Goal: Information Seeking & Learning: Learn about a topic

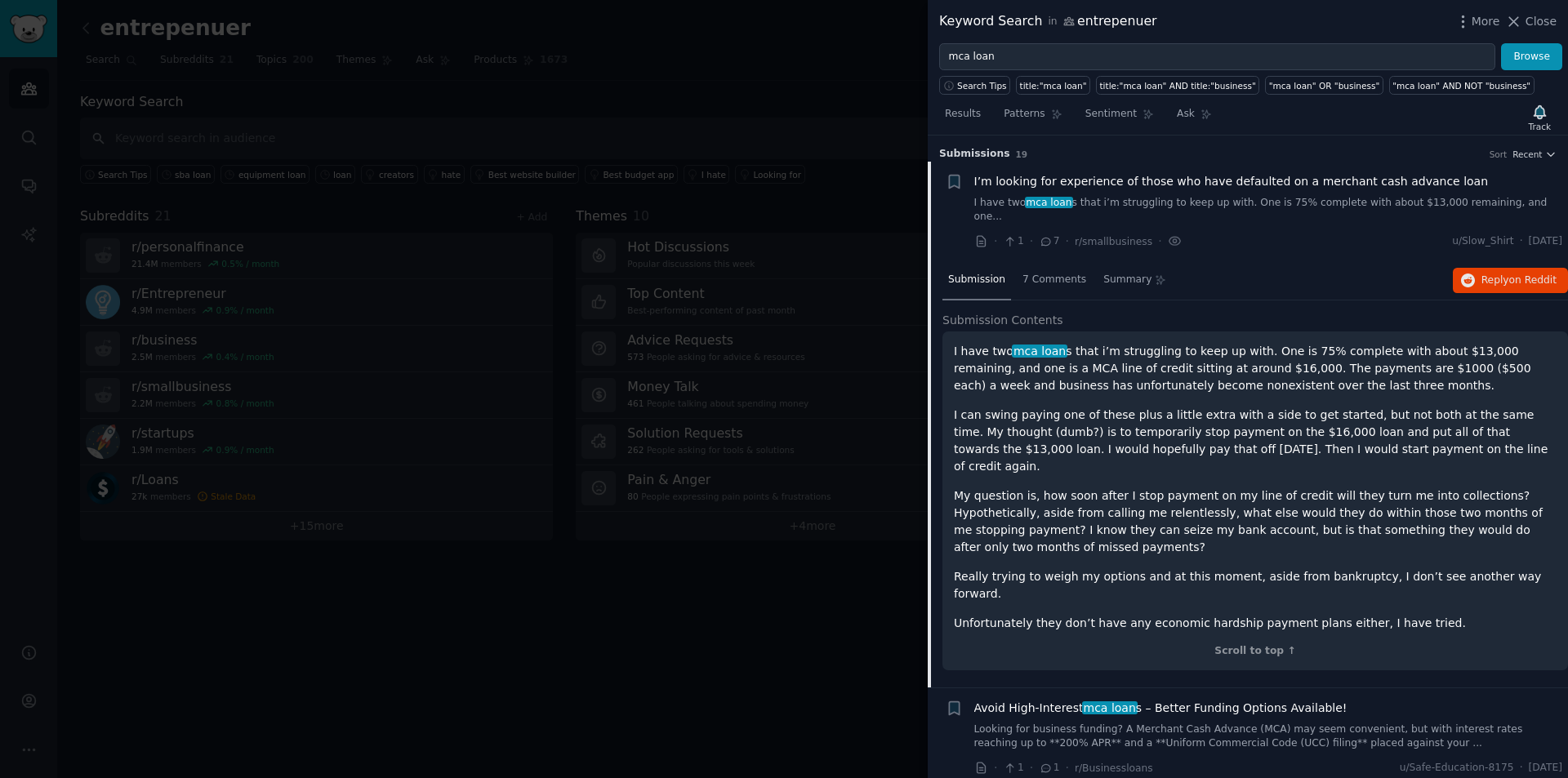
scroll to position [26, 0]
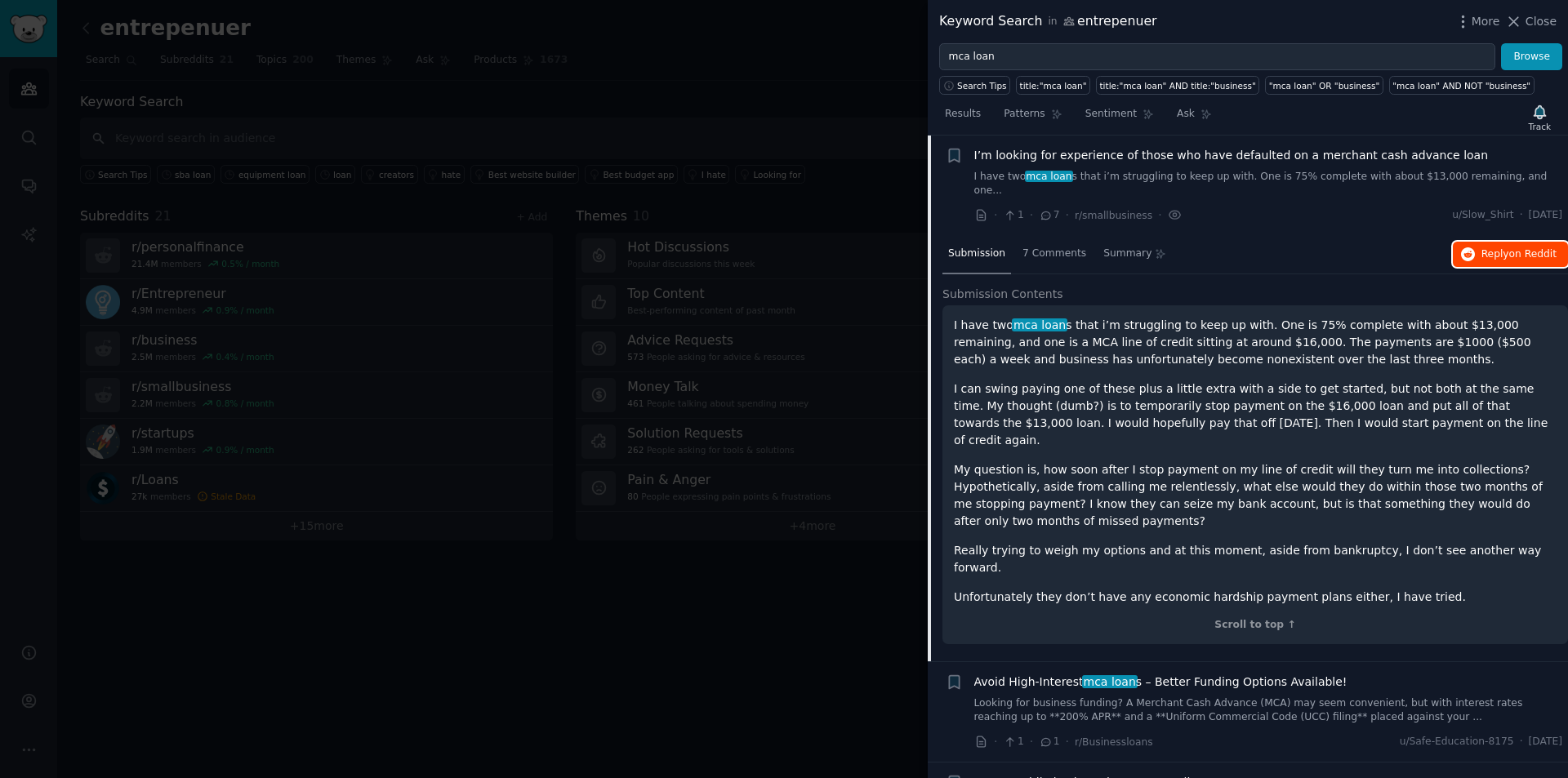
click at [1517, 249] on span "on Reddit" at bounding box center [1532, 254] width 48 height 12
click at [1068, 247] on span "7 Comments" at bounding box center [1054, 254] width 64 height 14
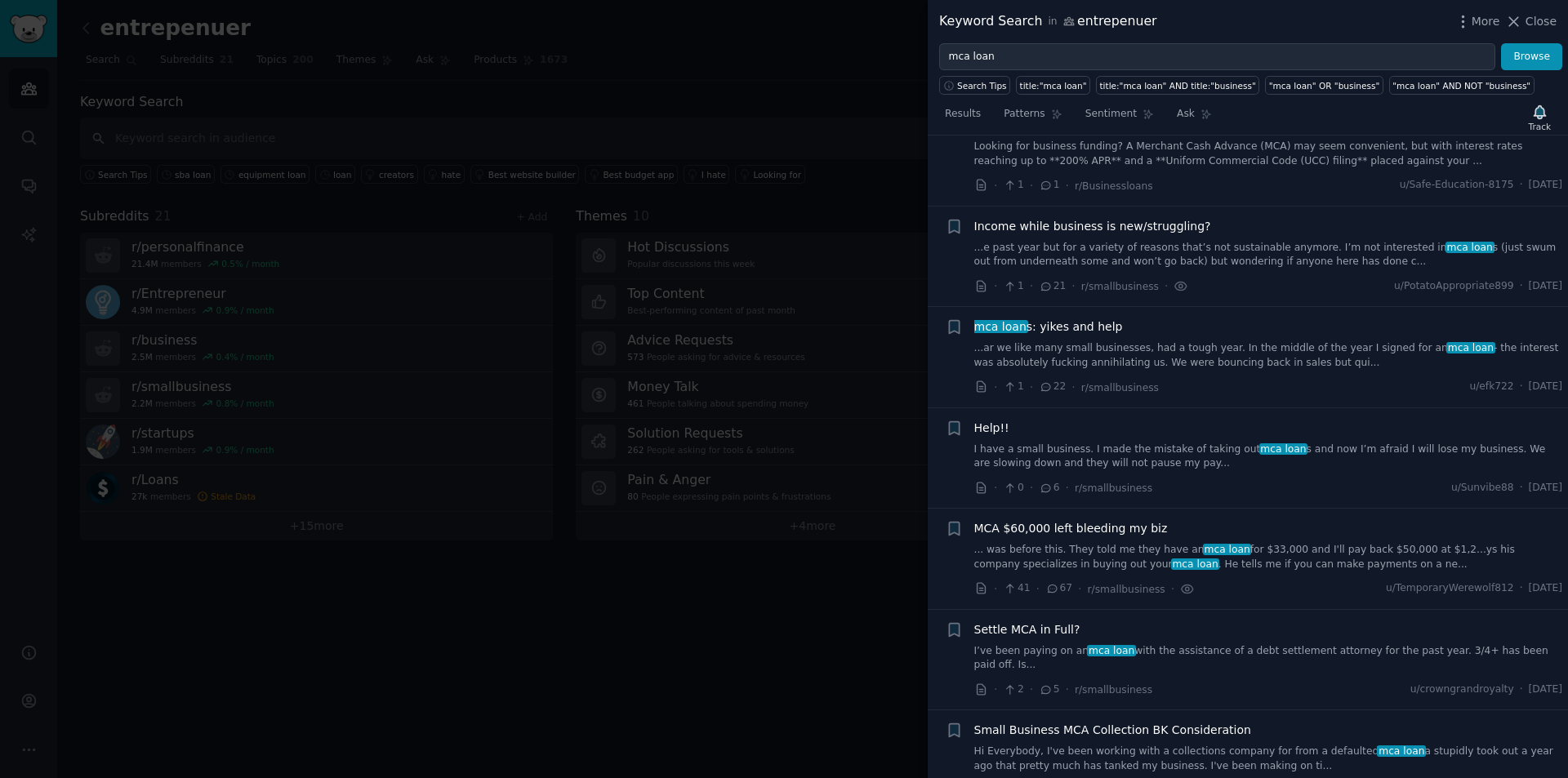
scroll to position [0, 0]
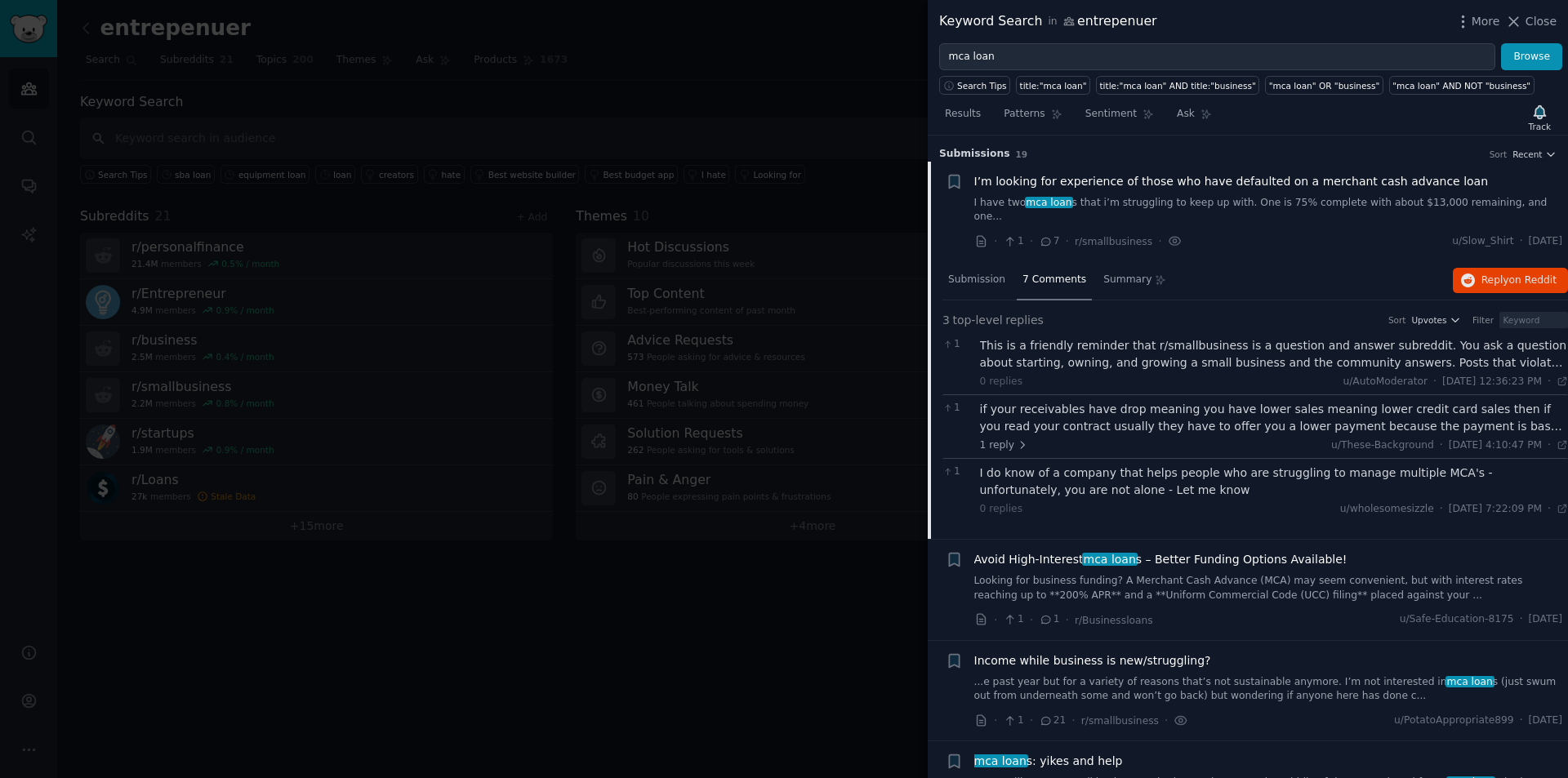
click at [1272, 197] on link "I have two mca loan s that i’m struggling to keep up with. One is 75% complete …" at bounding box center [1268, 210] width 589 height 29
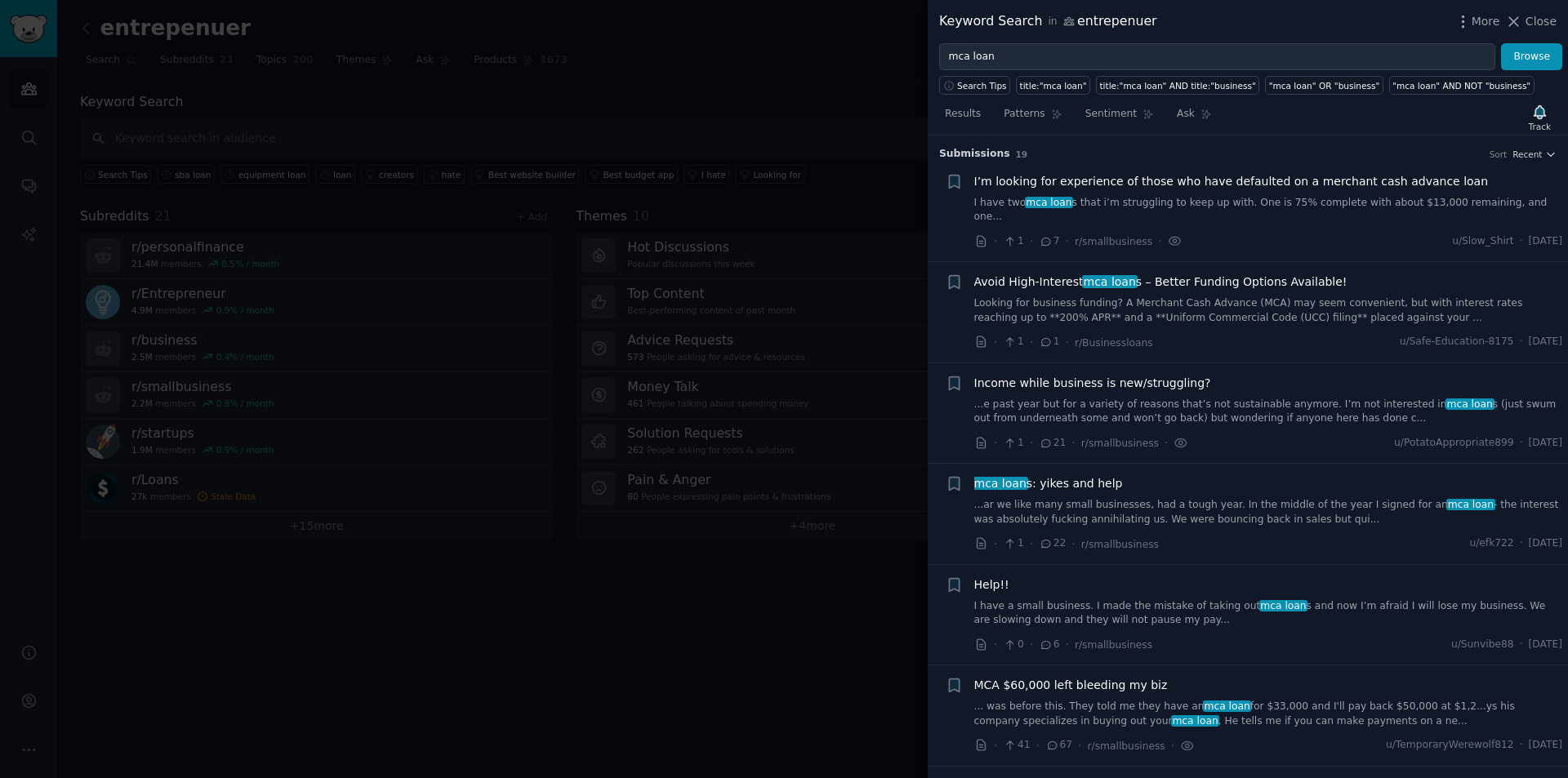
scroll to position [26, 0]
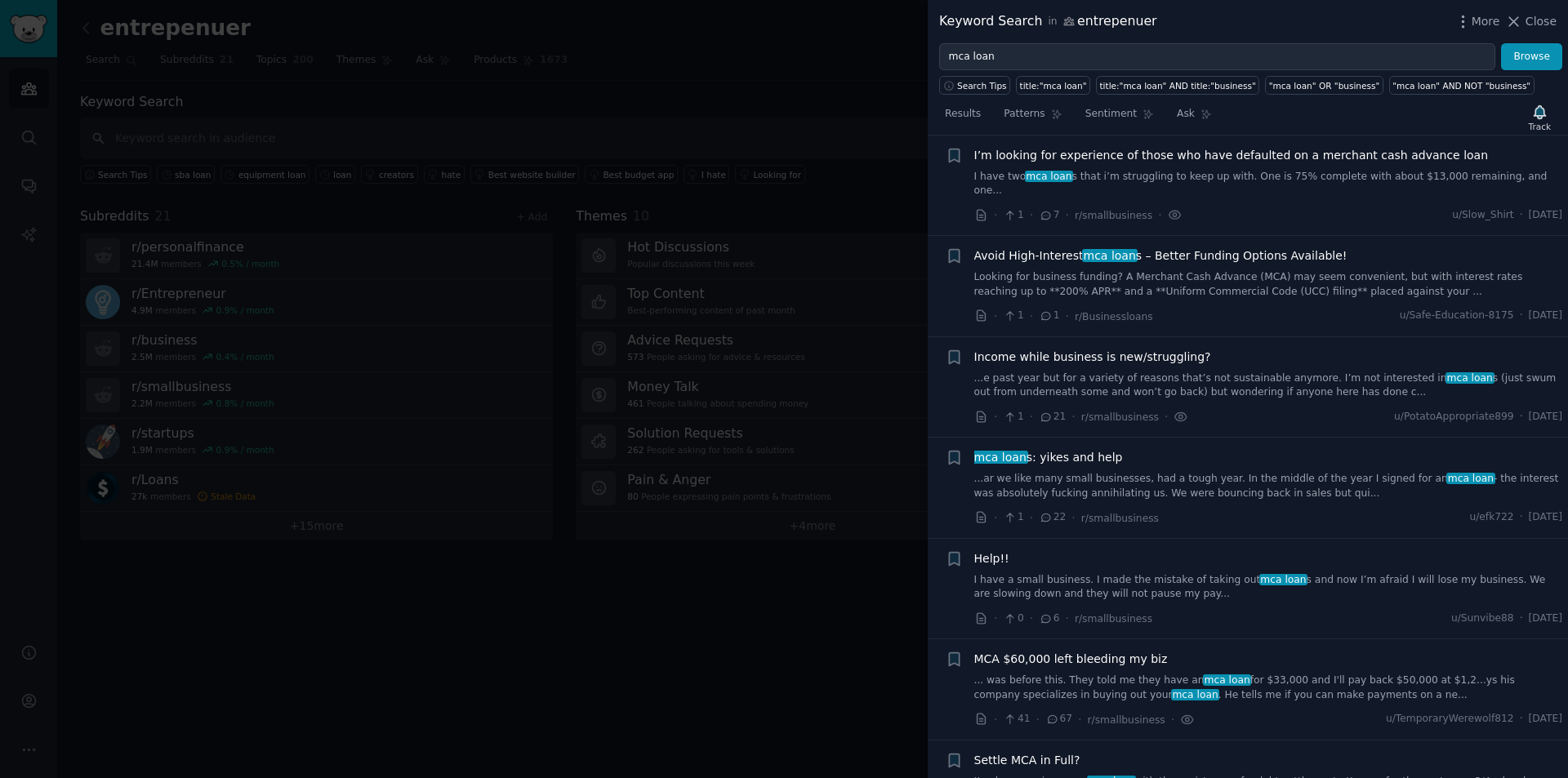
click at [1272, 206] on div "· 1 · 7 · r/smallbusiness · u/Slow_Shirt · [DATE]" at bounding box center [1268, 214] width 589 height 17
click at [1283, 177] on link "I have two mca loan s that i’m struggling to keep up with. One is 75% complete …" at bounding box center [1268, 184] width 589 height 29
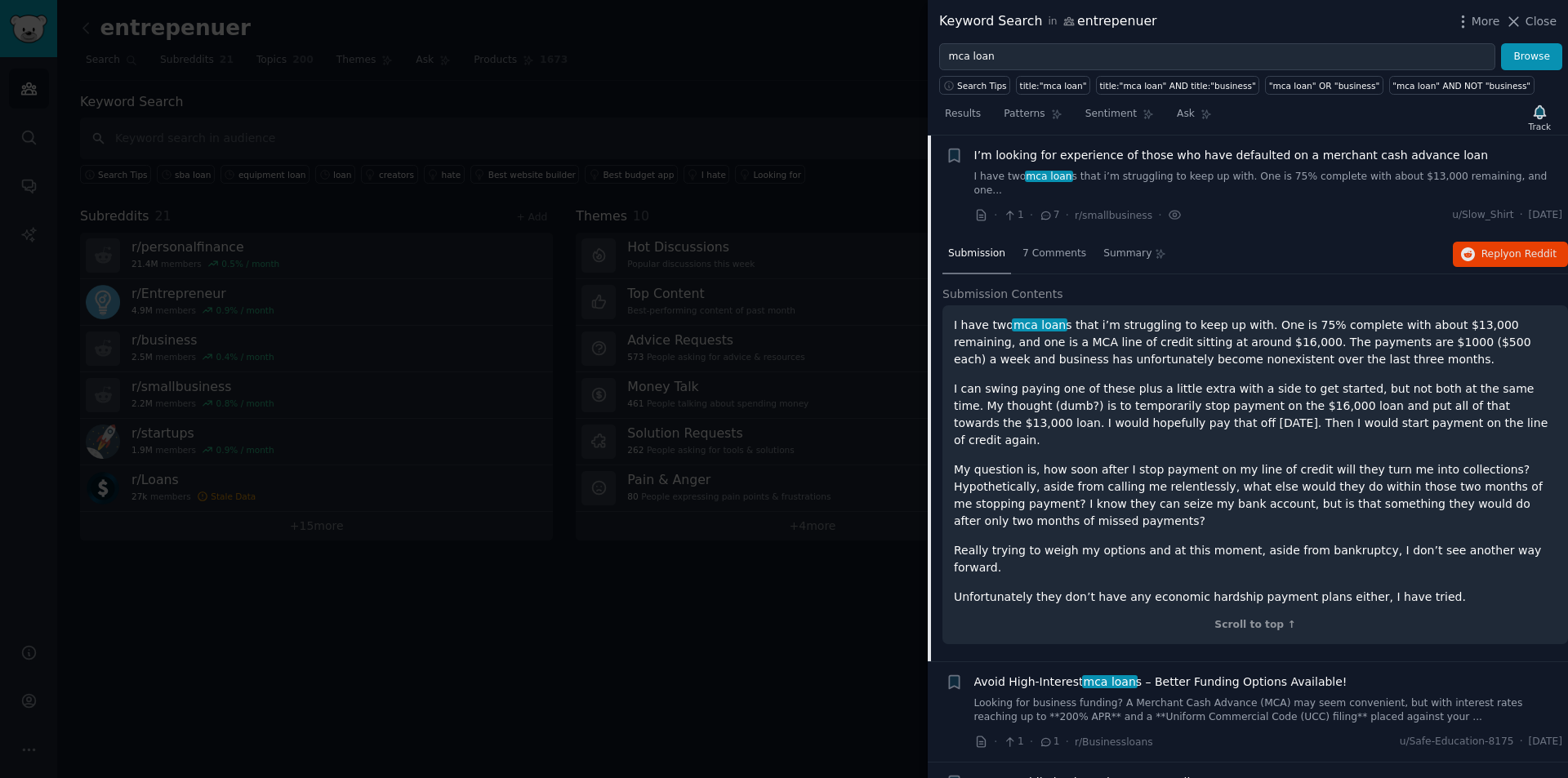
click at [956, 317] on p "I have two mca loan s that i’m struggling to keep up with. One is 75% complete …" at bounding box center [1255, 342] width 602 height 51
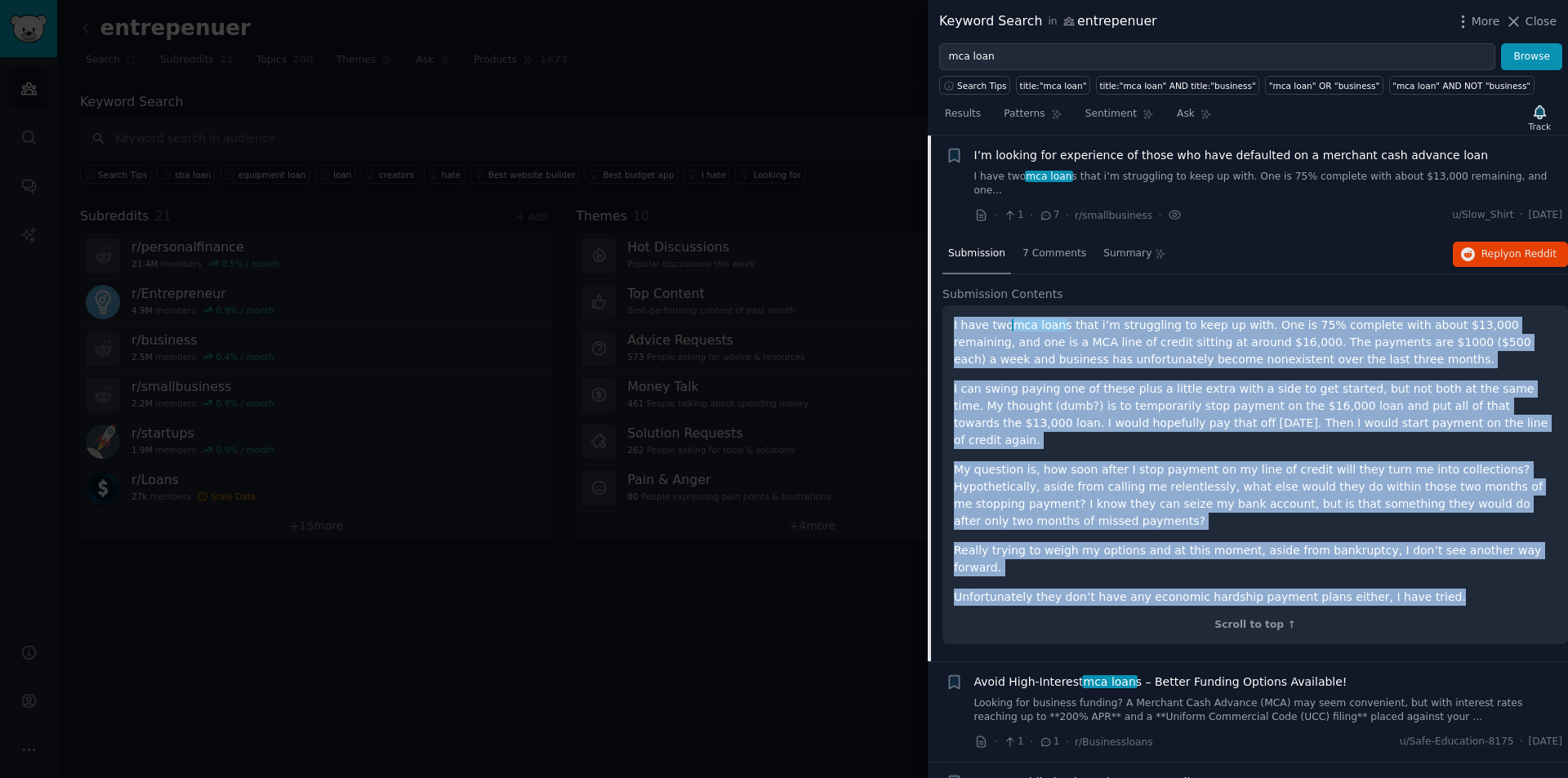
drag, startPoint x: 954, startPoint y: 311, endPoint x: 1407, endPoint y: 537, distance: 506.2
click at [1407, 537] on div "I have two mca loan s that i’m struggling to keep up with. One is 75% complete …" at bounding box center [1255, 461] width 602 height 289
copy div "L ipsu dol sit amet c adip e’s doeiusmodt in utla et dolo. Mag al 50% enimadmi …"
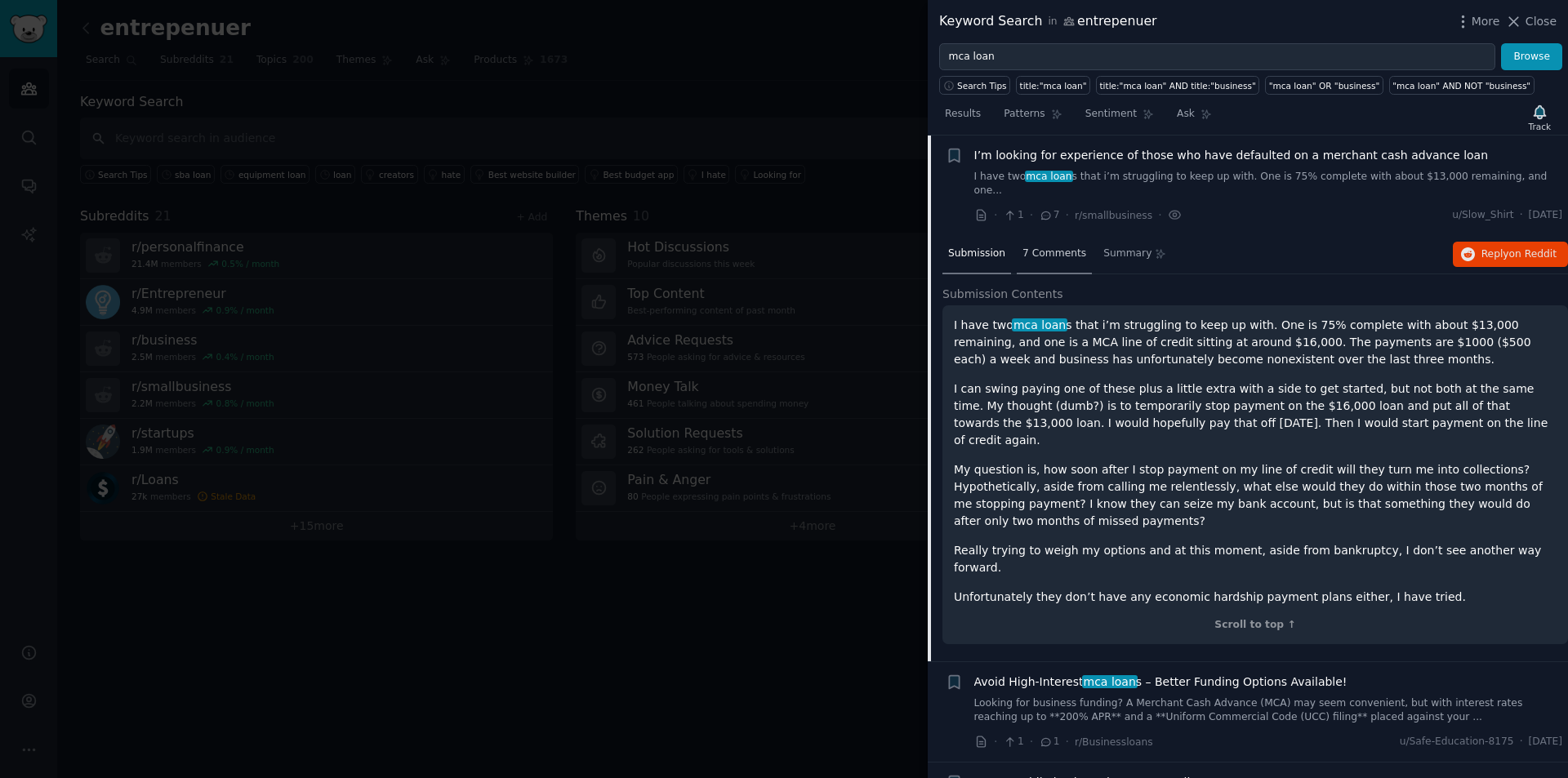
click at [1065, 247] on span "7 Comments" at bounding box center [1054, 254] width 64 height 14
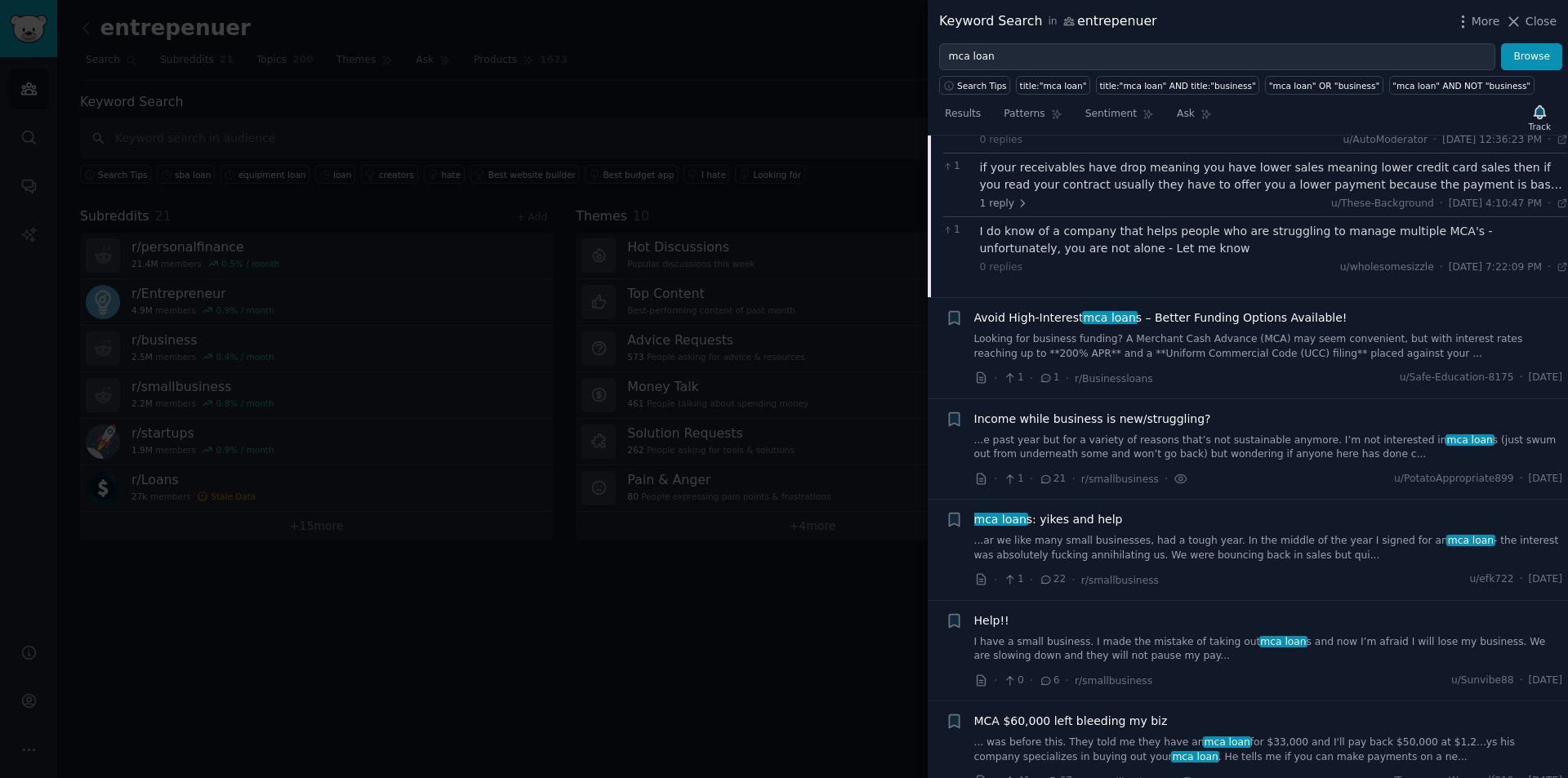
scroll to position [245, 0]
click at [1192, 220] on div "I do know of a company that helps people who are struggling to manage multiple …" at bounding box center [1275, 237] width 589 height 34
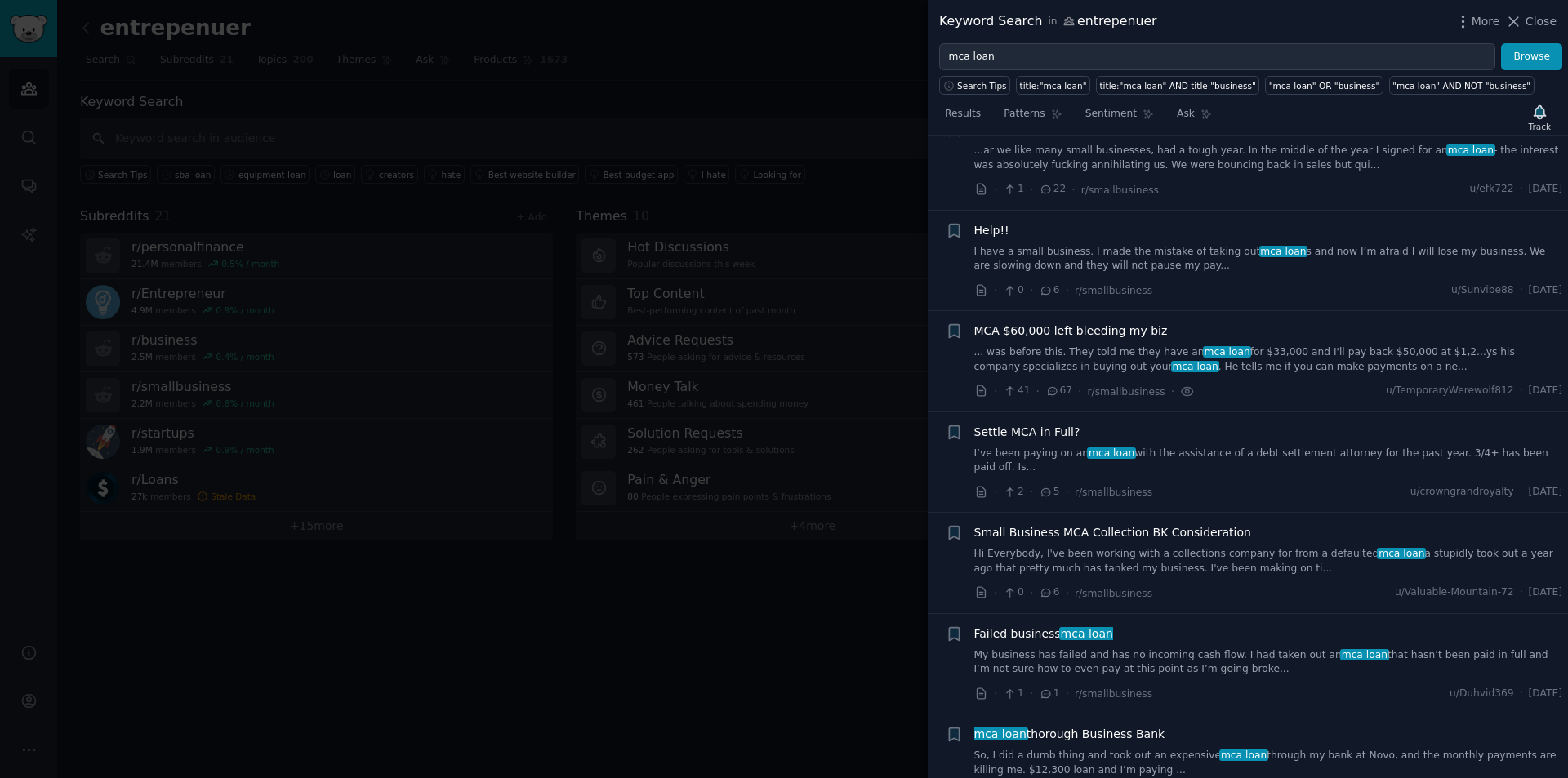
scroll to position [653, 0]
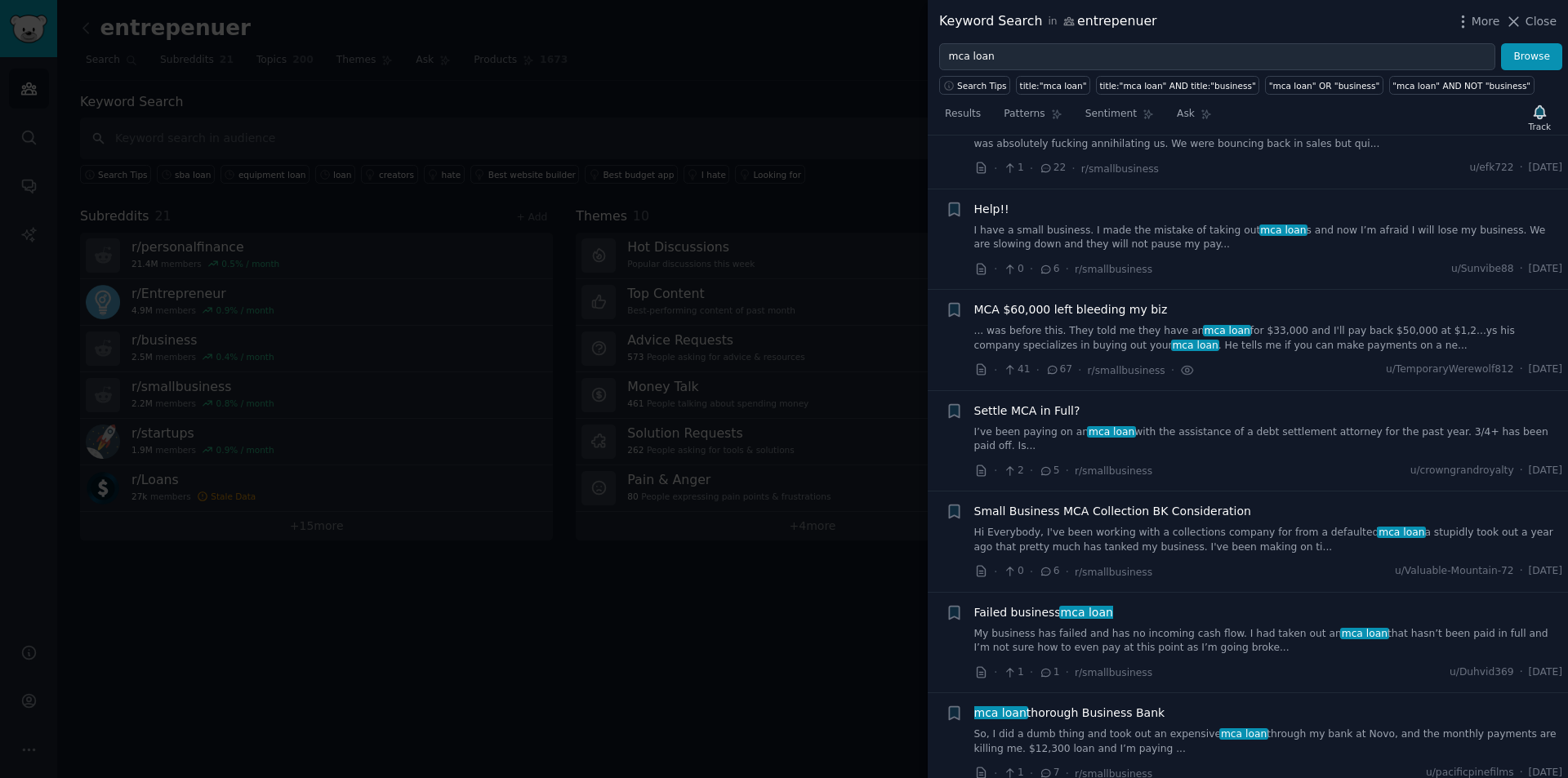
click at [1367, 324] on link "... was before this. They told me they have an mca loan for $33,000 and I'll pa…" at bounding box center [1268, 338] width 589 height 29
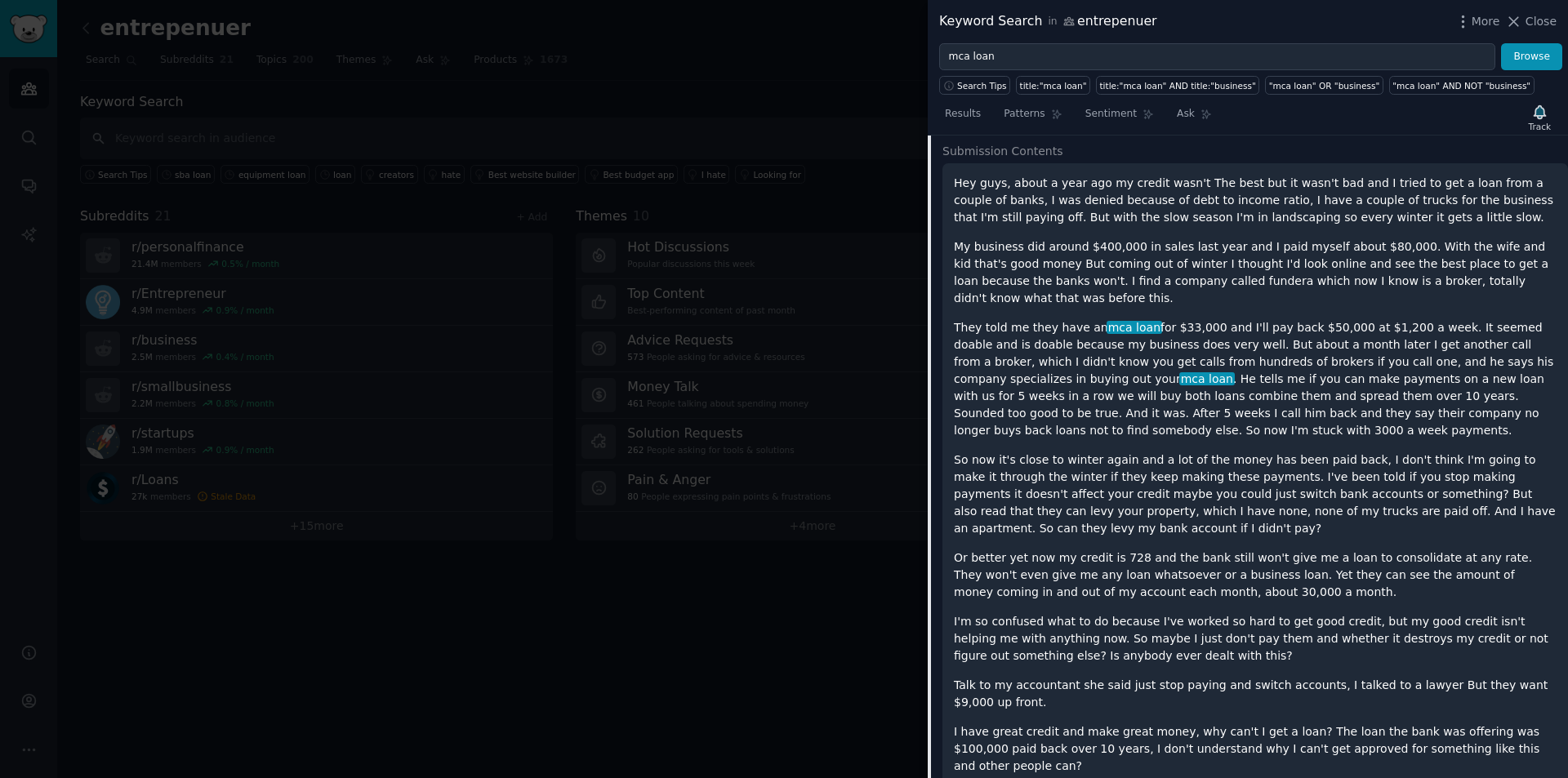
scroll to position [679, 0]
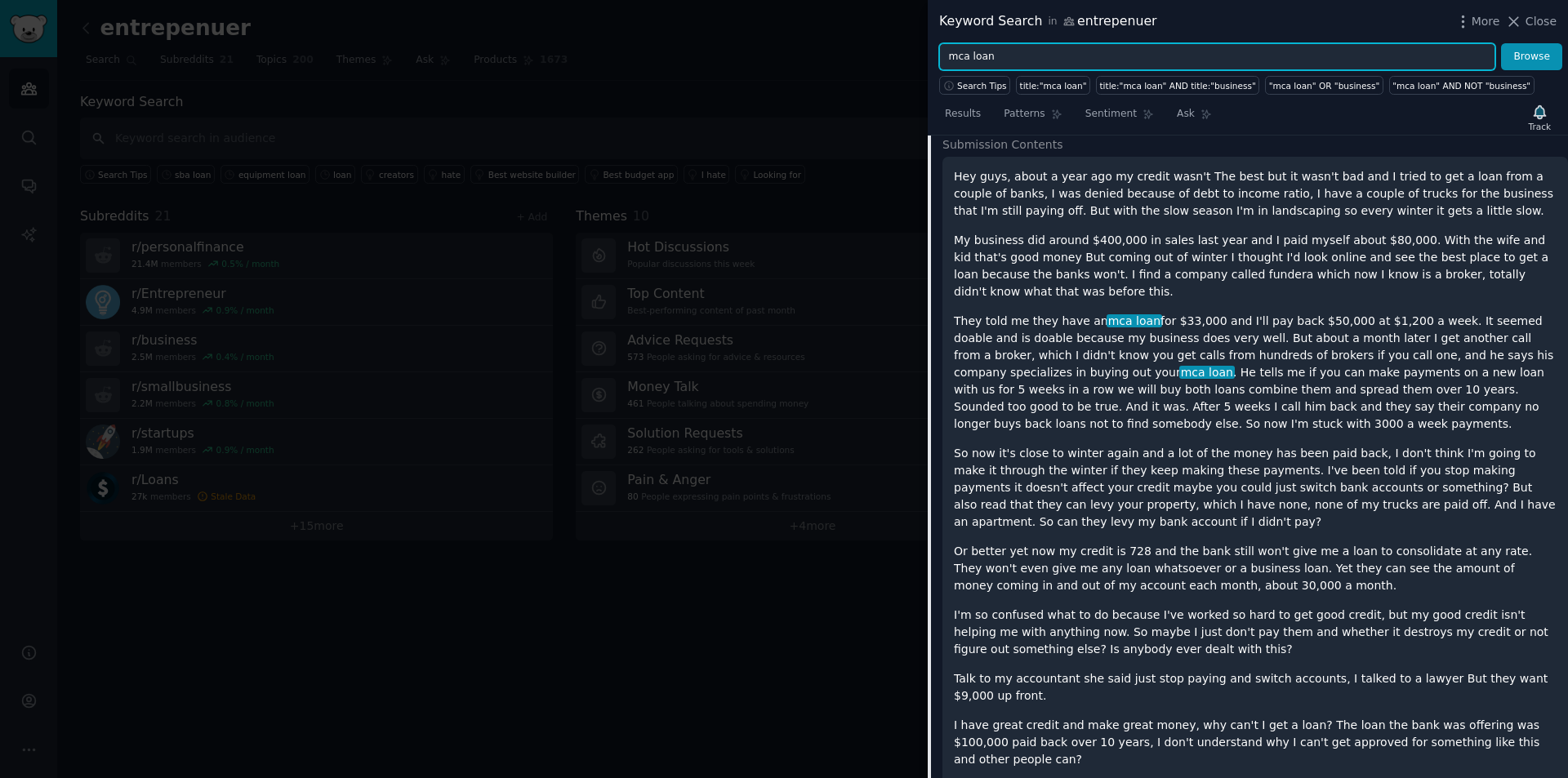
click at [1022, 54] on input "mca loan" at bounding box center [1217, 57] width 556 height 28
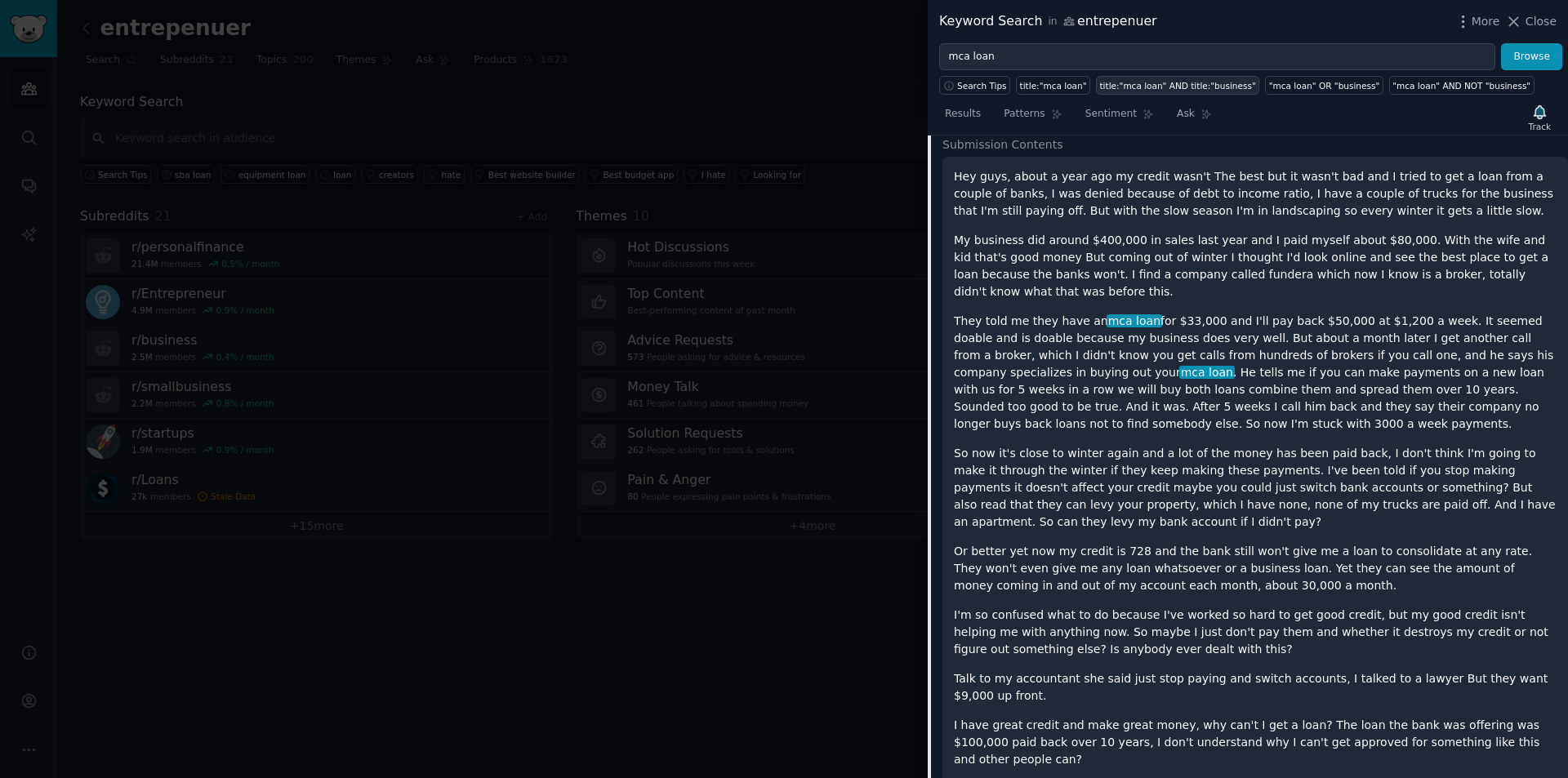
click at [1159, 86] on div "title:"mca loan" AND title:"business"" at bounding box center [1178, 85] width 156 height 12
type input "title:"mca loan" AND title:"business""
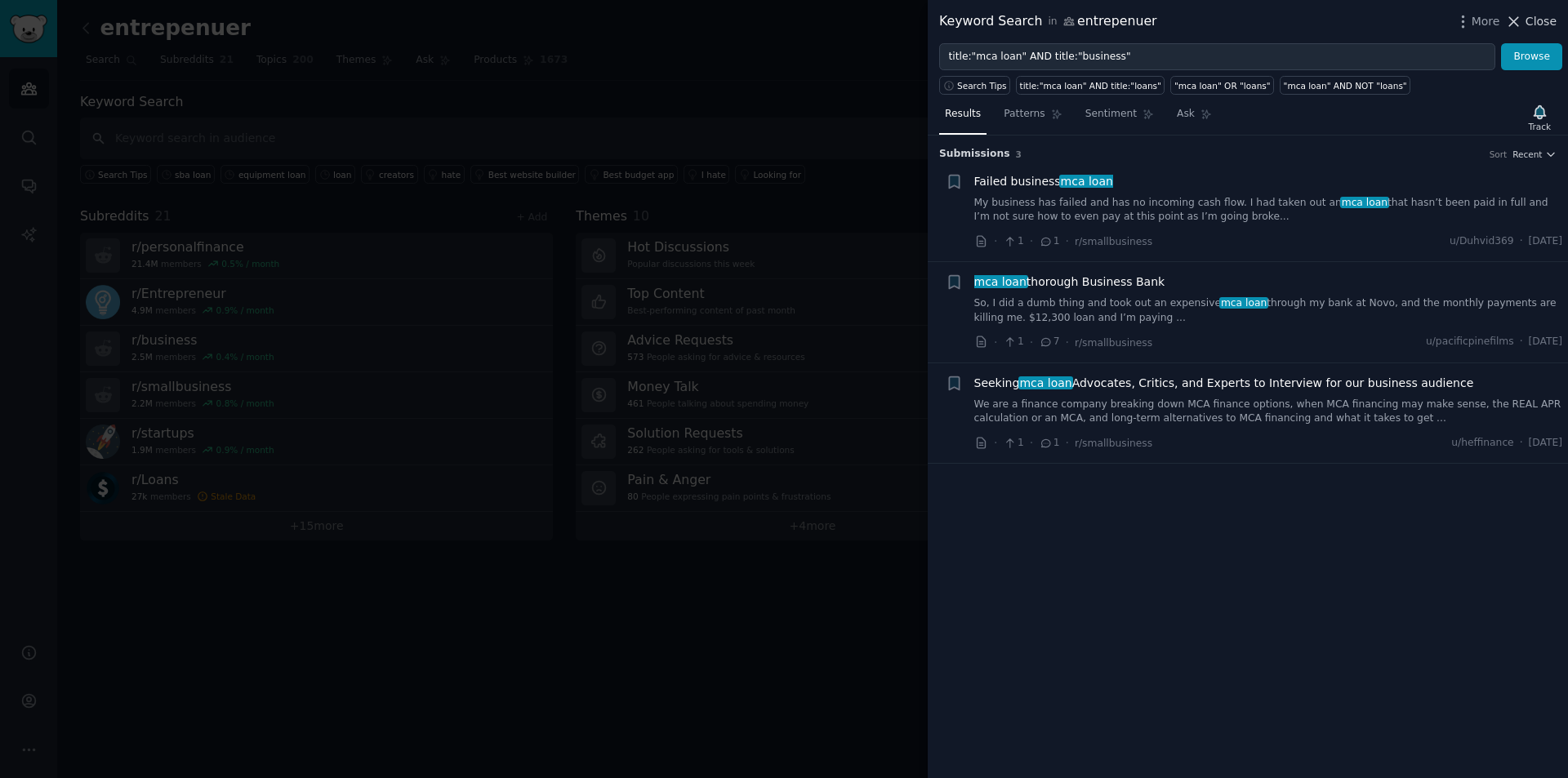
click at [1519, 17] on icon at bounding box center [1514, 22] width 9 height 9
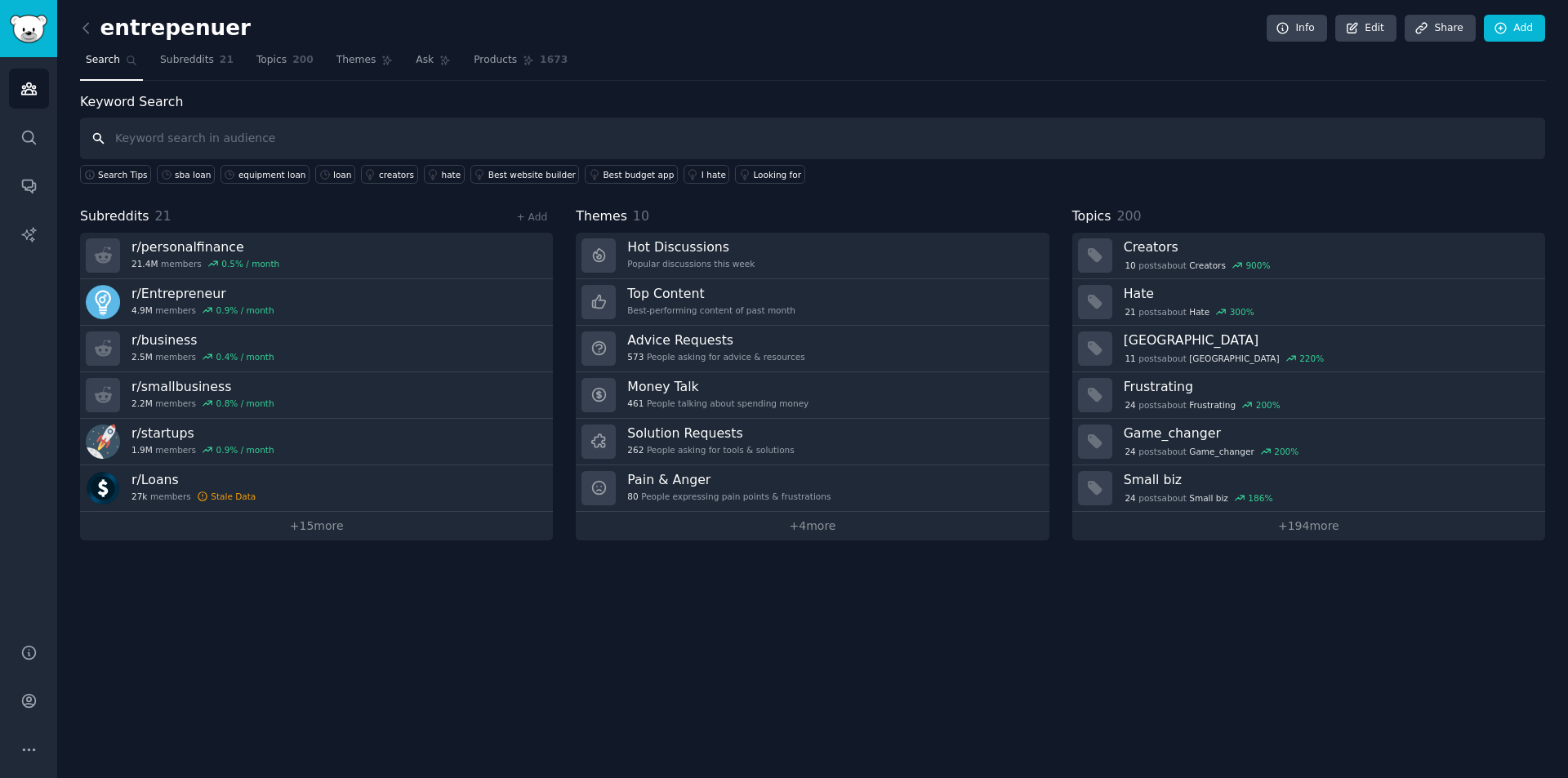
click at [304, 135] on input "text" at bounding box center [812, 138] width 1465 height 41
click at [324, 520] on link "+ 15 more" at bounding box center [316, 526] width 473 height 29
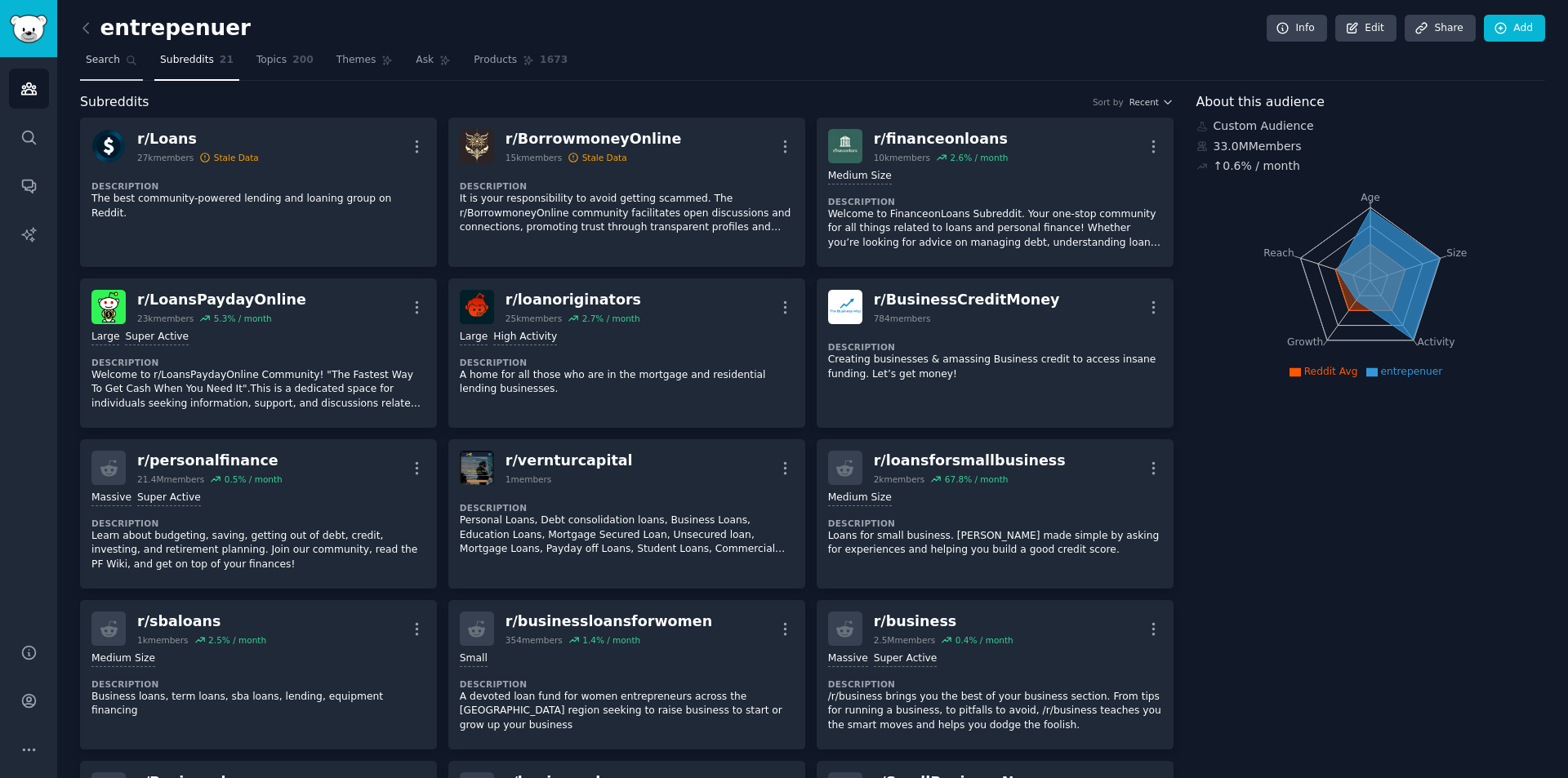
click at [105, 59] on span "Search" at bounding box center [103, 60] width 34 height 14
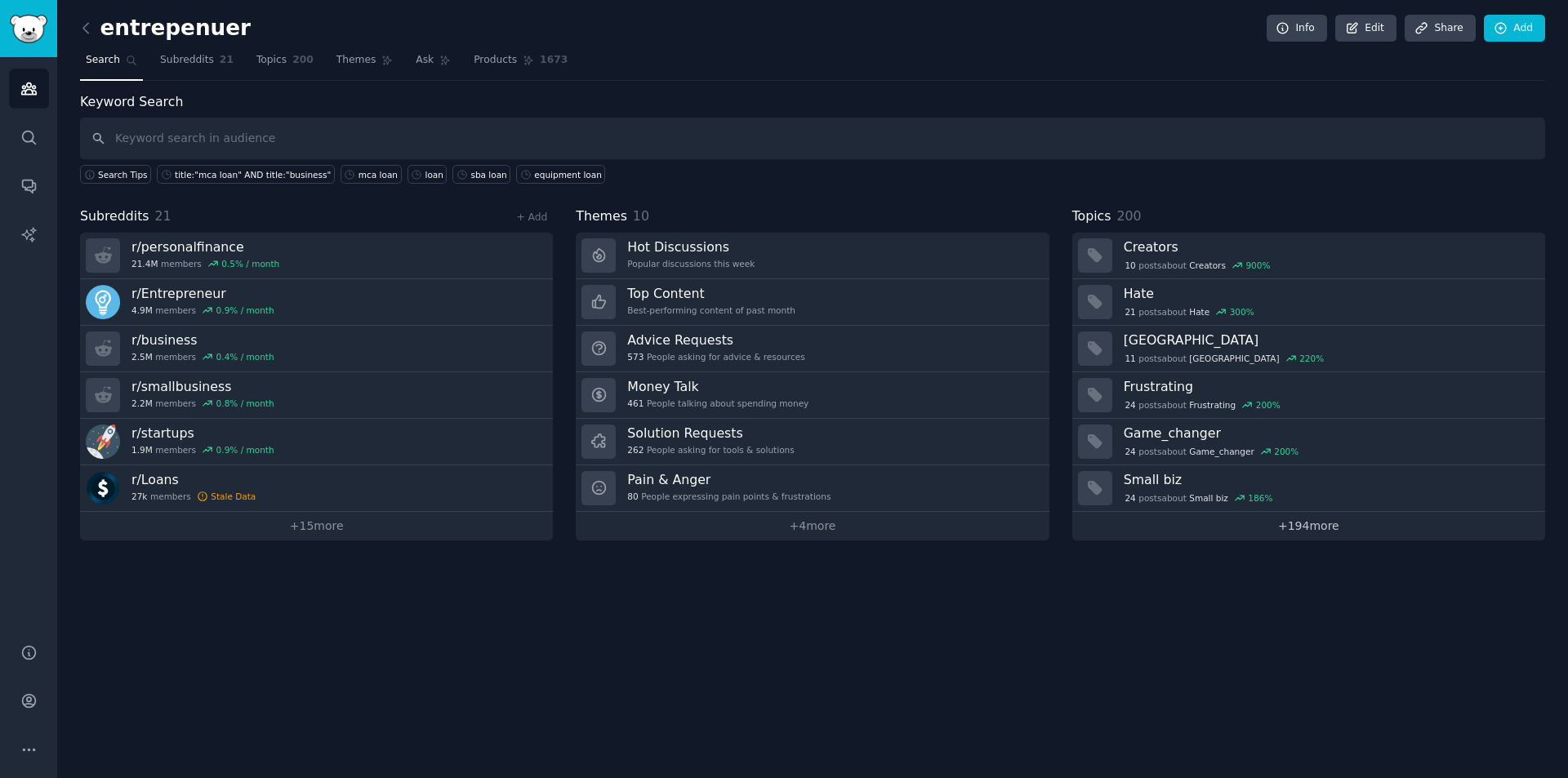
click at [1313, 518] on link "+ 194 more" at bounding box center [1309, 526] width 473 height 29
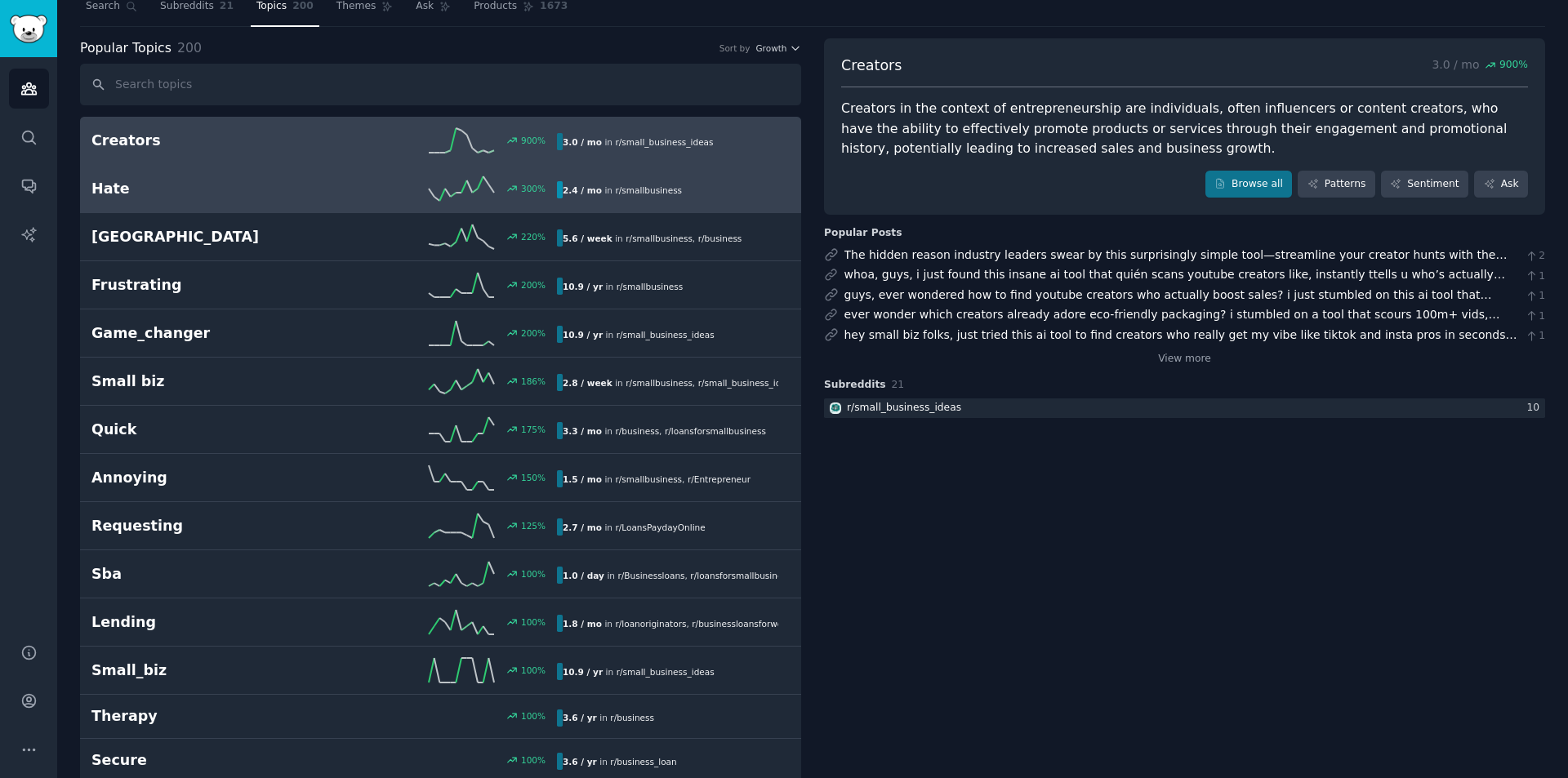
scroll to position [245, 0]
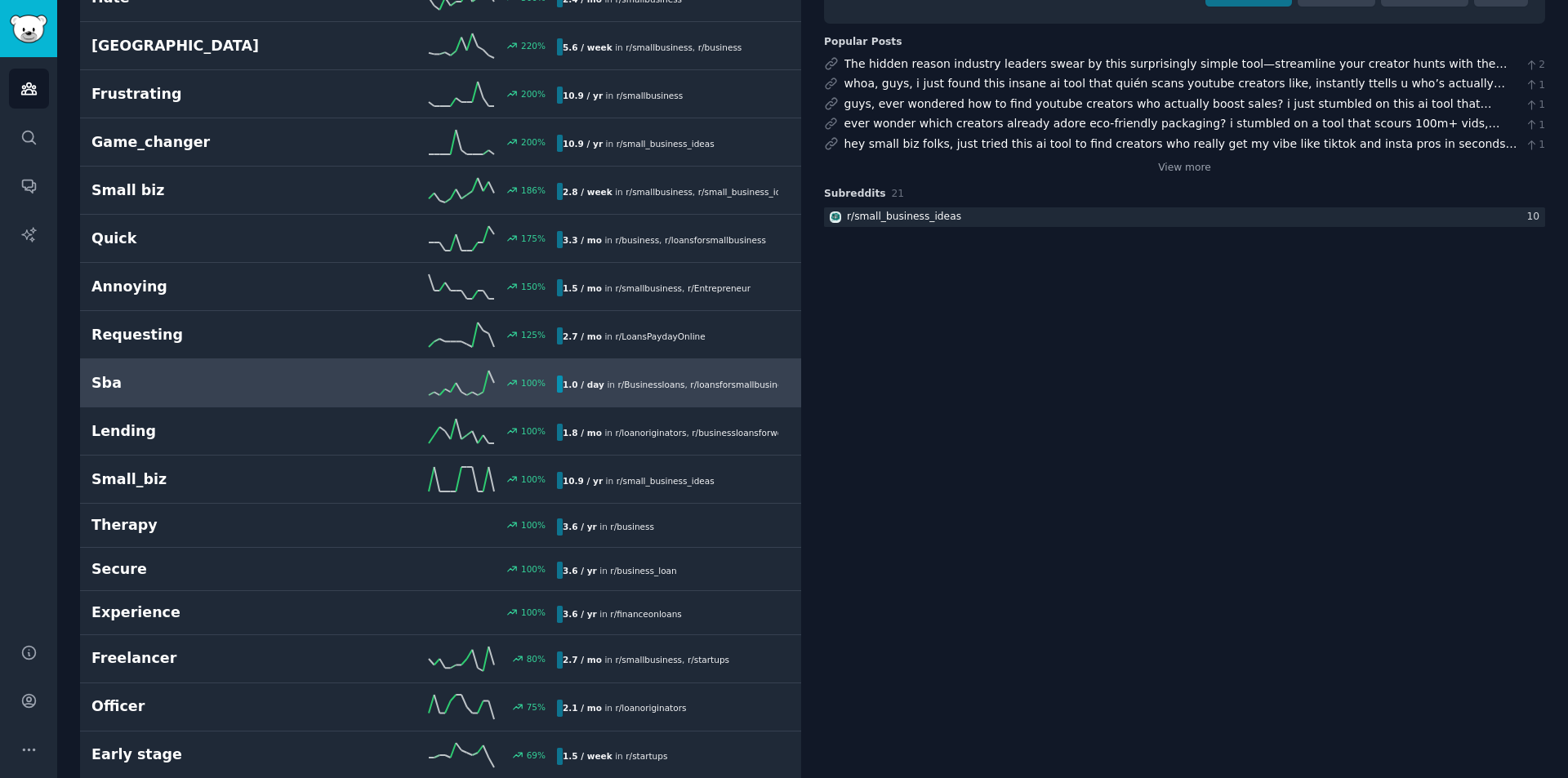
click at [653, 389] on span "r/ Businessloans" at bounding box center [651, 384] width 67 height 10
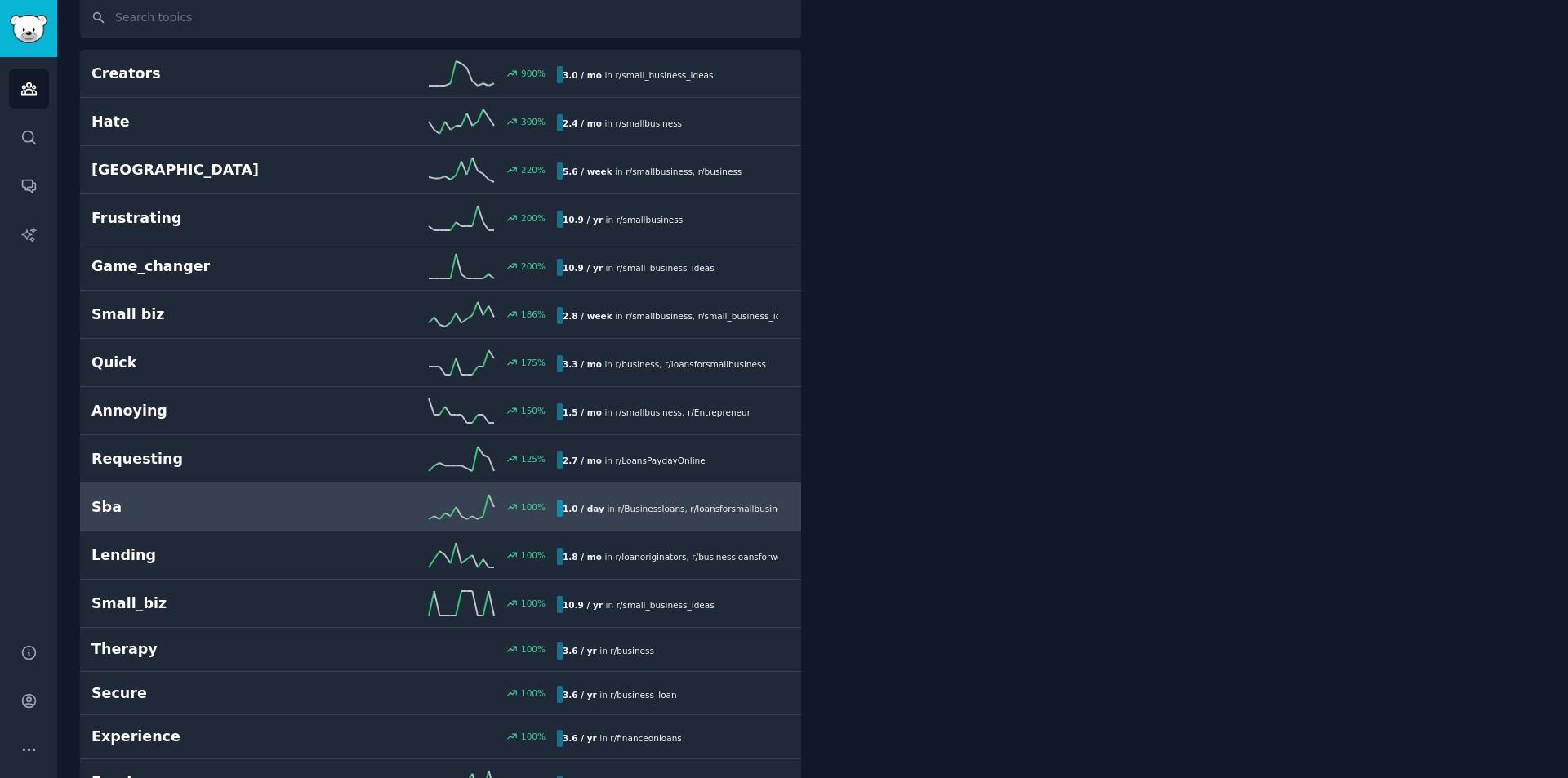
scroll to position [92, 0]
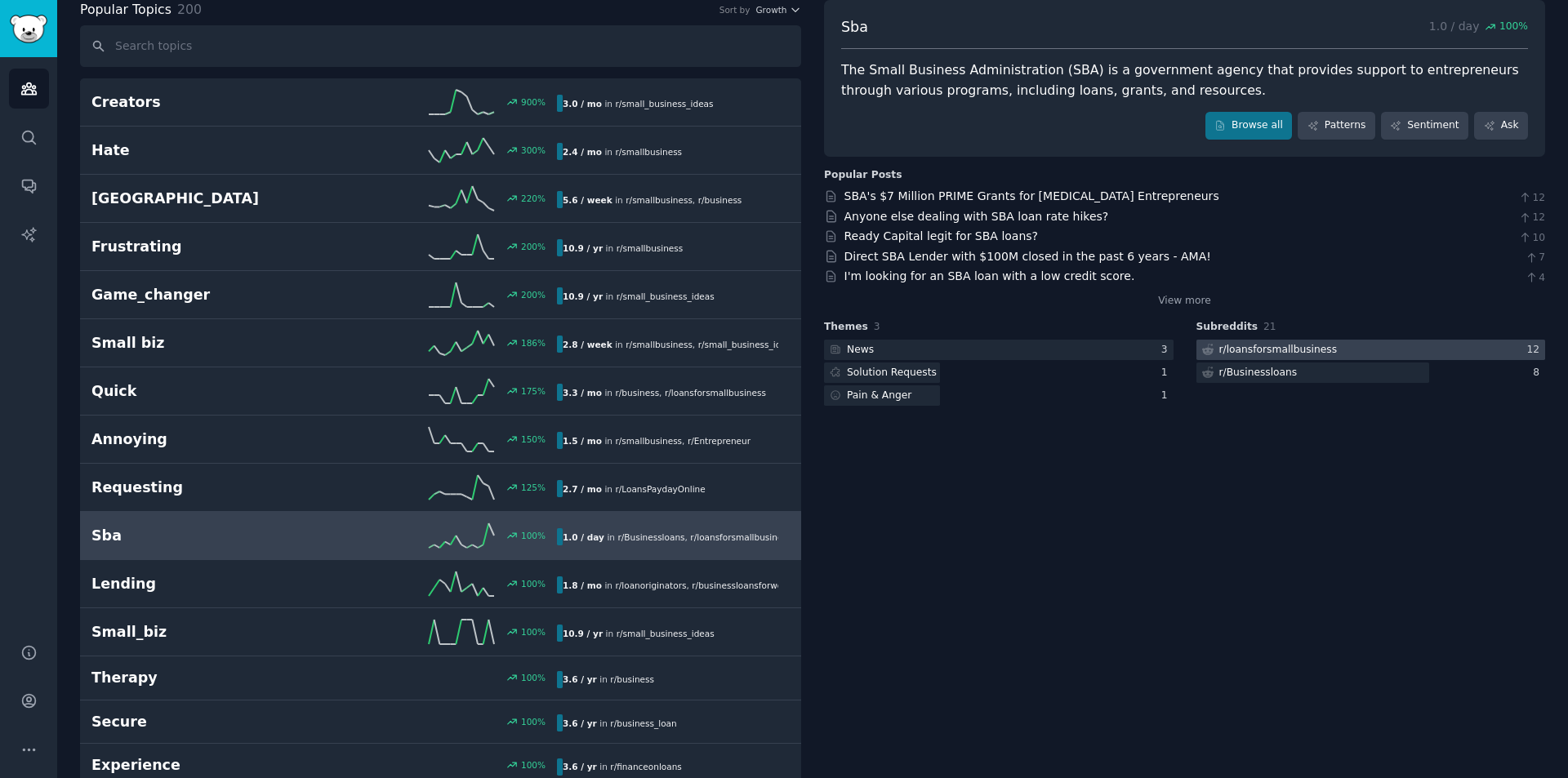
click at [1301, 345] on div "r/ loansforsmallbusiness" at bounding box center [1278, 350] width 118 height 14
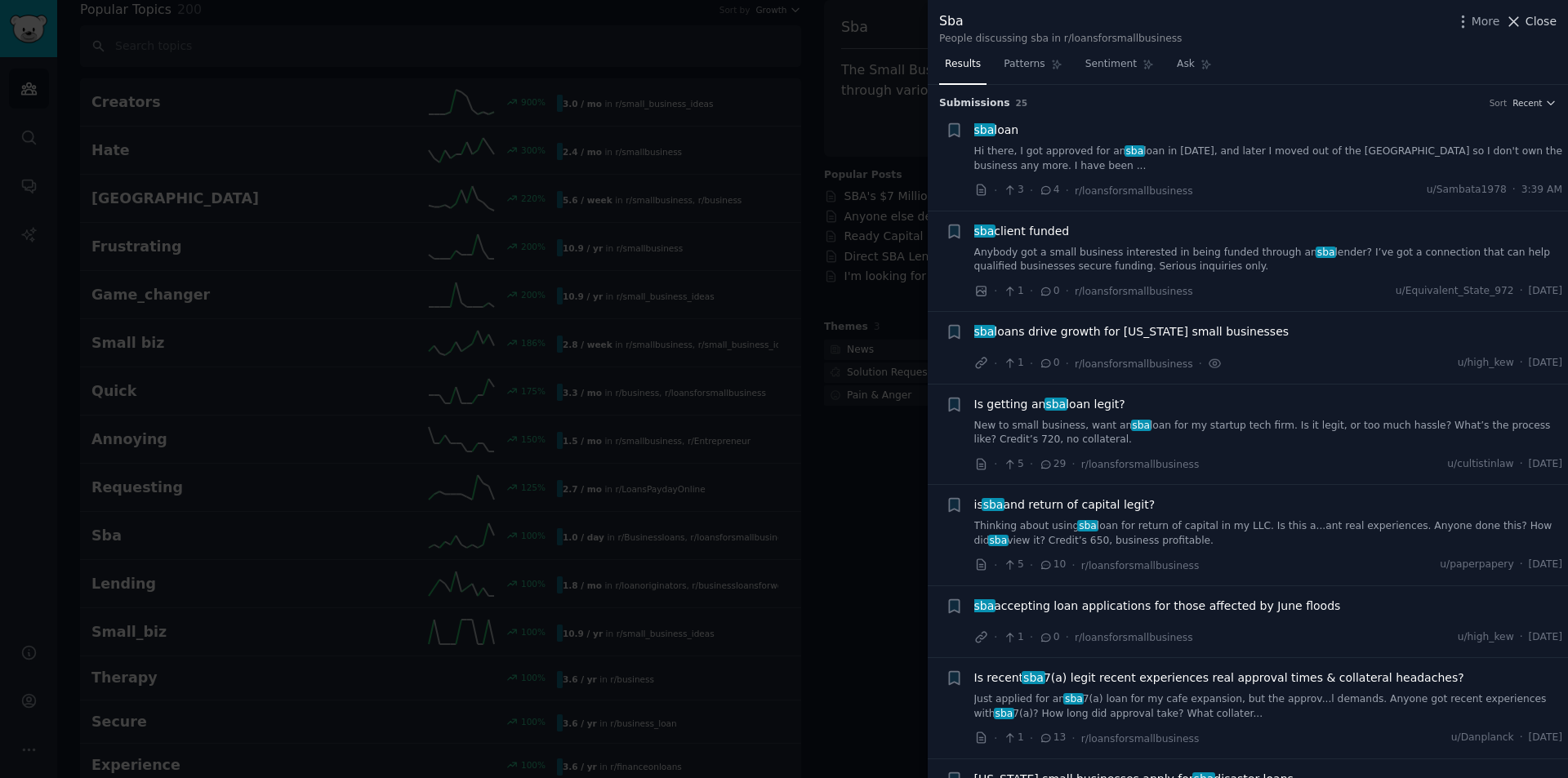
click at [1550, 24] on span "Close" at bounding box center [1540, 22] width 31 height 17
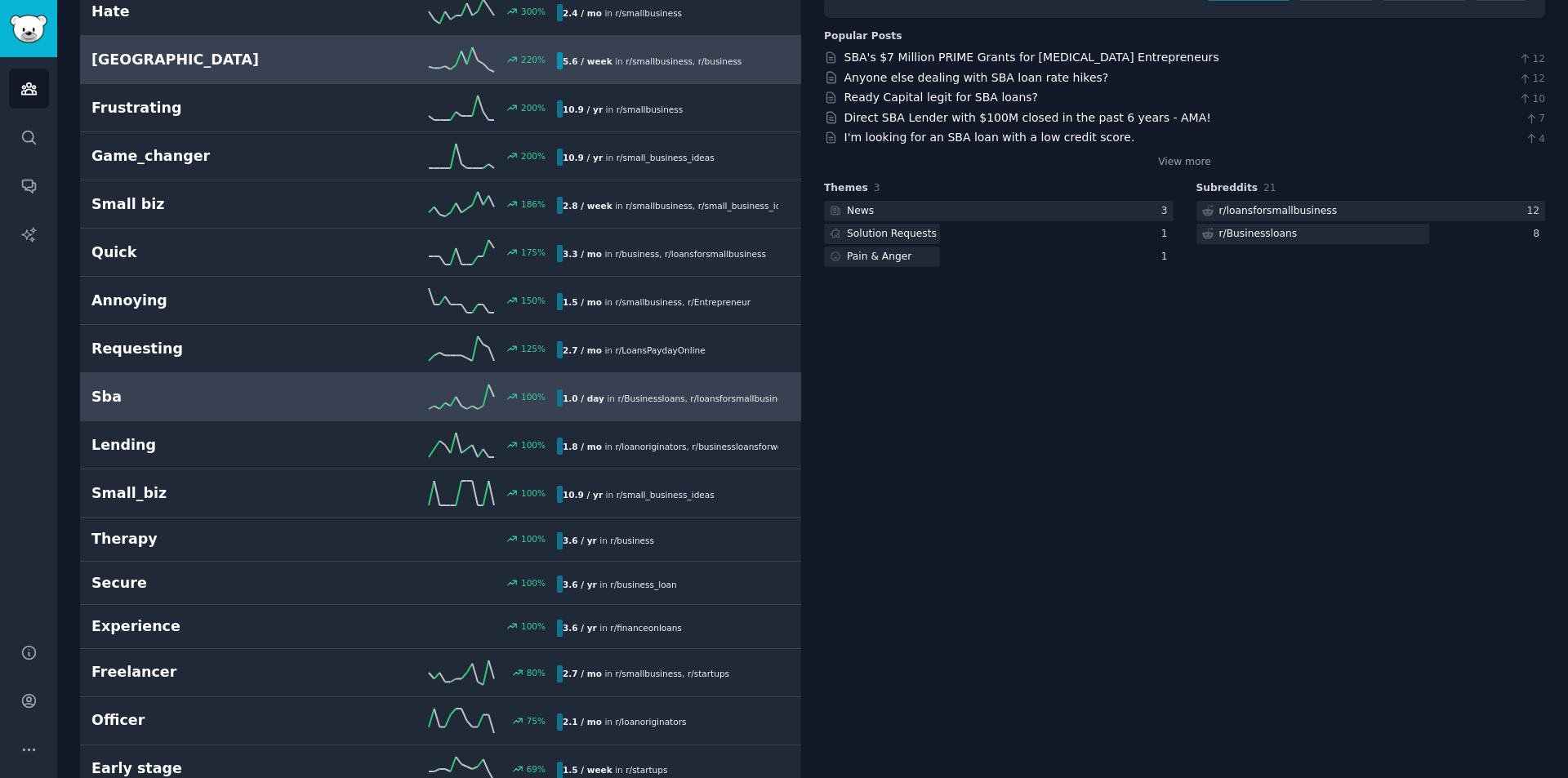
scroll to position [256, 0]
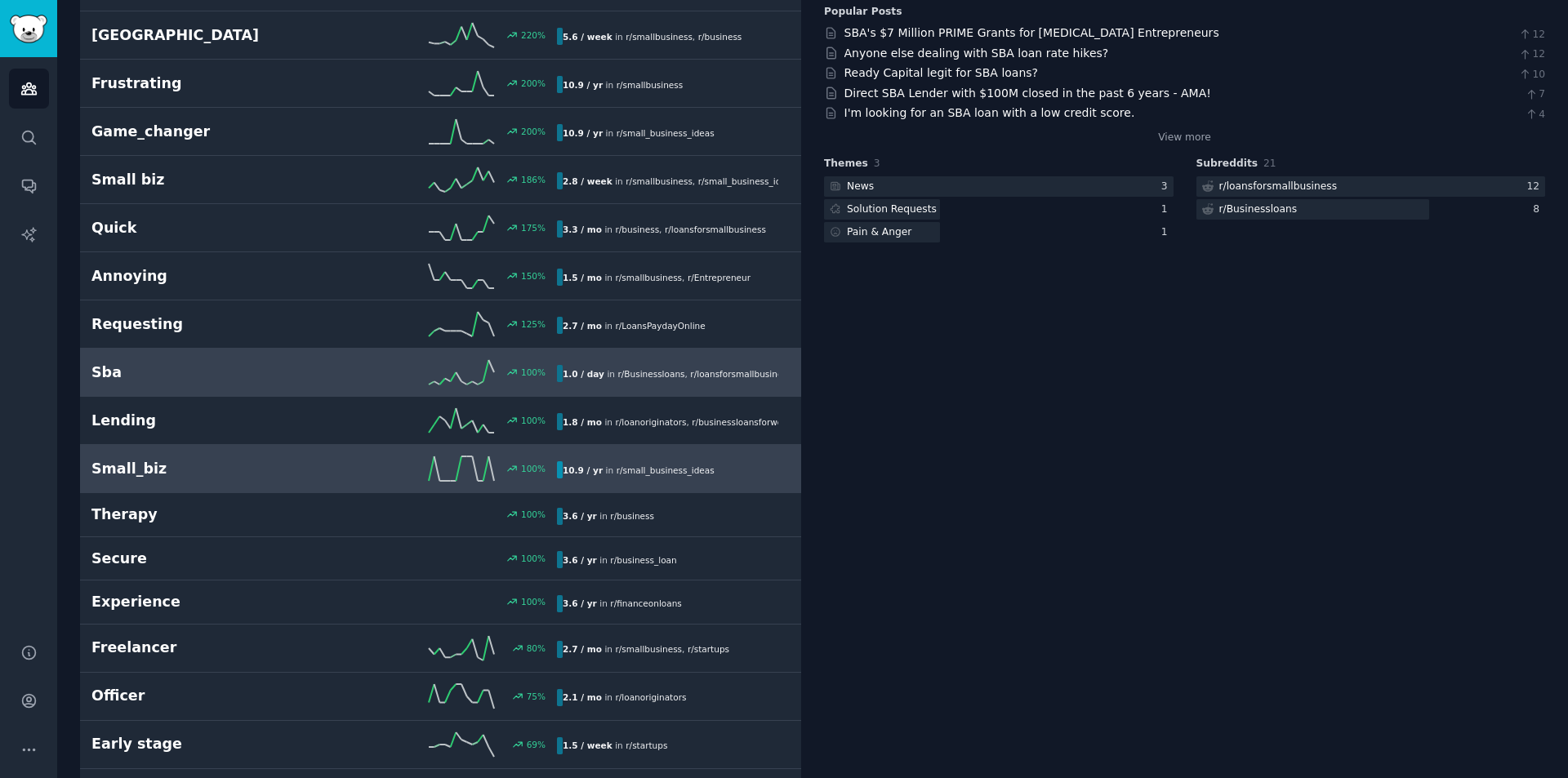
click at [638, 468] on span "r/ small_business_ideas" at bounding box center [665, 470] width 98 height 10
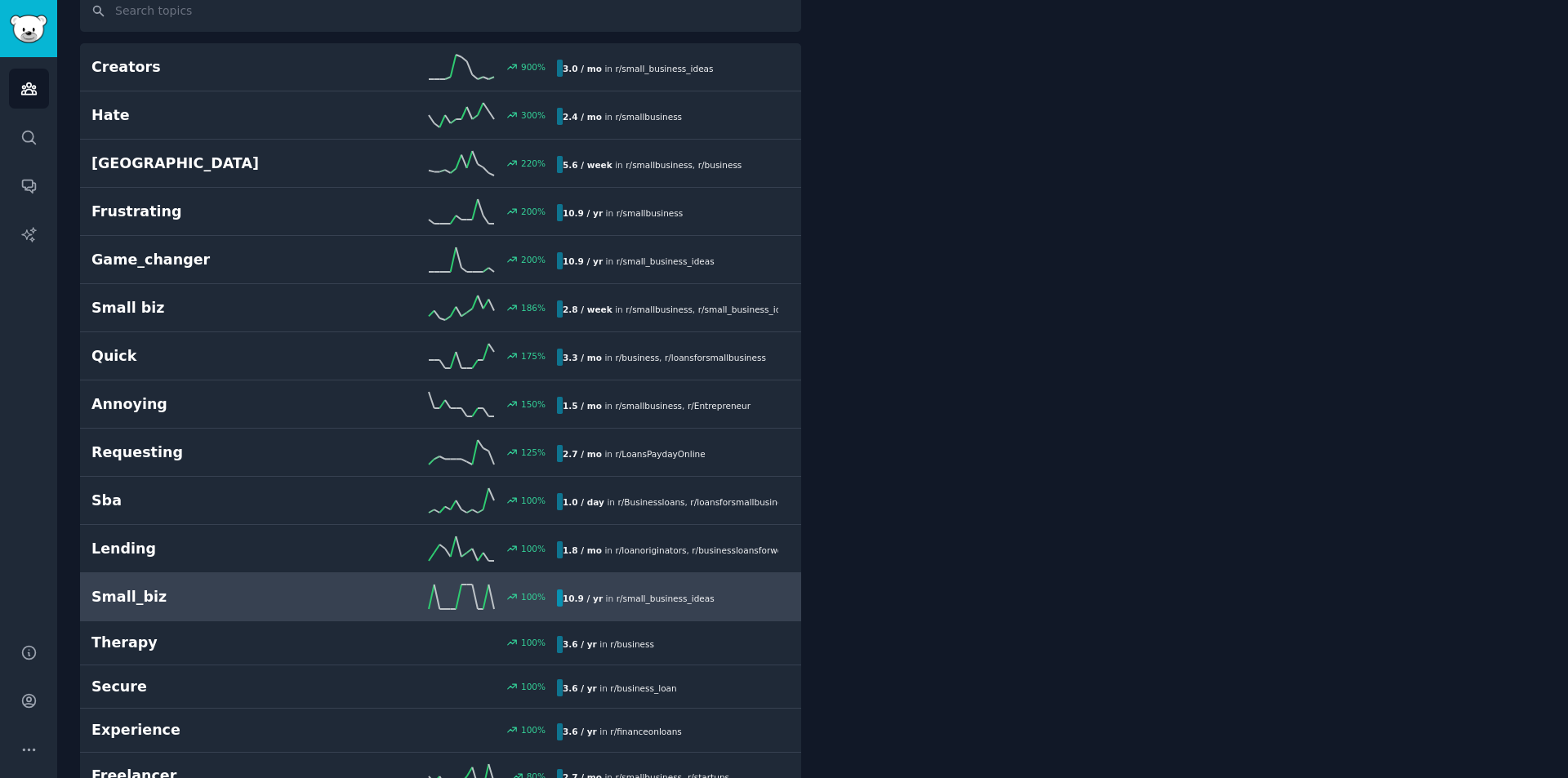
scroll to position [92, 0]
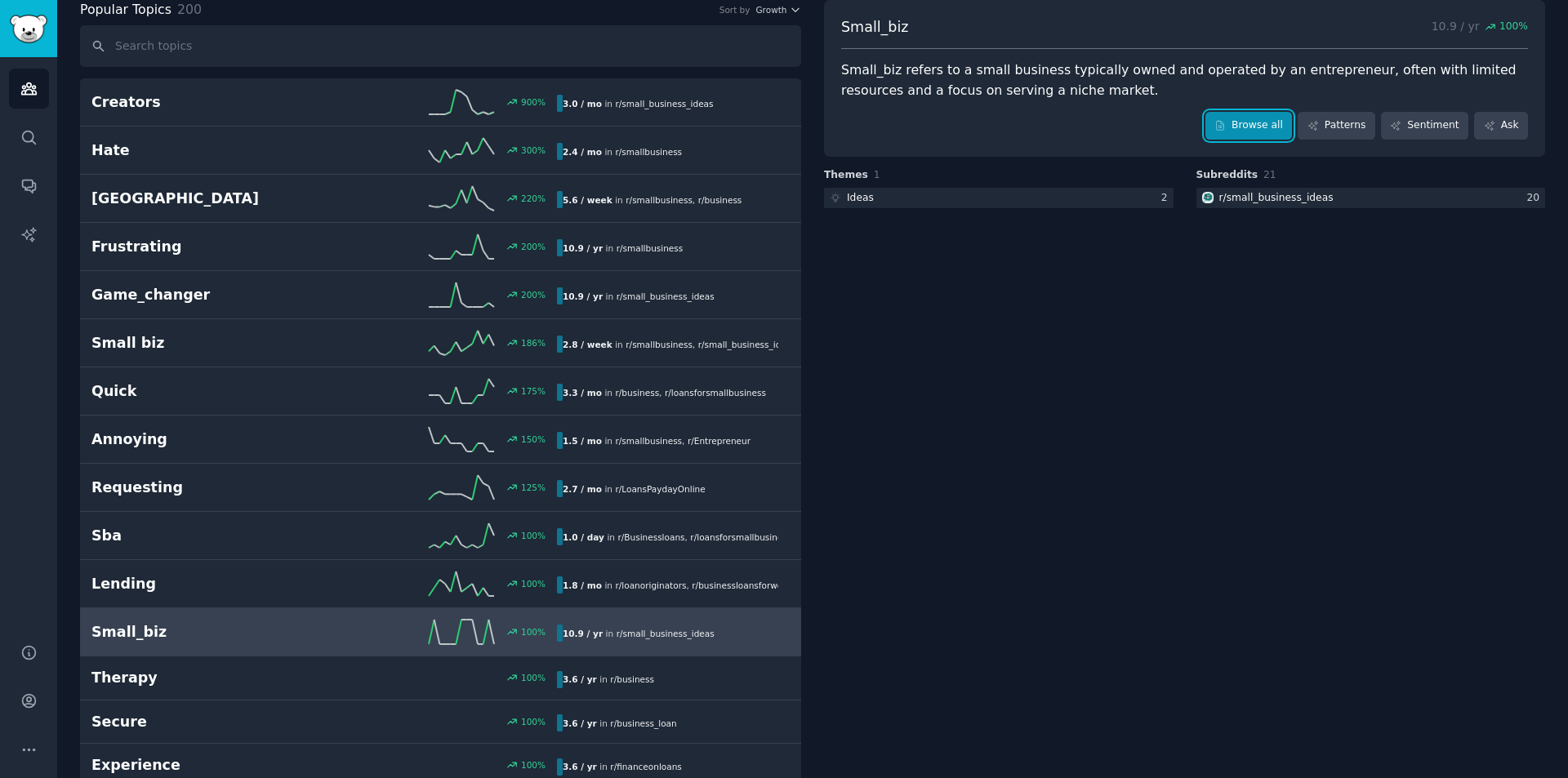
click at [1274, 121] on link "Browse all" at bounding box center [1248, 126] width 87 height 28
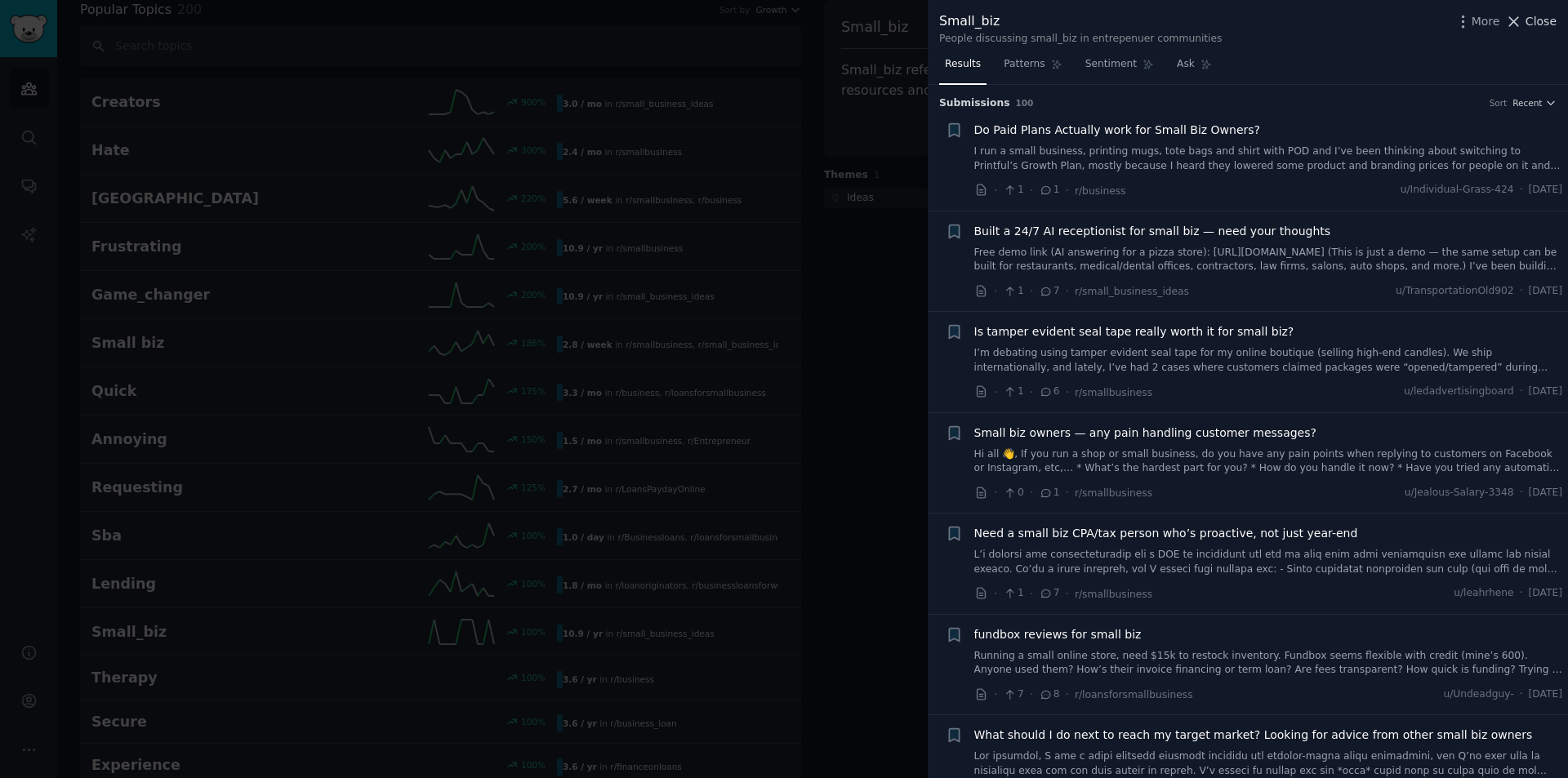
click at [1519, 19] on icon at bounding box center [1513, 22] width 17 height 17
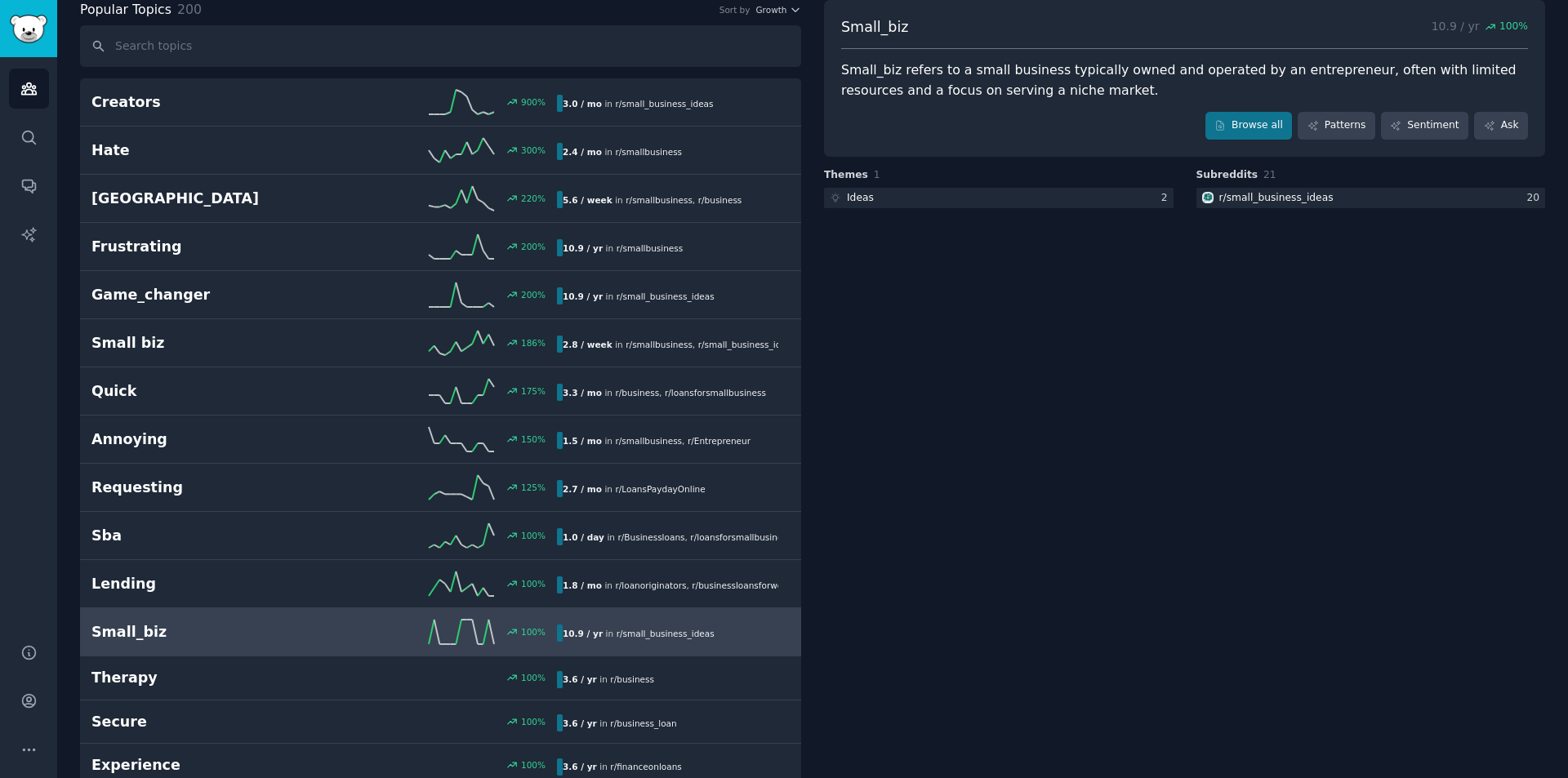
click at [1522, 12] on div "Small_biz 10.9 / yr 100 % Small_biz refers to a small business typically owned …" at bounding box center [1184, 78] width 721 height 157
click at [33, 180] on icon "Sidebar" at bounding box center [29, 185] width 17 height 17
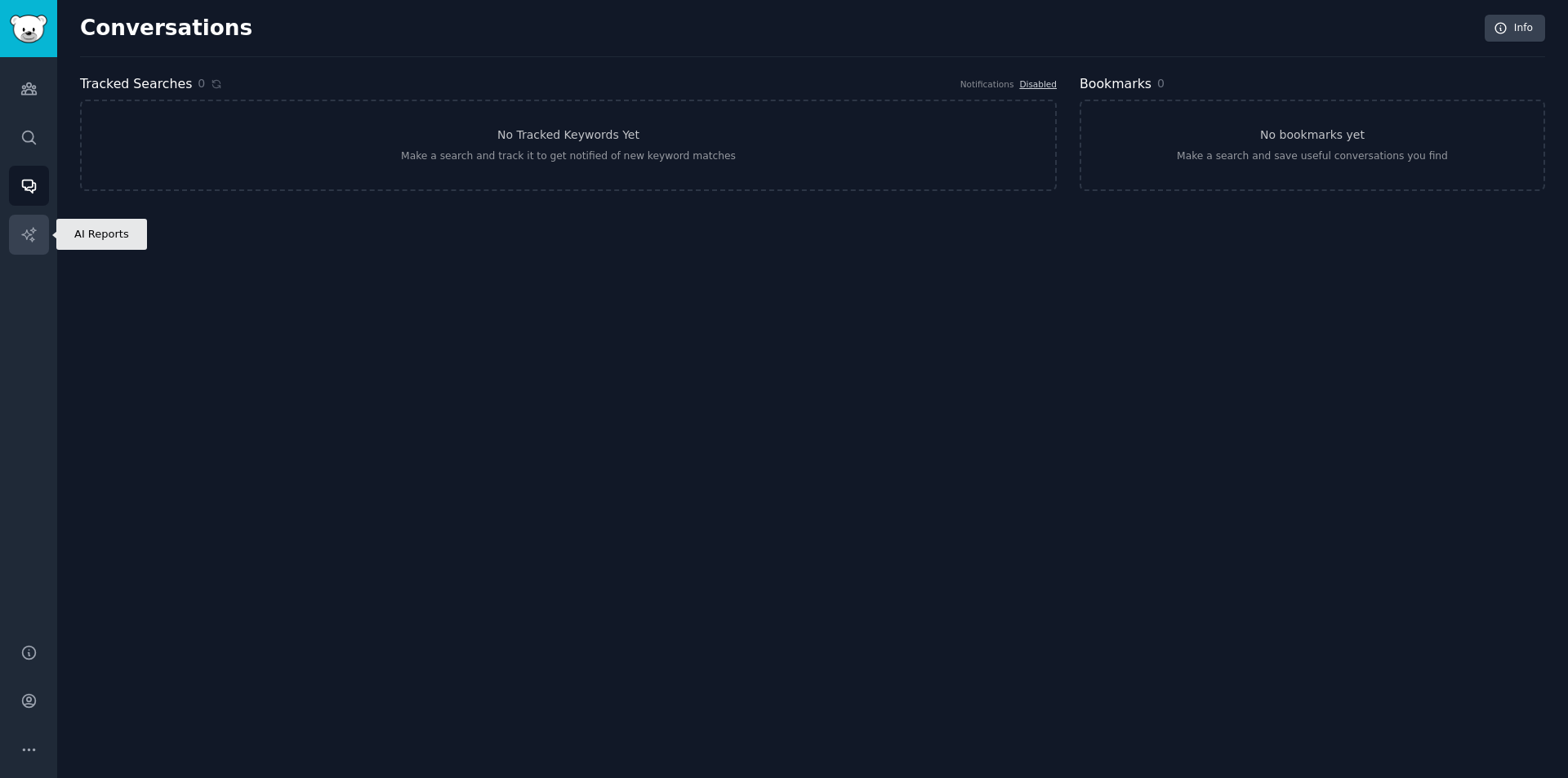
click at [31, 233] on icon "Sidebar" at bounding box center [29, 234] width 17 height 17
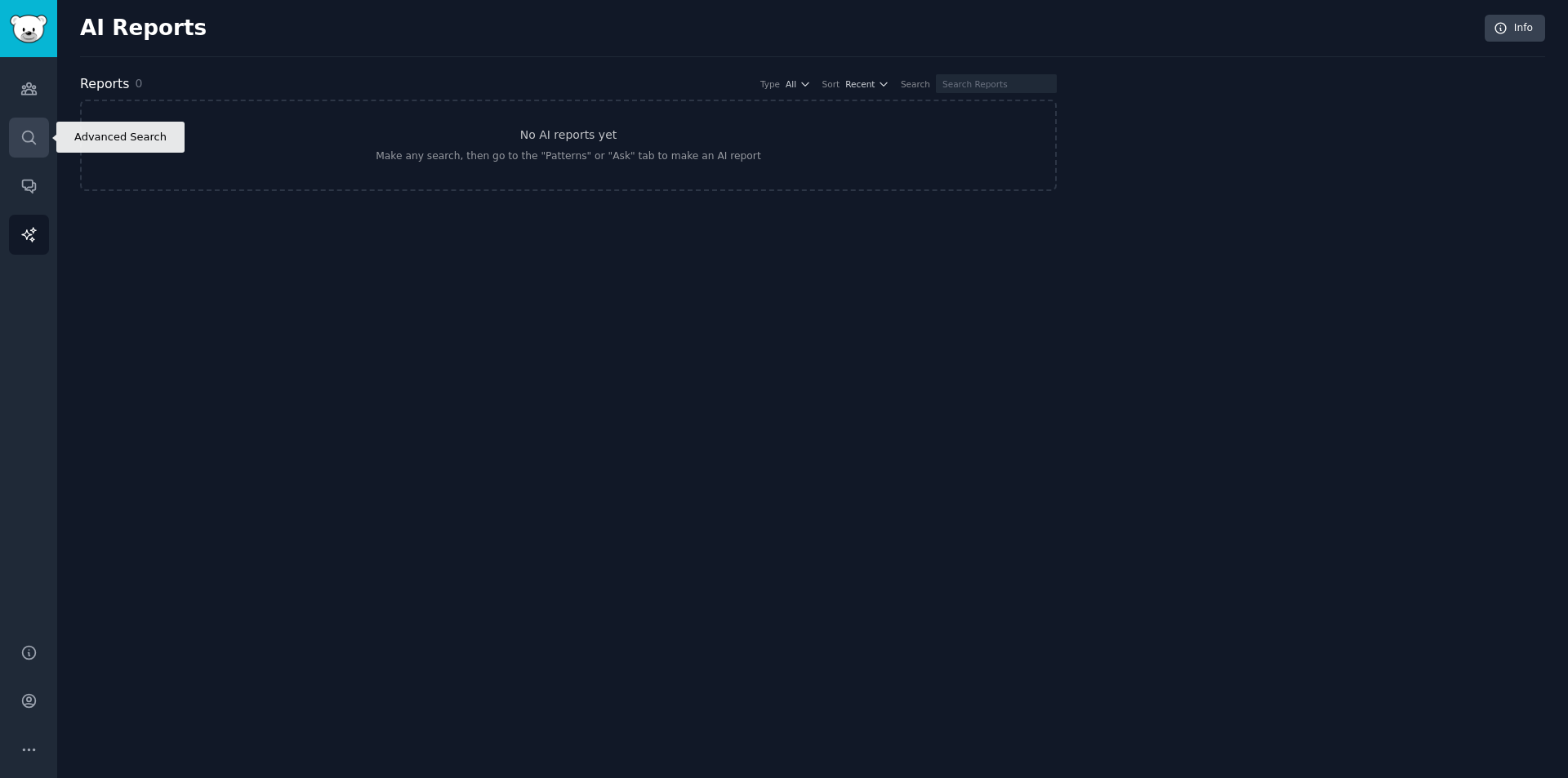
click at [43, 127] on link "Search" at bounding box center [29, 137] width 40 height 40
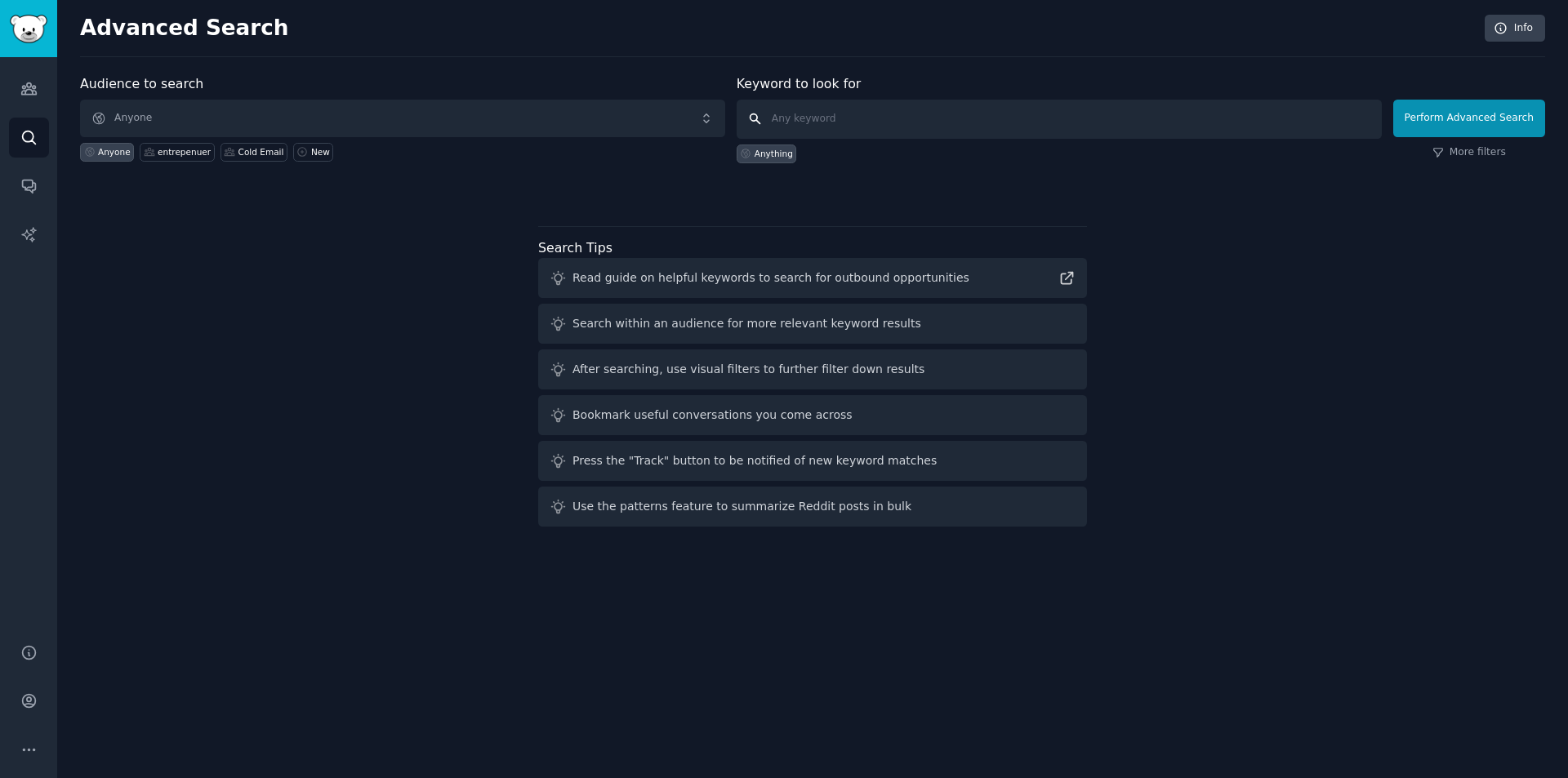
click at [874, 117] on input "text" at bounding box center [1059, 119] width 645 height 39
click at [196, 113] on span "Anyone" at bounding box center [402, 118] width 645 height 38
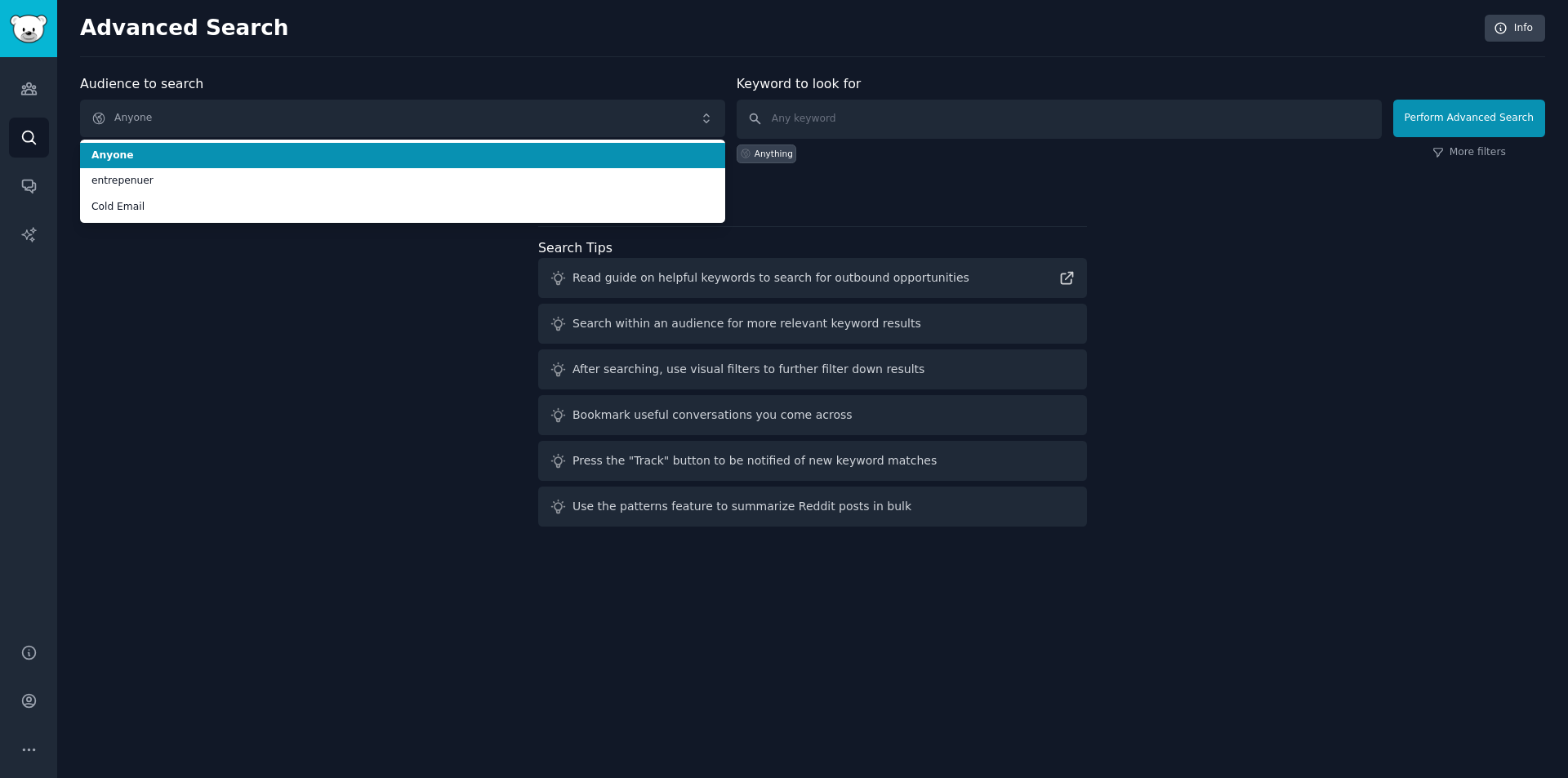
click at [190, 158] on span "Anyone" at bounding box center [402, 156] width 622 height 14
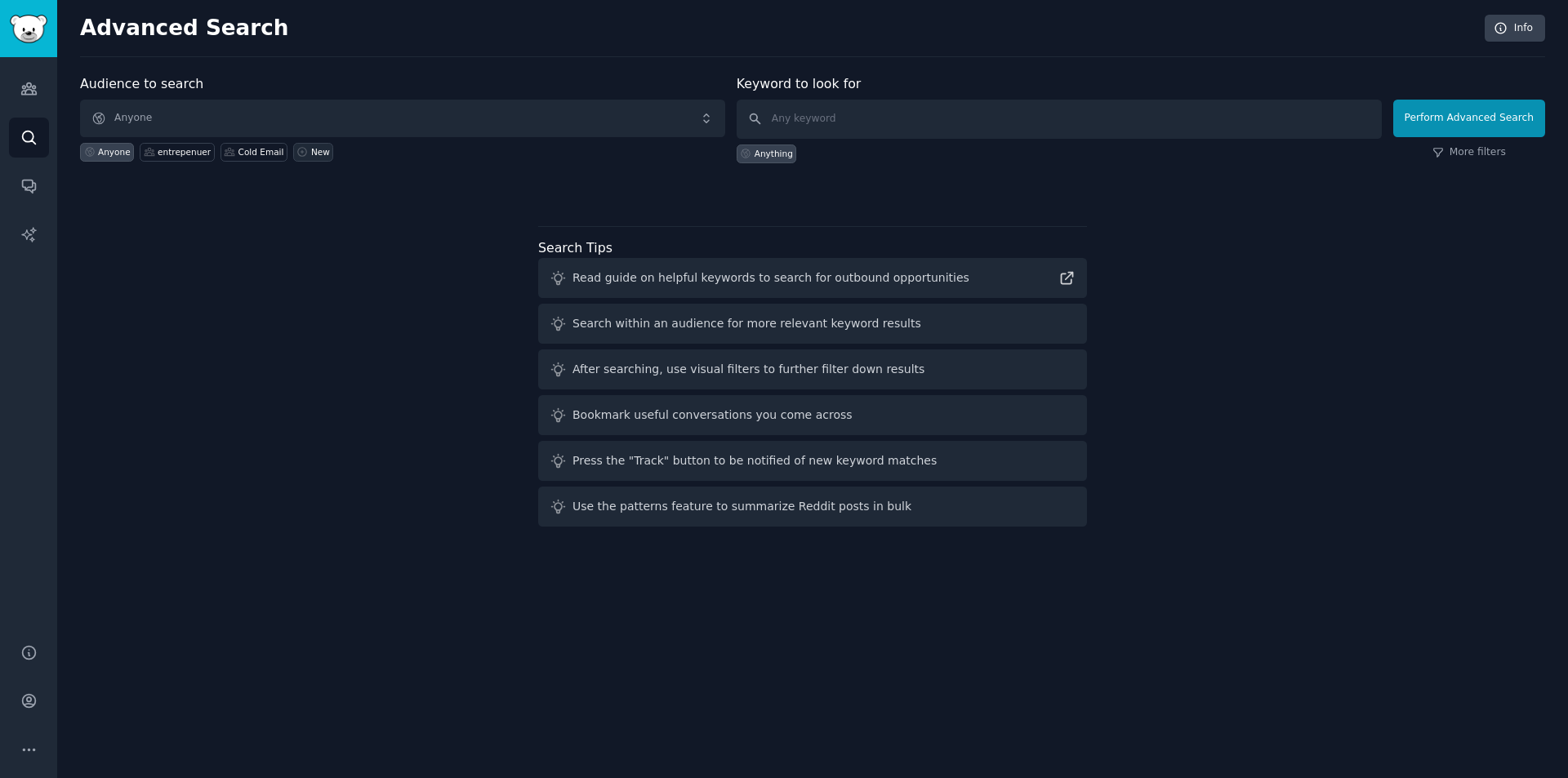
click at [311, 147] on div "New" at bounding box center [320, 152] width 19 height 12
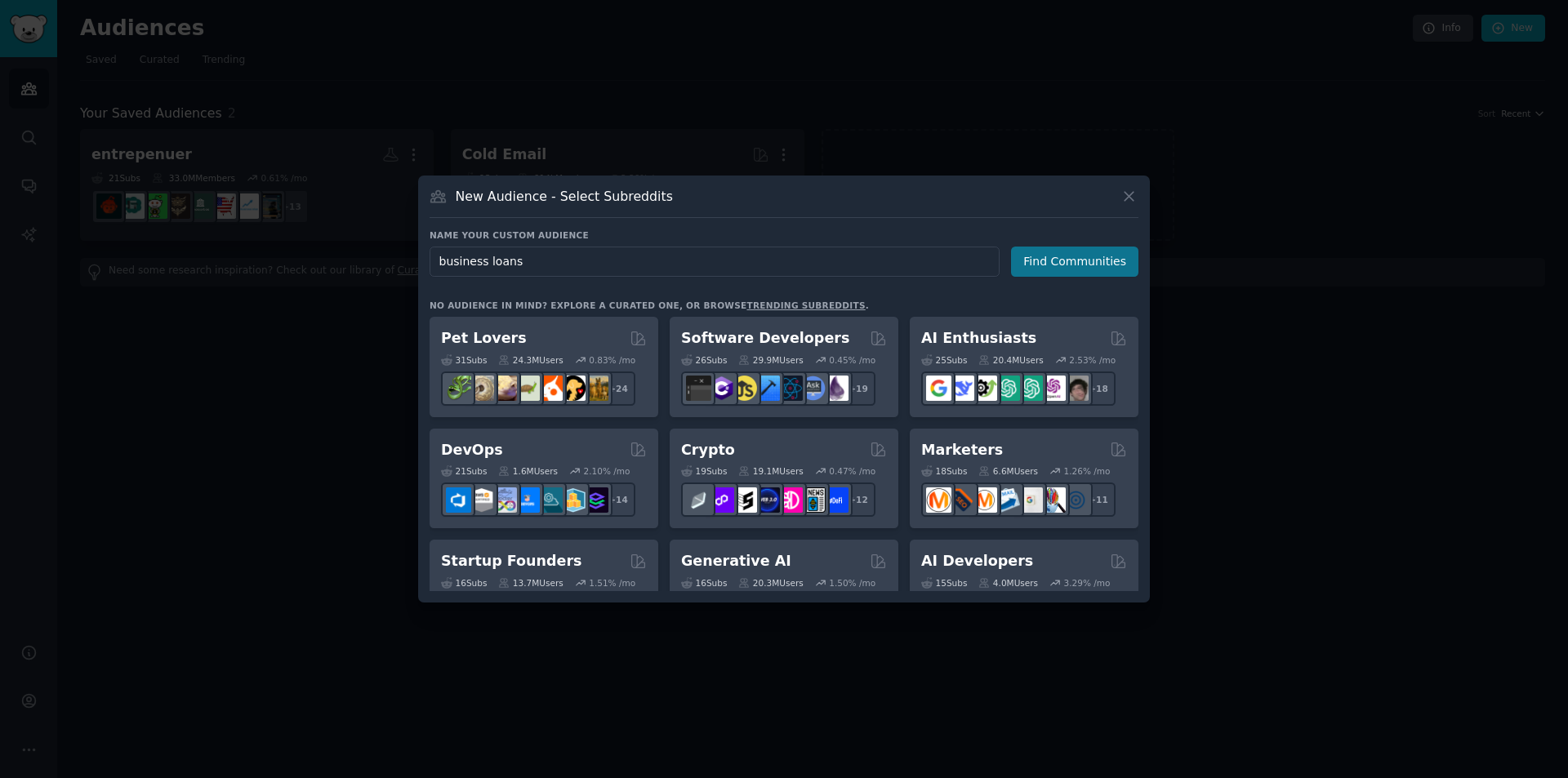
type input "business loans"
click at [1079, 258] on button "Find Communities" at bounding box center [1074, 262] width 127 height 31
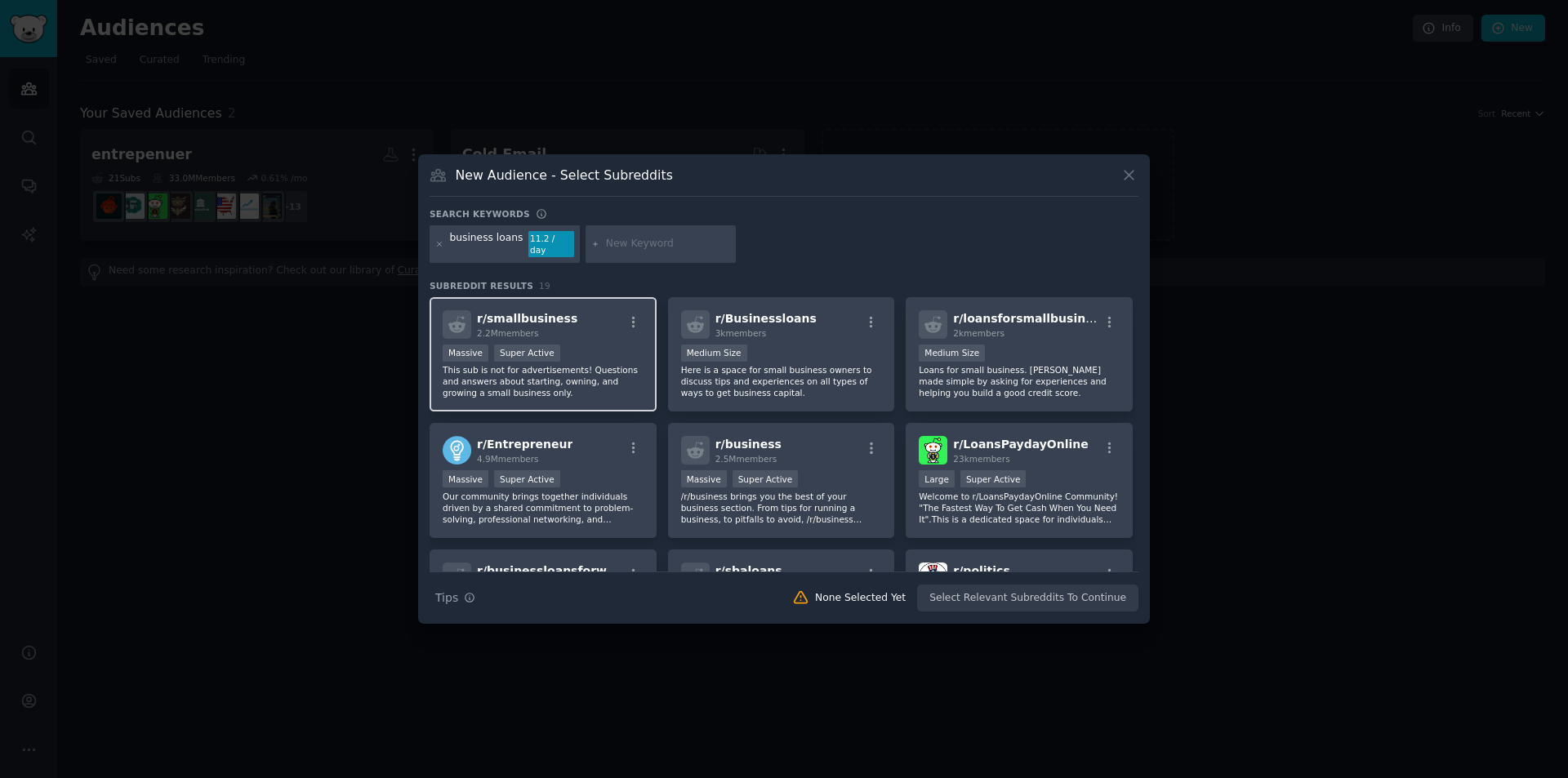
click at [595, 345] on div "Massive Super Active" at bounding box center [543, 354] width 201 height 21
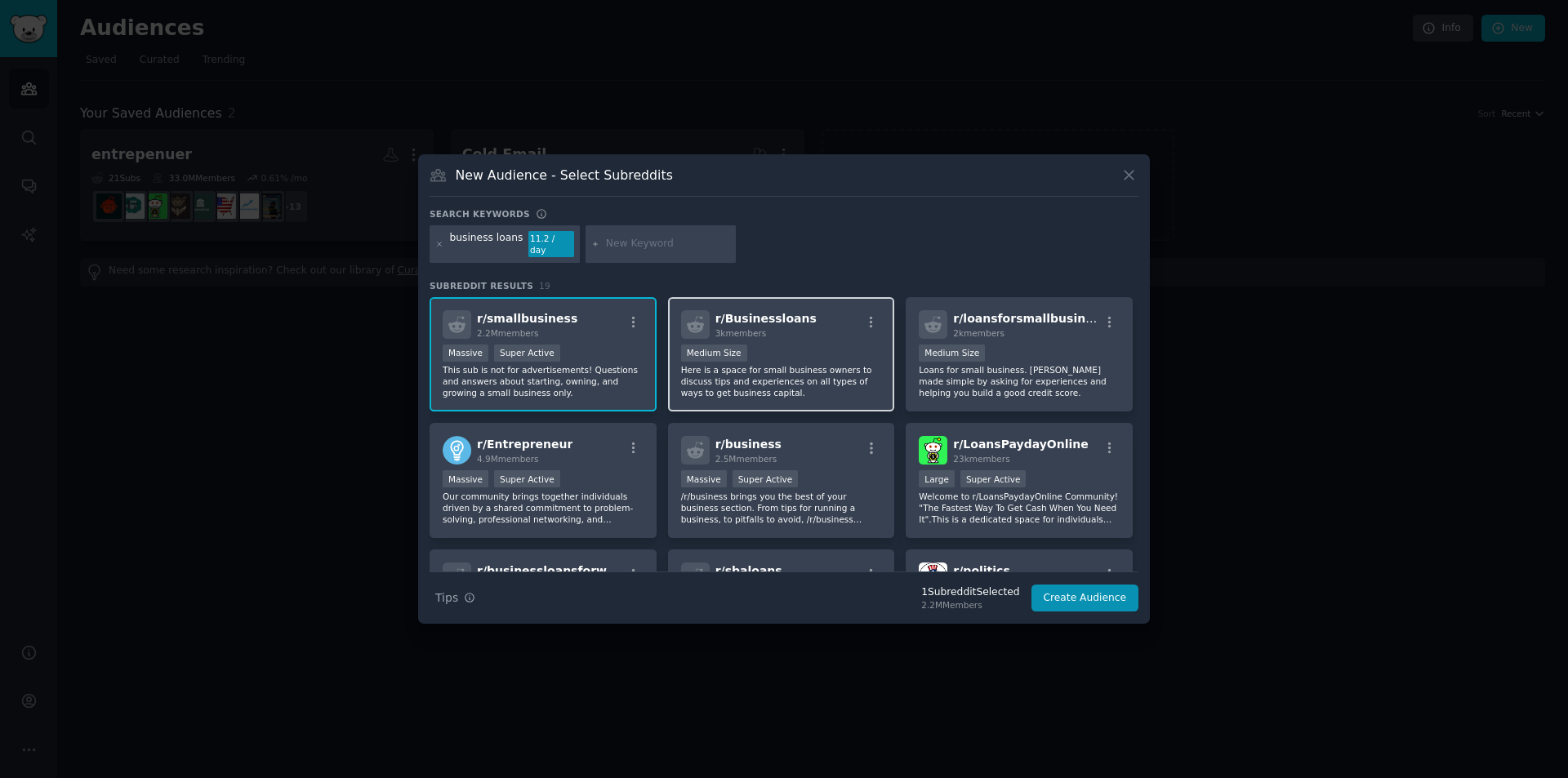
click at [768, 345] on div "1000 - 10,000 members Medium Size" at bounding box center [782, 354] width 201 height 21
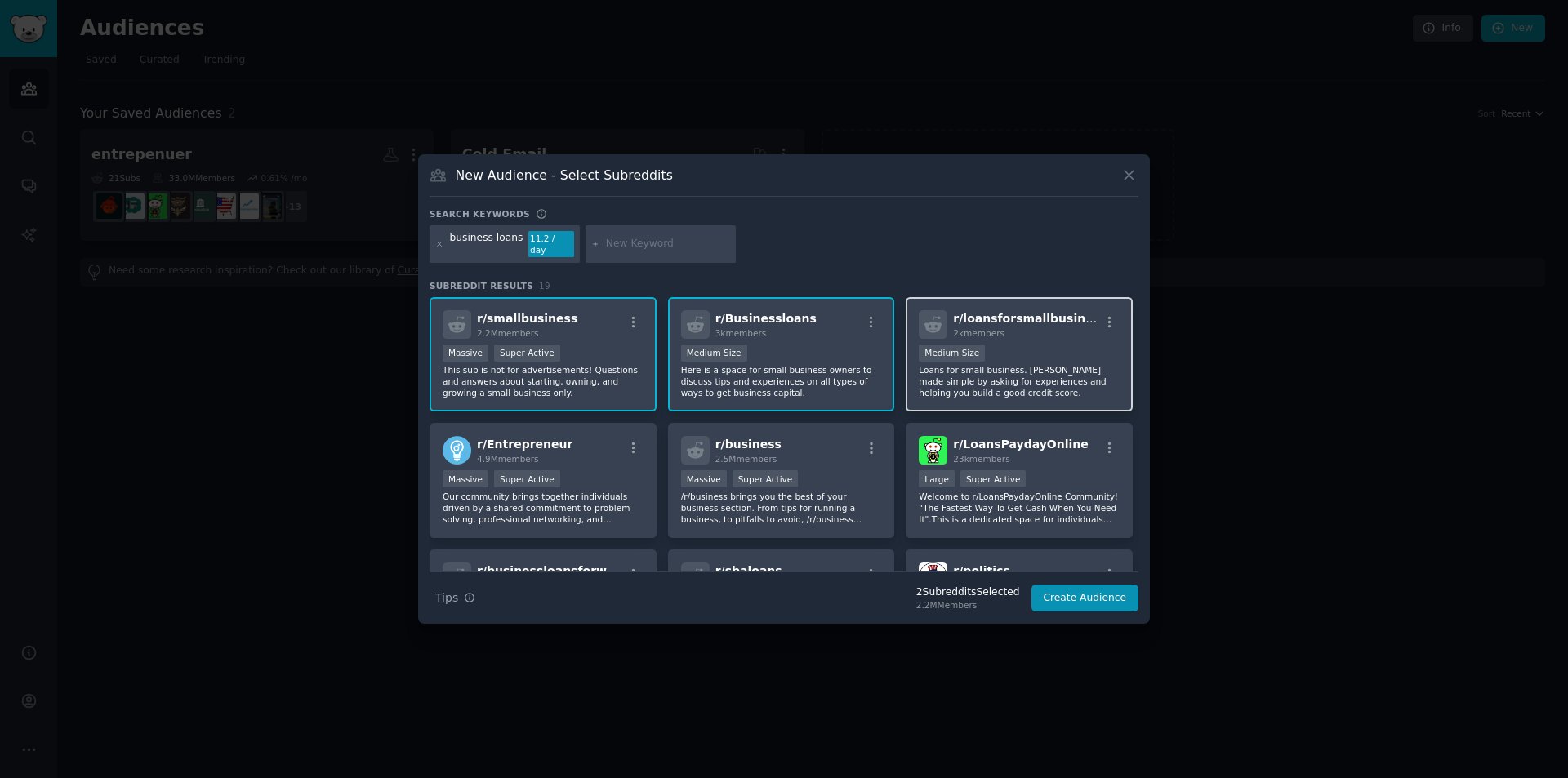
click at [999, 328] on div "2k members" at bounding box center [1026, 333] width 146 height 12
drag, startPoint x: 1048, startPoint y: 474, endPoint x: 1017, endPoint y: 491, distance: 35.4
click at [1048, 470] on div "Large Super Active" at bounding box center [1020, 480] width 201 height 21
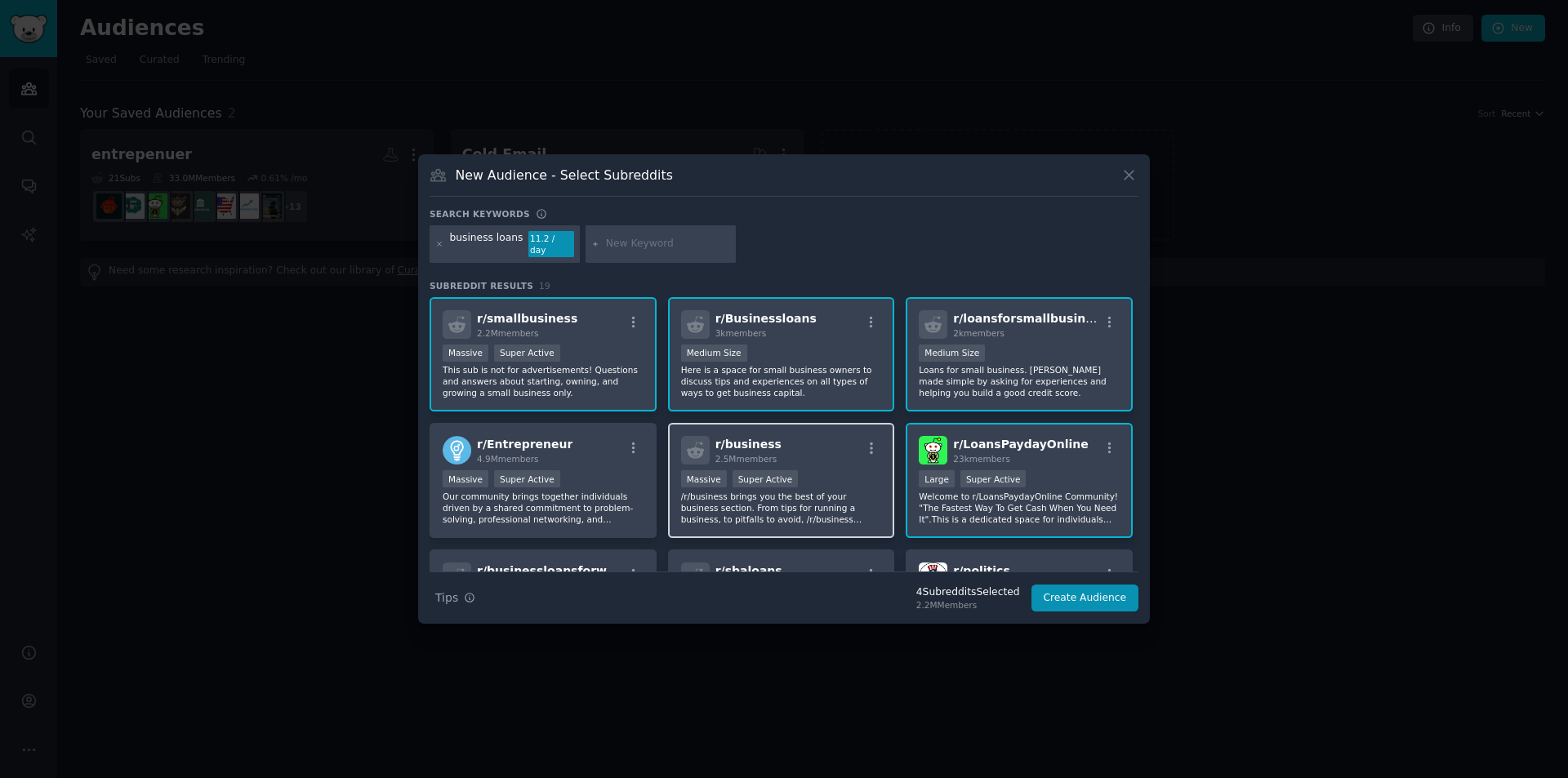
drag, startPoint x: 819, startPoint y: 467, endPoint x: 777, endPoint y: 482, distance: 44.6
click at [819, 470] on div "Massive Super Active" at bounding box center [782, 480] width 201 height 21
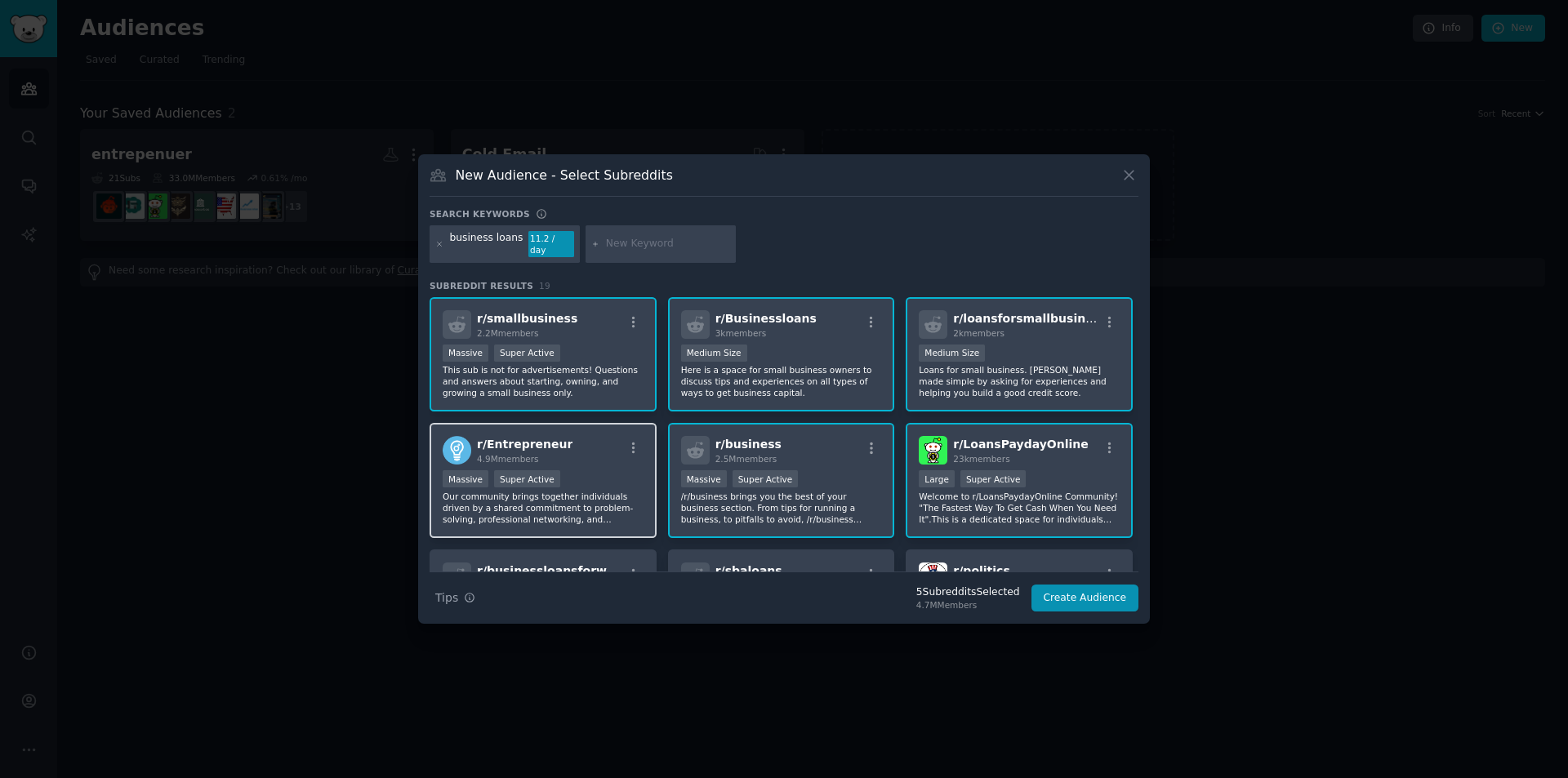
drag, startPoint x: 566, startPoint y: 484, endPoint x: 583, endPoint y: 482, distance: 17.1
click at [566, 483] on div "Massive Super Active" at bounding box center [543, 480] width 201 height 21
click at [1034, 470] on div "Large Super Active" at bounding box center [1020, 480] width 201 height 21
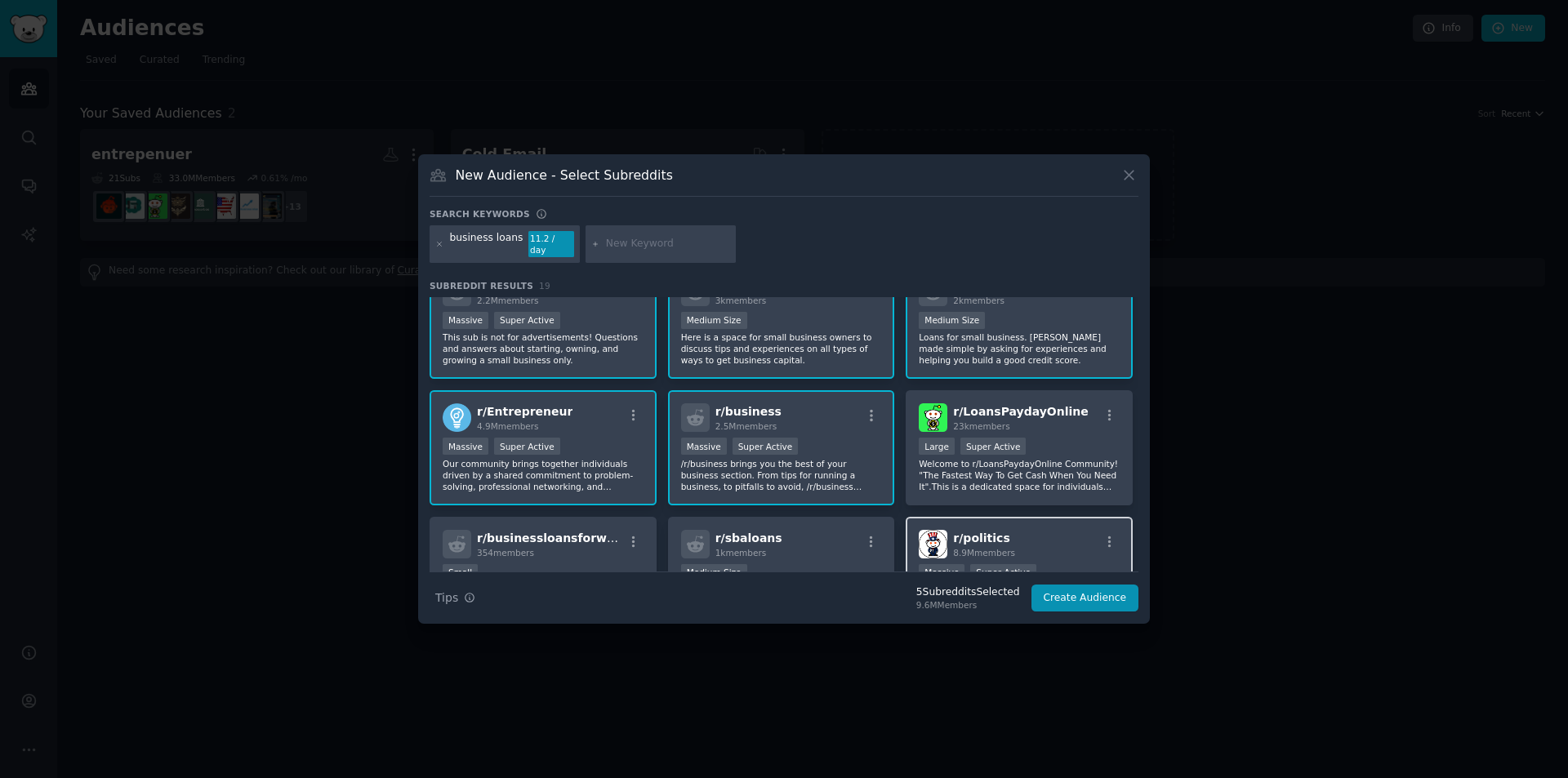
scroll to position [163, 0]
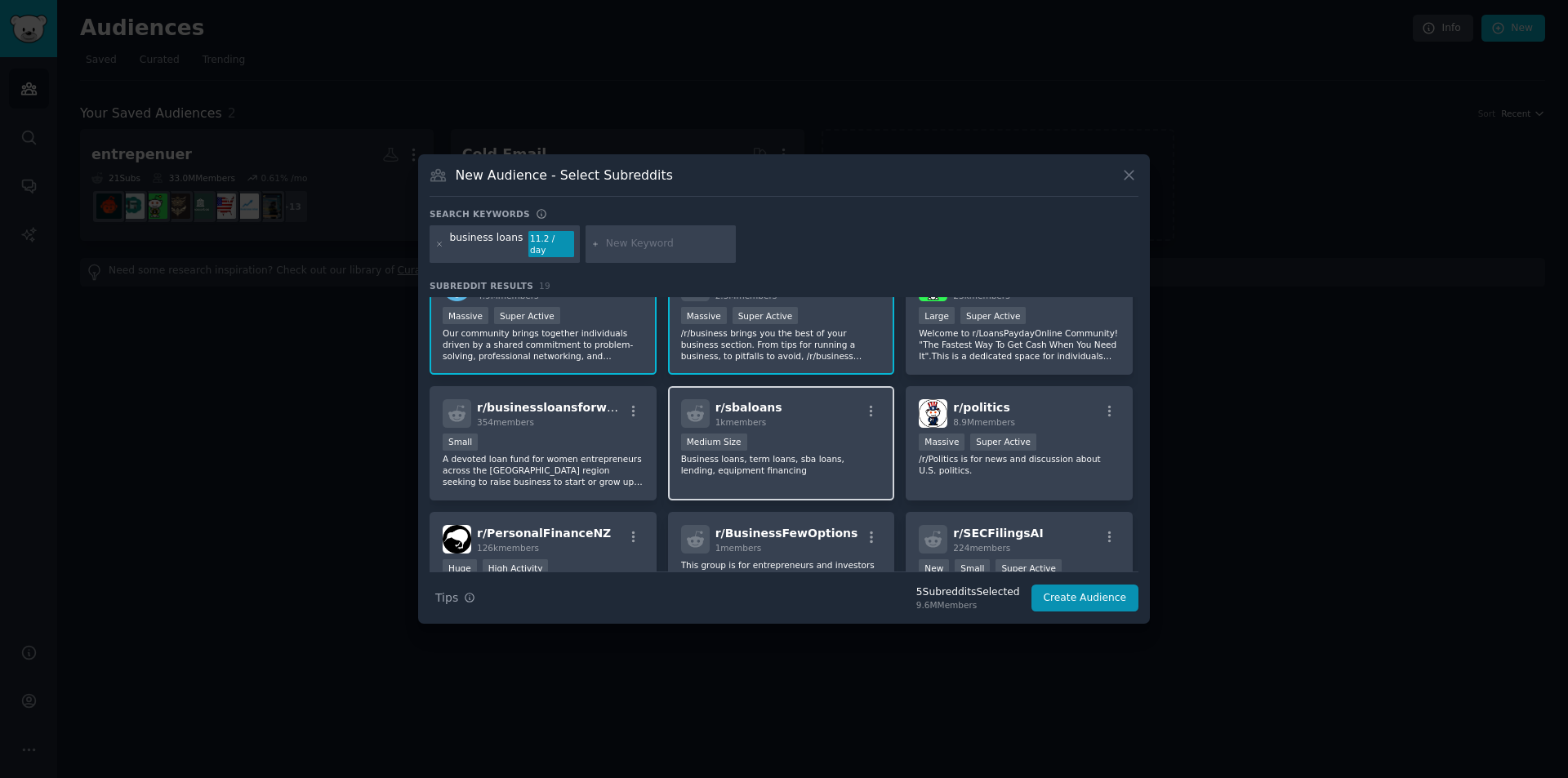
click at [791, 421] on div "r/ sbaloans 1k members" at bounding box center [782, 414] width 201 height 29
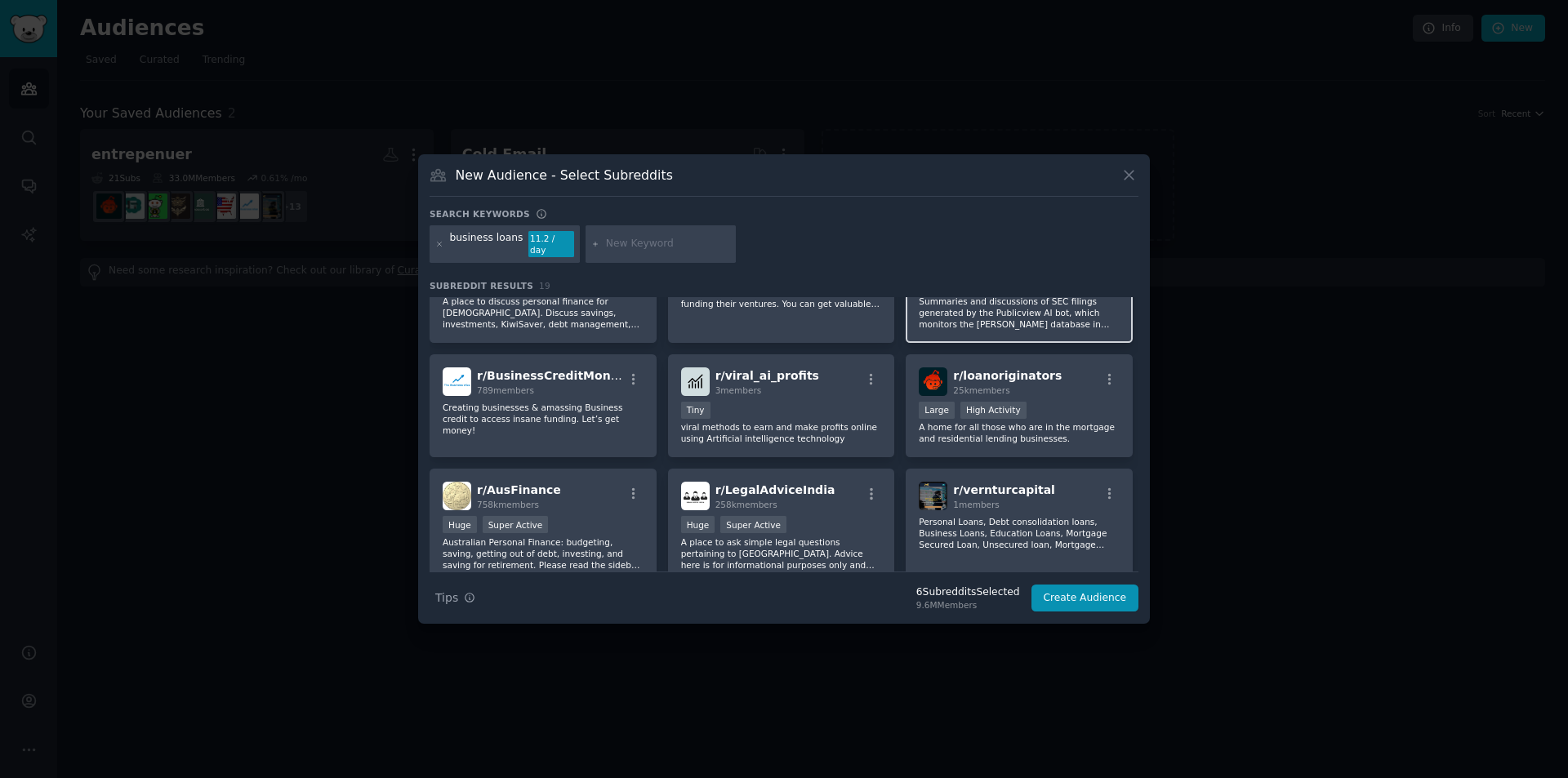
scroll to position [490, 0]
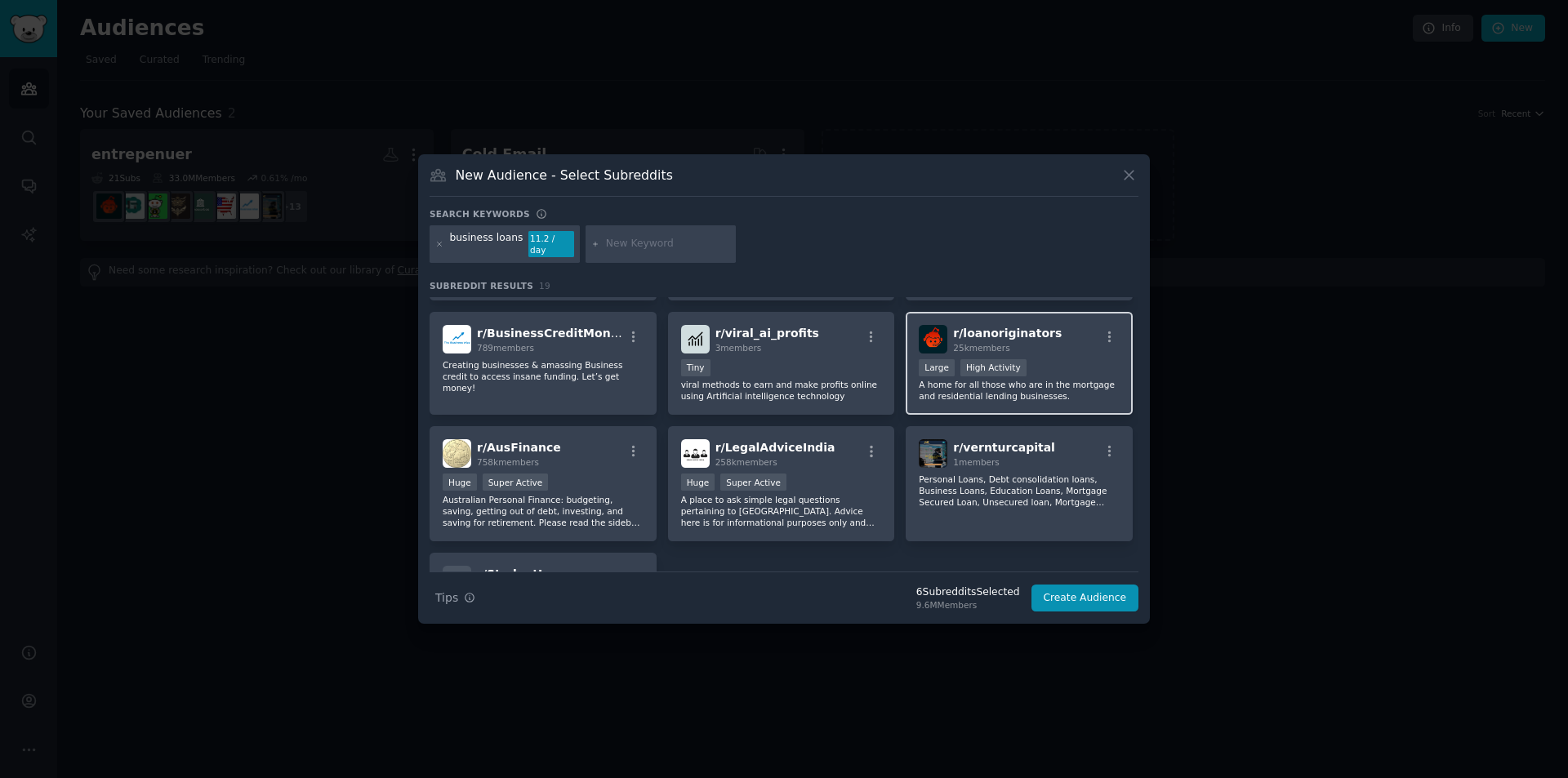
click at [1072, 338] on div "r/ loanoriginators 25k members" at bounding box center [1020, 339] width 201 height 29
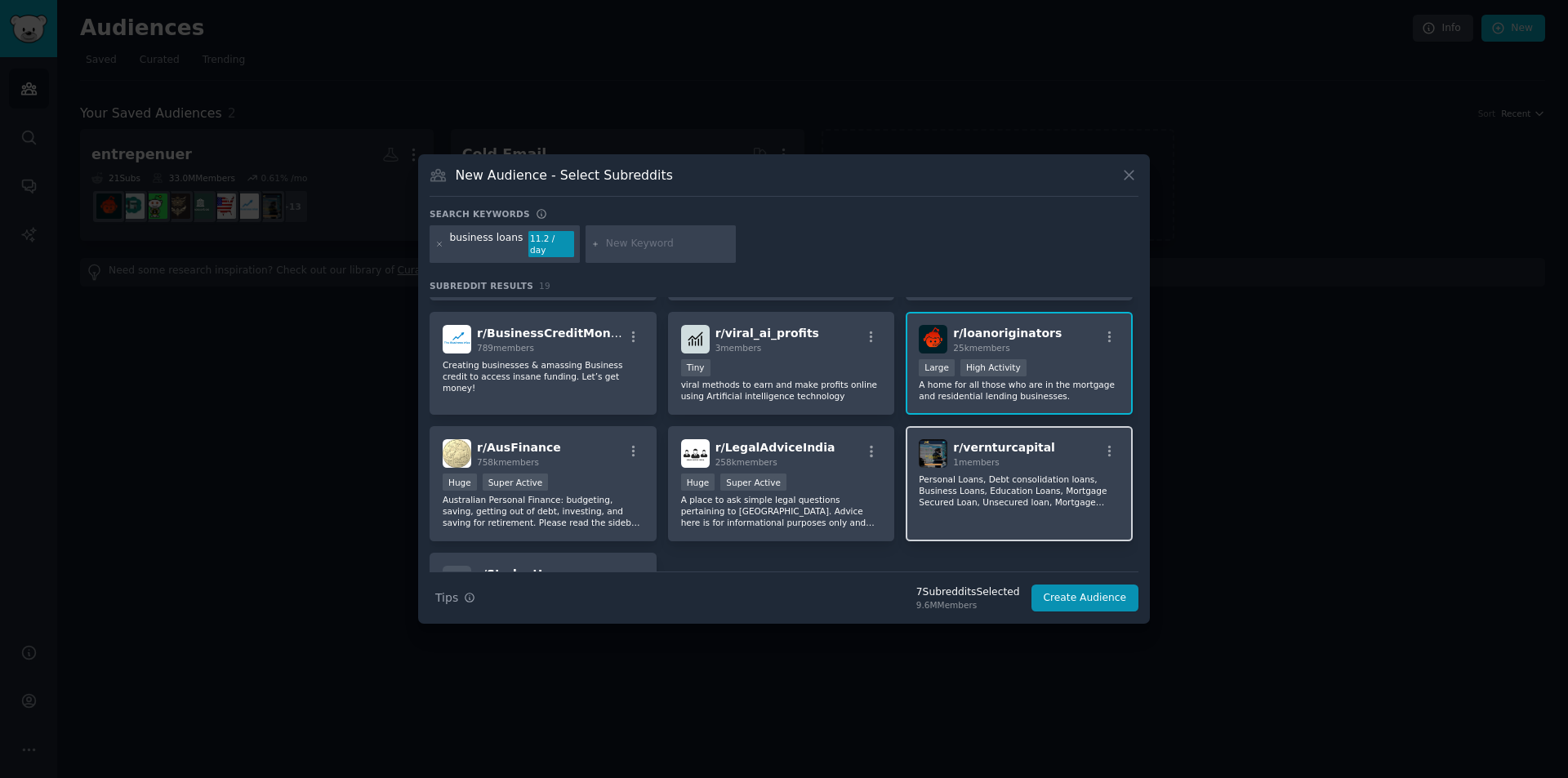
click at [1025, 461] on div "1 members" at bounding box center [1004, 462] width 102 height 12
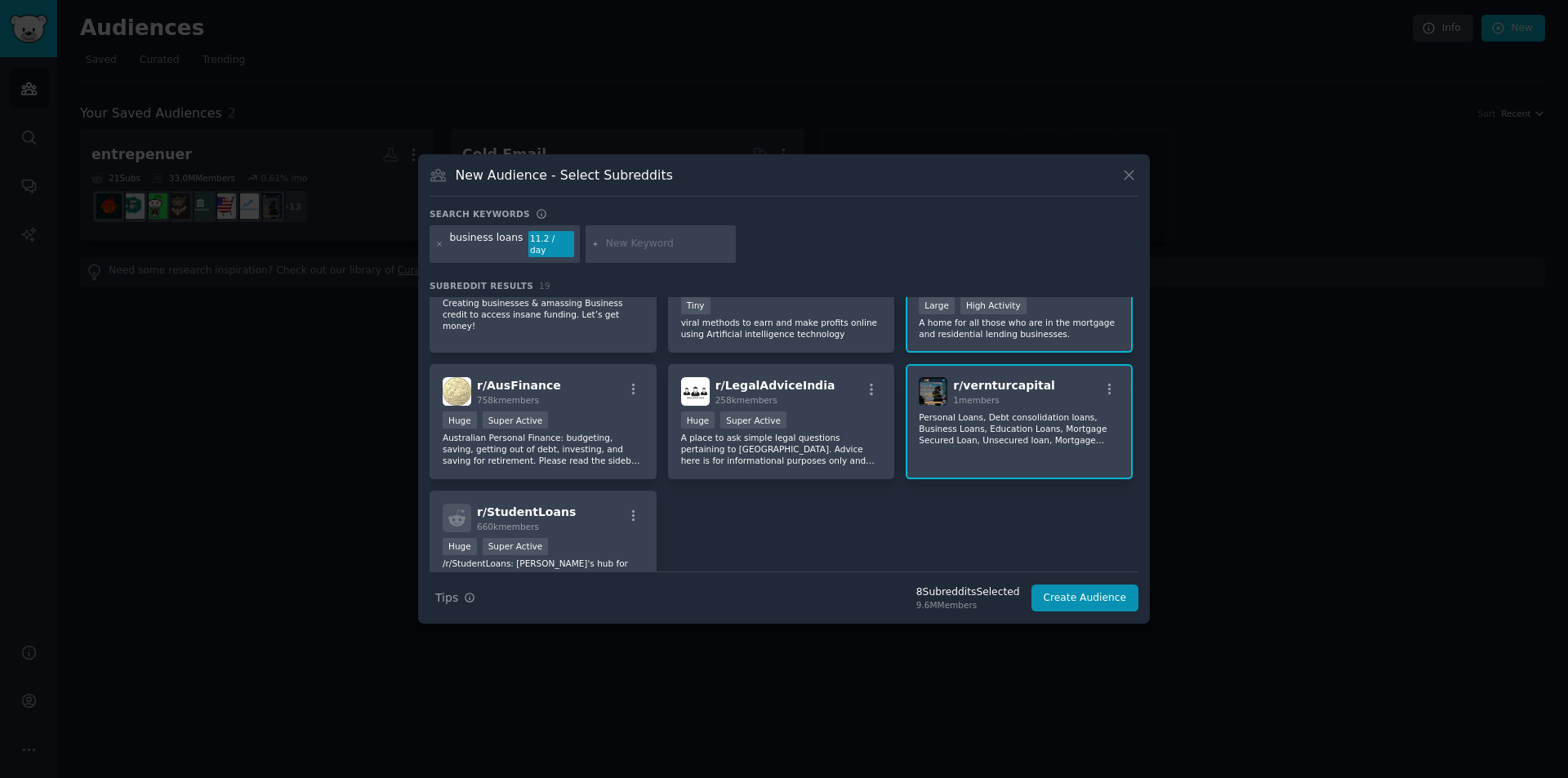
scroll to position [643, 0]
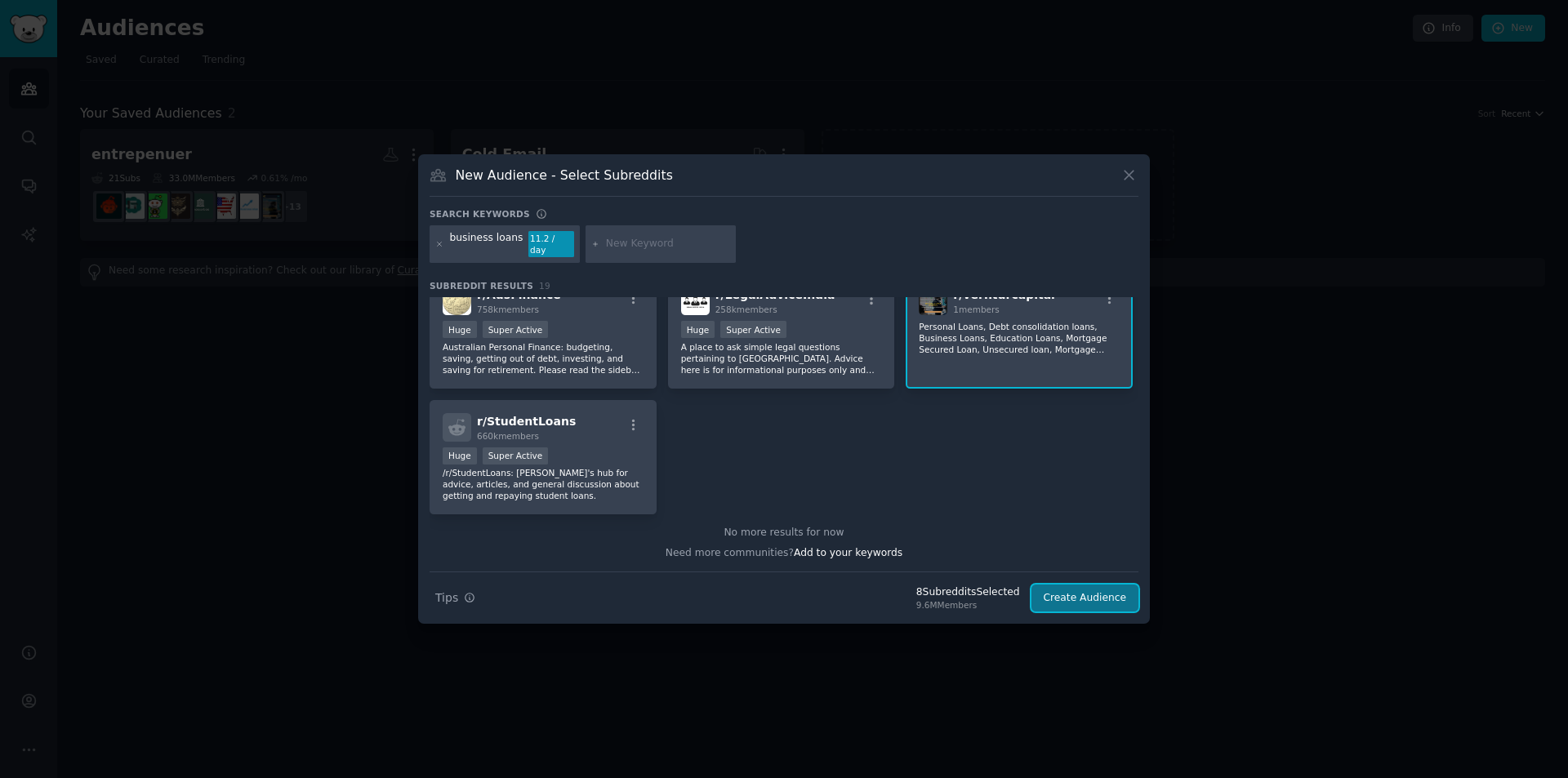
click at [1092, 590] on button "Create Audience" at bounding box center [1085, 598] width 108 height 28
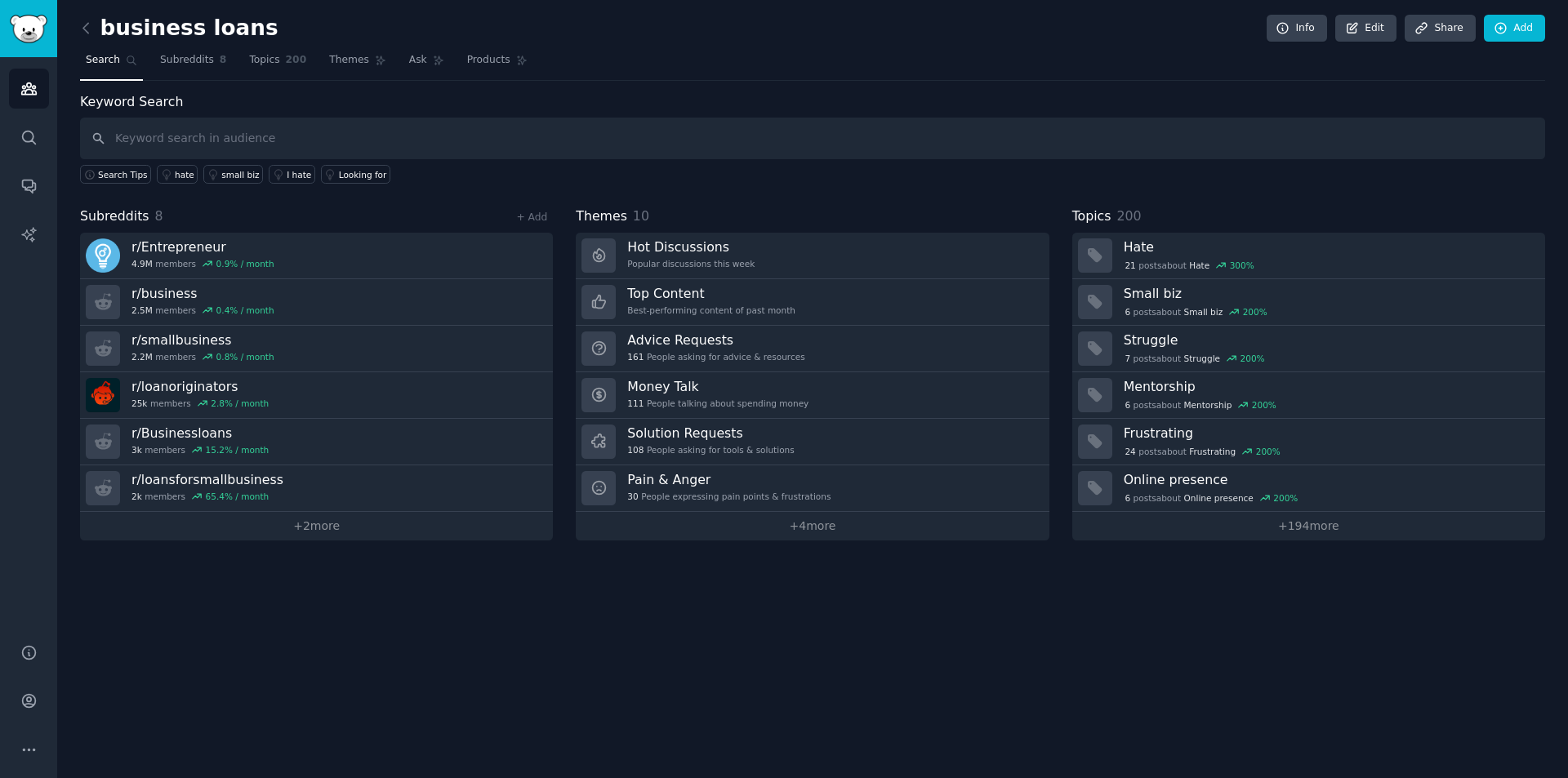
click at [269, 136] on input "text" at bounding box center [812, 138] width 1465 height 41
type input "mca loans"
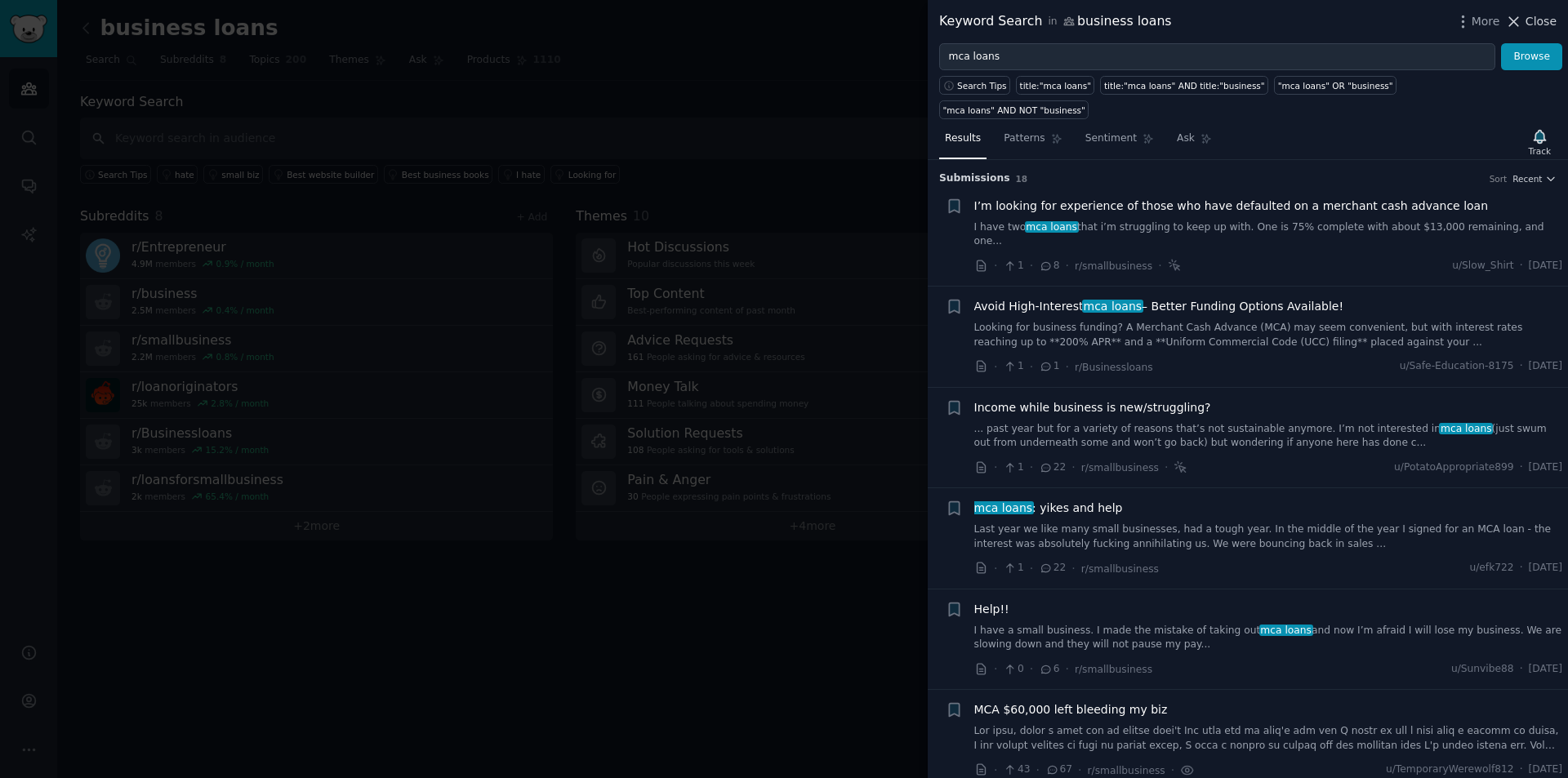
click at [1534, 16] on span "Close" at bounding box center [1540, 22] width 31 height 17
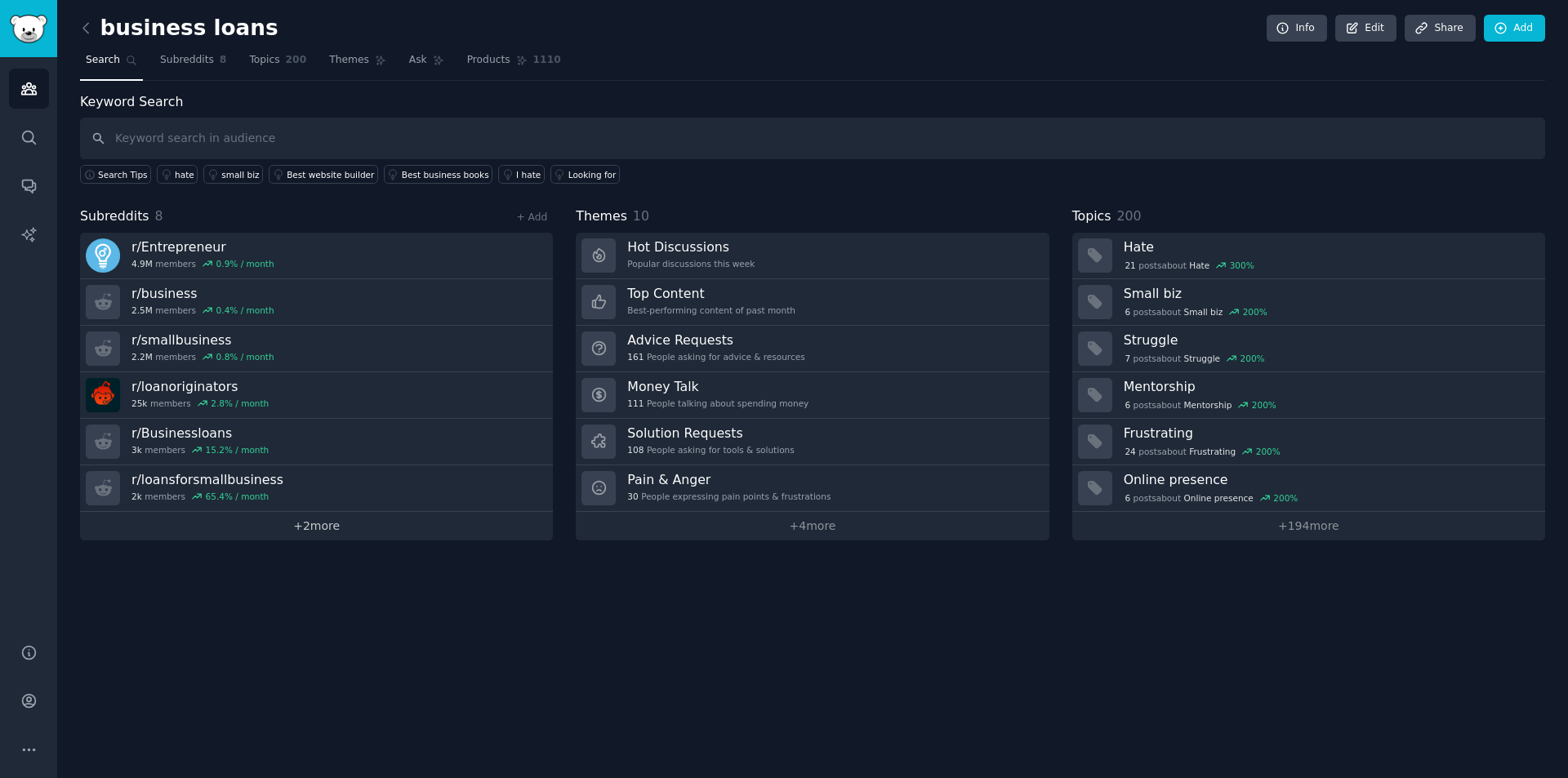
click at [316, 524] on link "+ 2 more" at bounding box center [316, 526] width 473 height 29
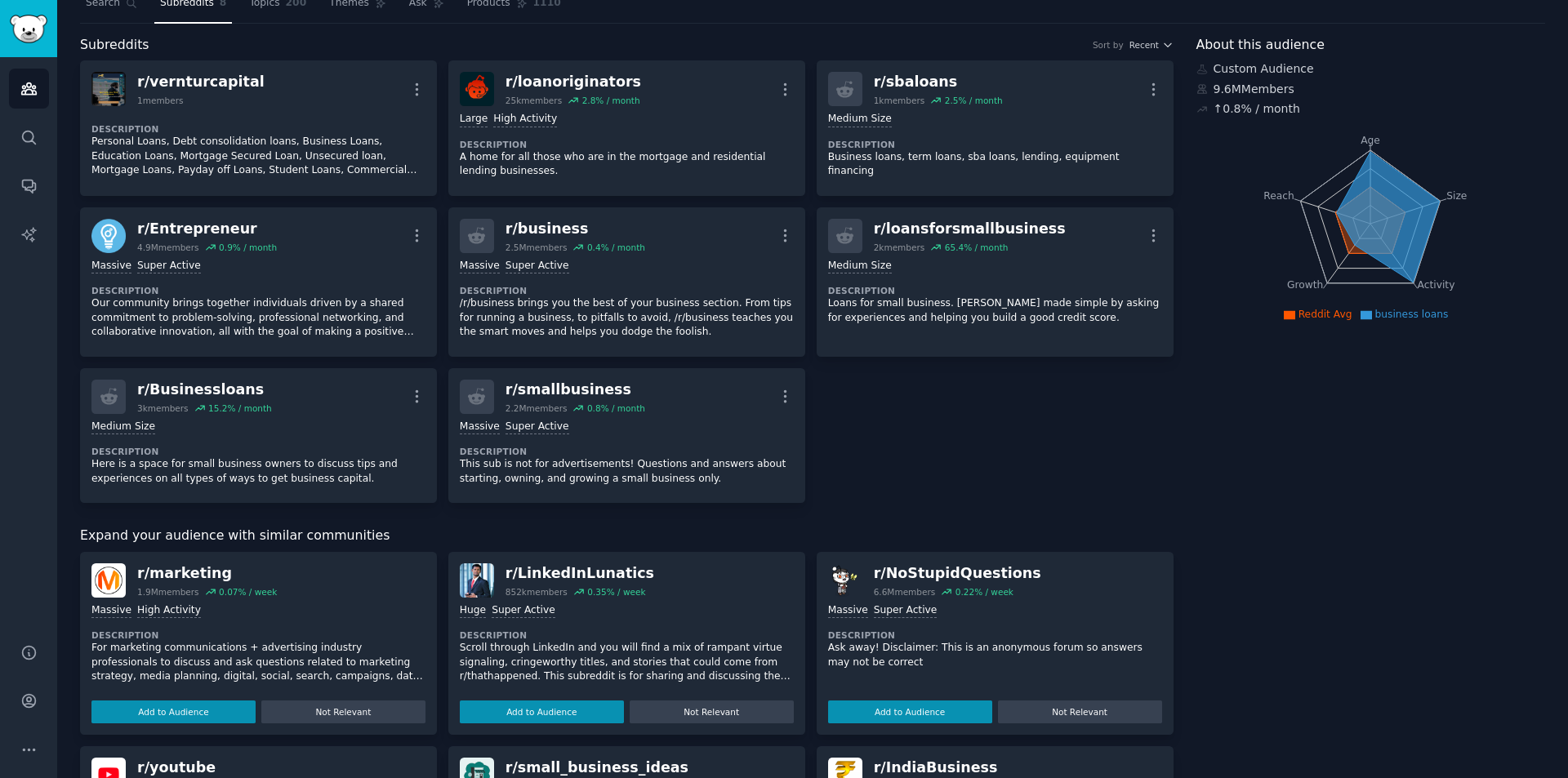
scroll to position [327, 0]
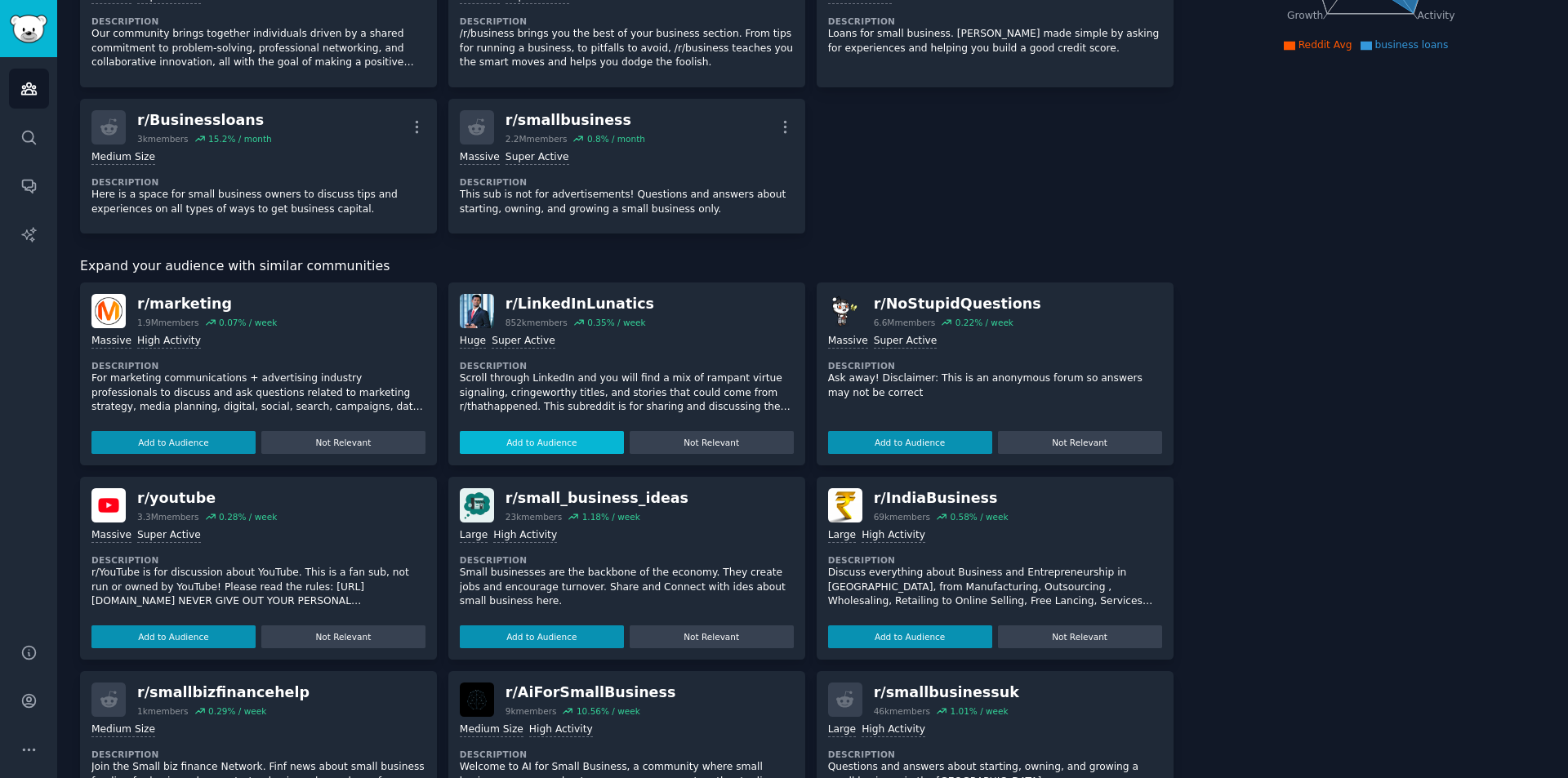
click at [576, 441] on button "Add to Audience" at bounding box center [541, 441] width 164 height 22
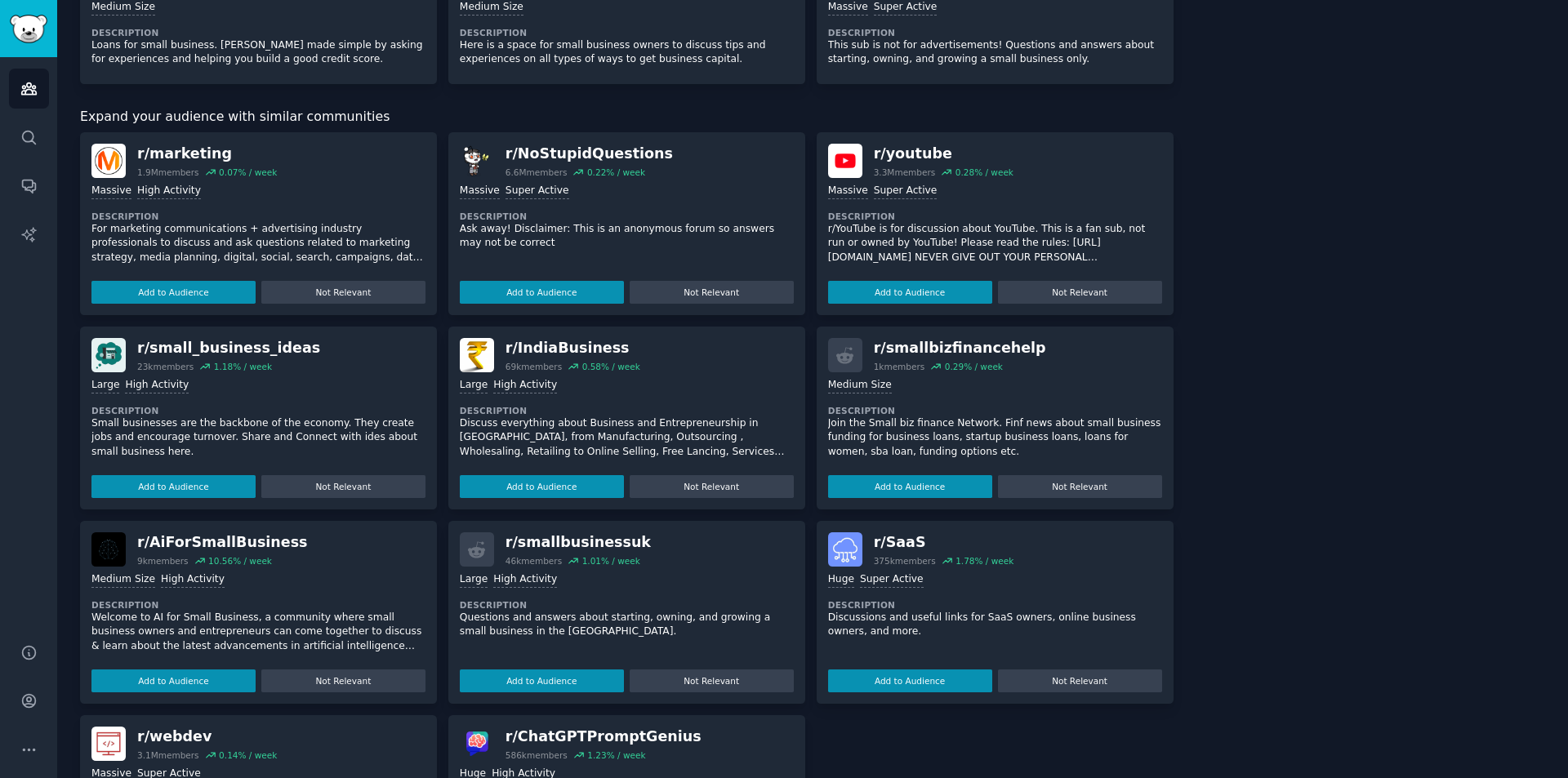
scroll to position [503, 0]
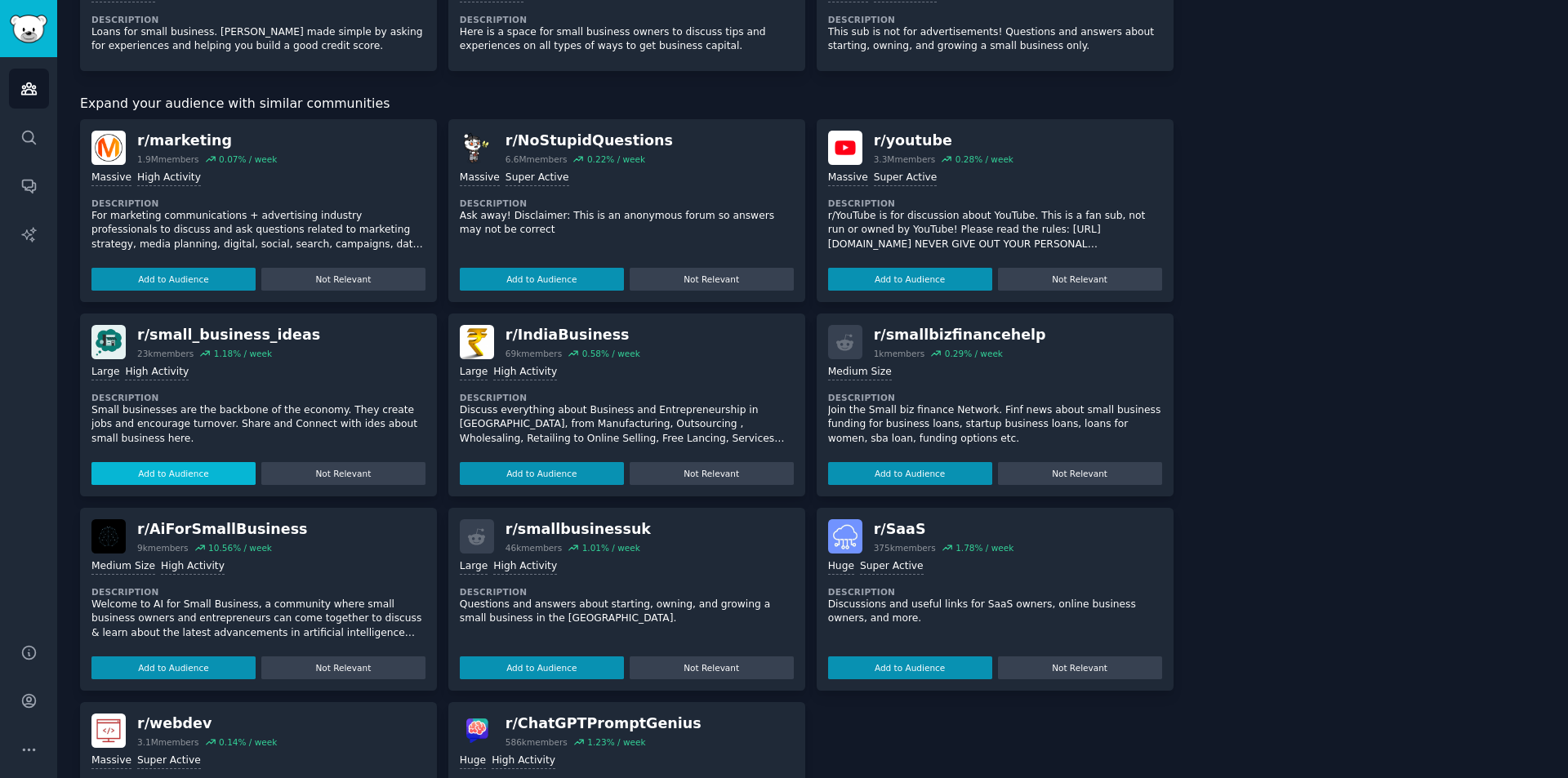
click at [169, 472] on button "Add to Audience" at bounding box center [173, 473] width 164 height 22
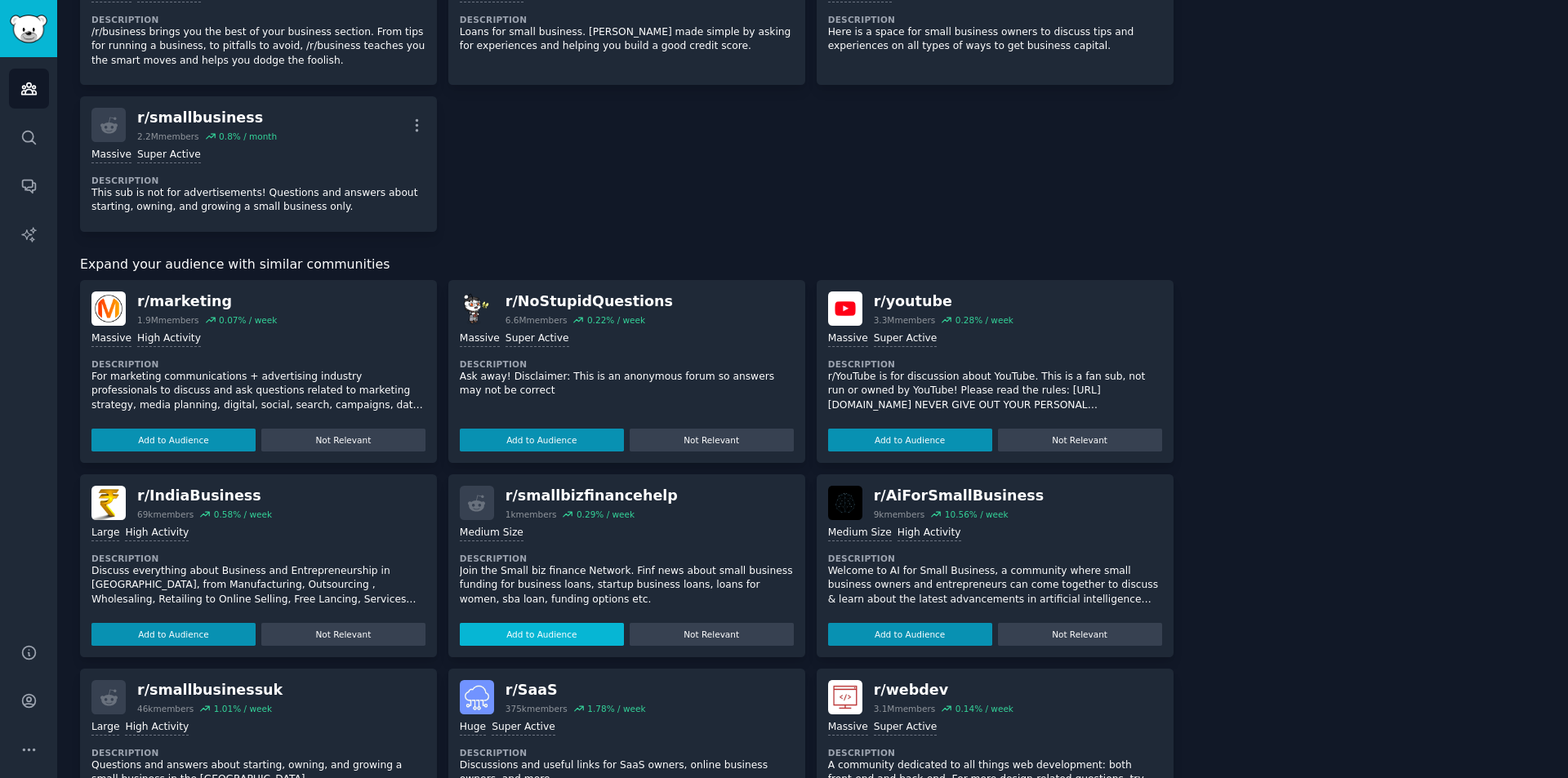
click at [555, 632] on button "Add to Audience" at bounding box center [541, 634] width 164 height 22
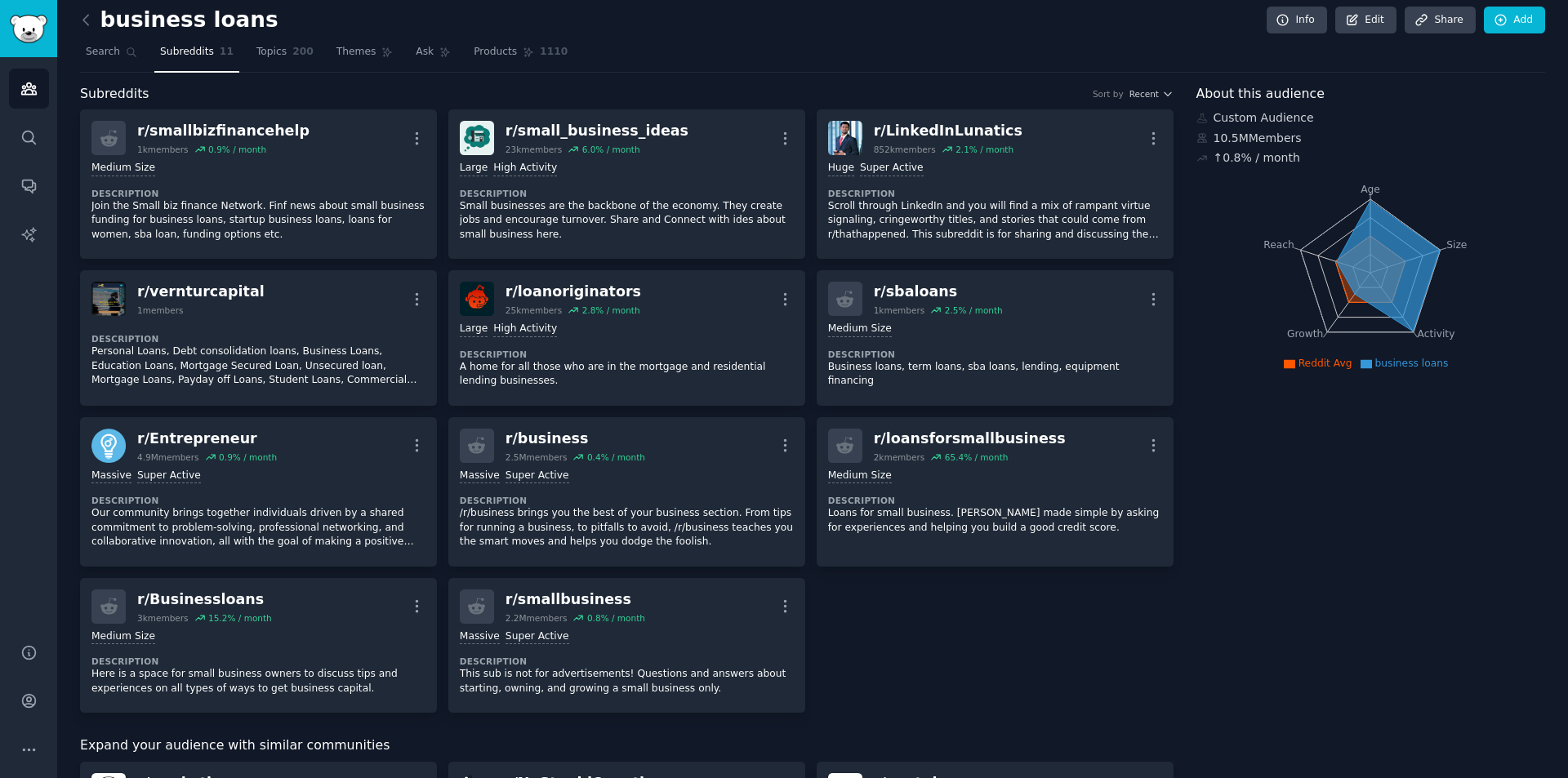
scroll to position [0, 0]
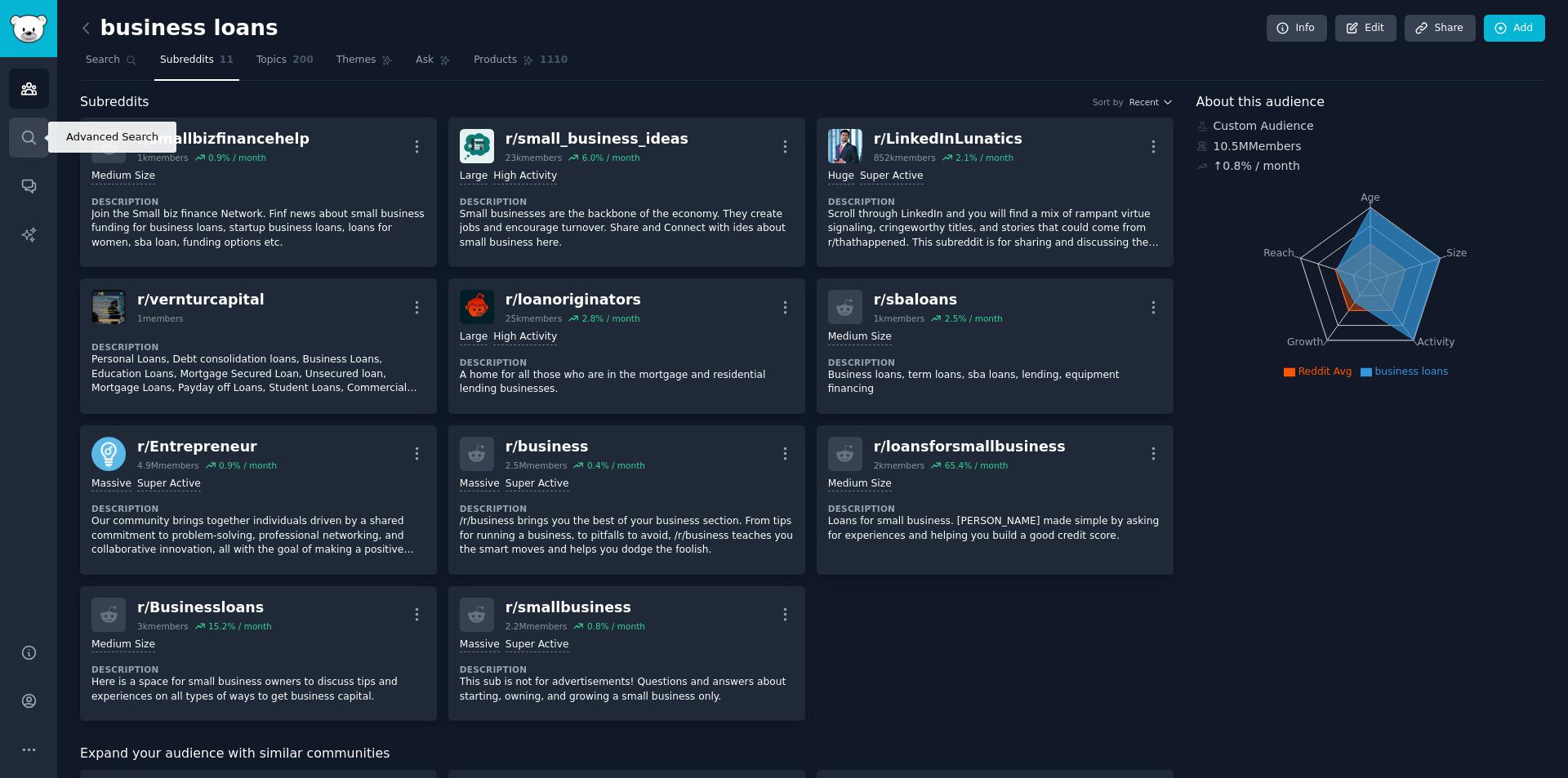
click at [21, 133] on icon "Sidebar" at bounding box center [29, 137] width 17 height 17
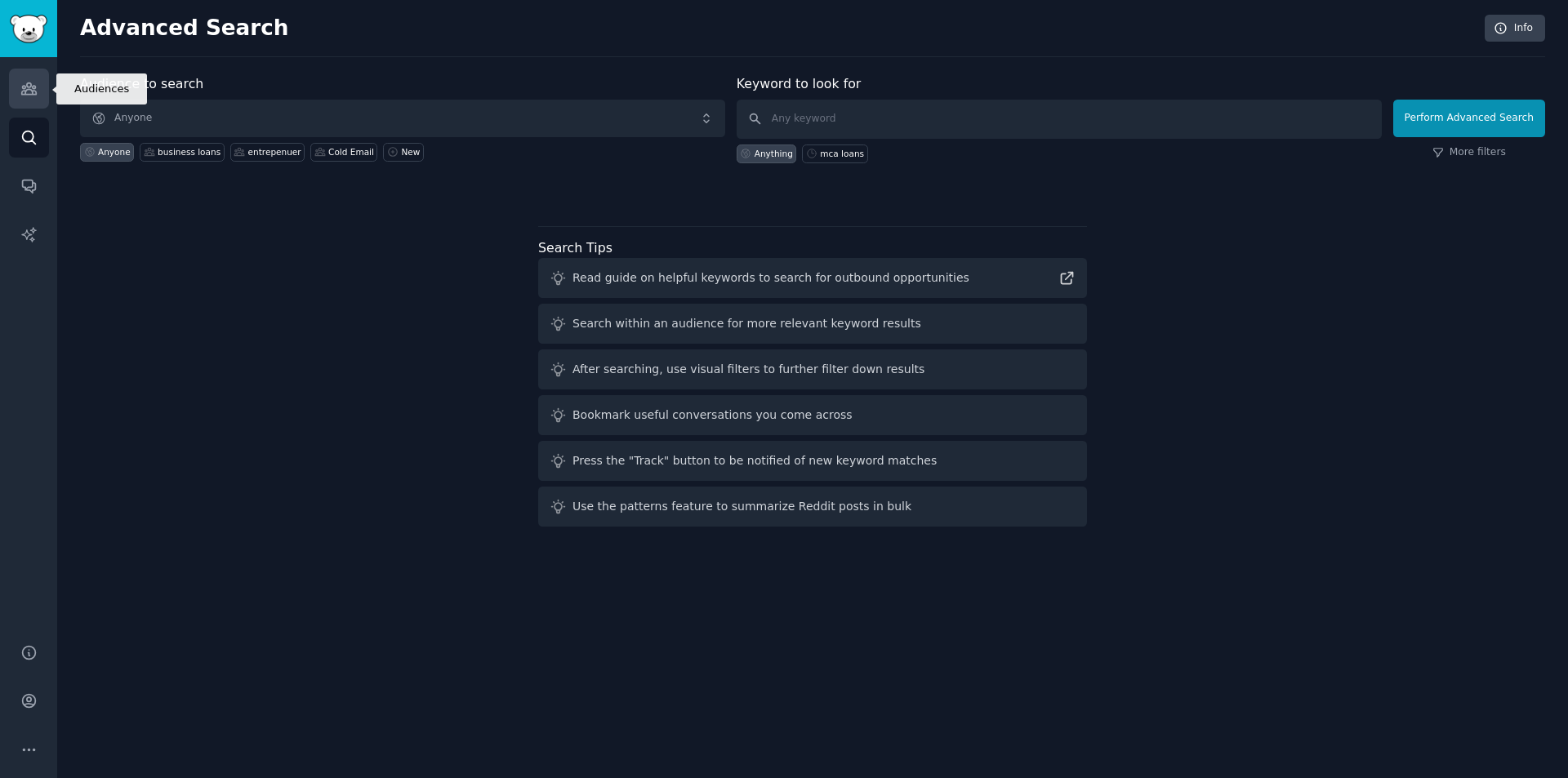
click at [25, 92] on icon "Sidebar" at bounding box center [29, 89] width 14 height 12
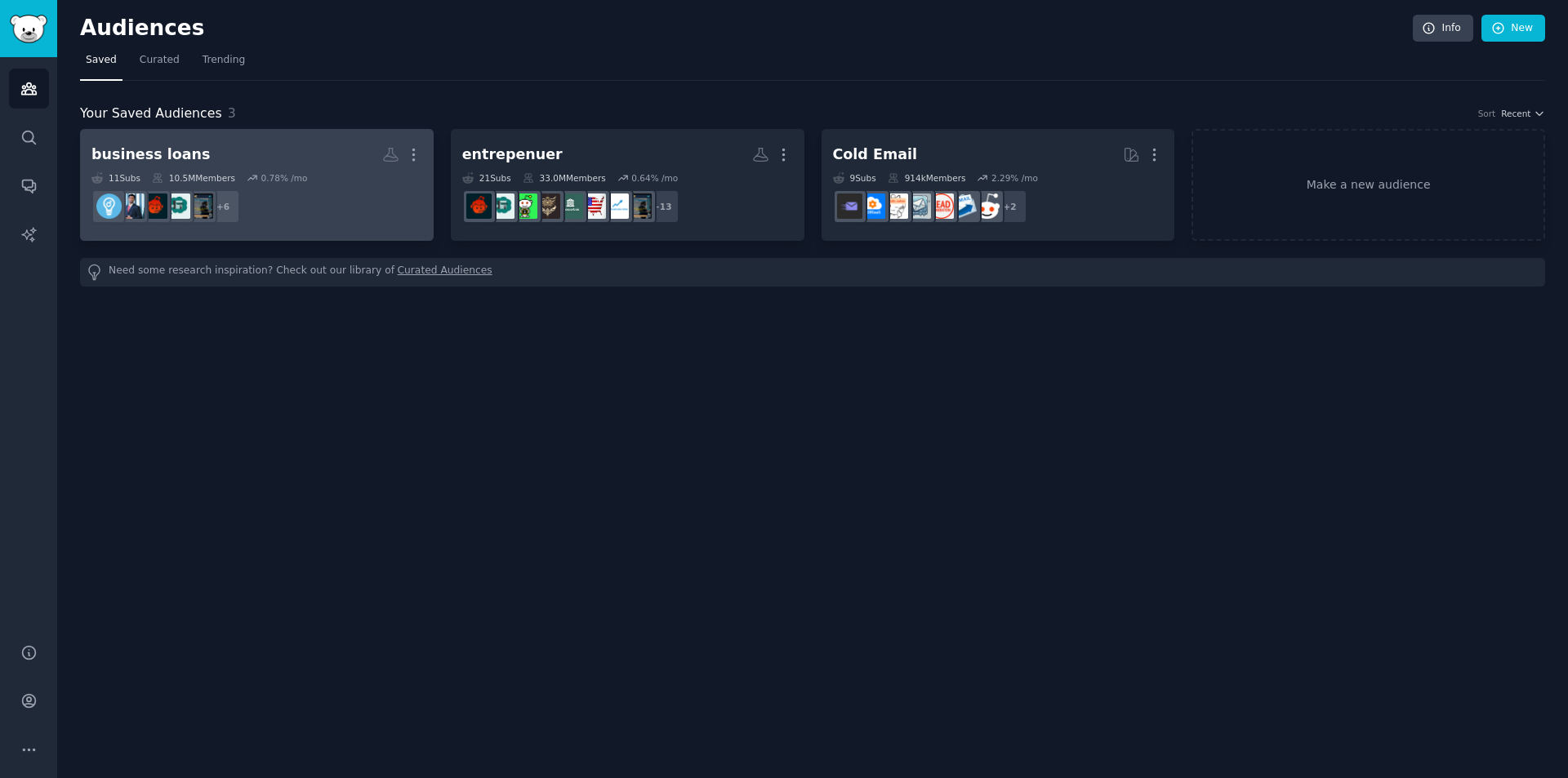
click at [384, 209] on dd "+ 6" at bounding box center [257, 206] width 330 height 46
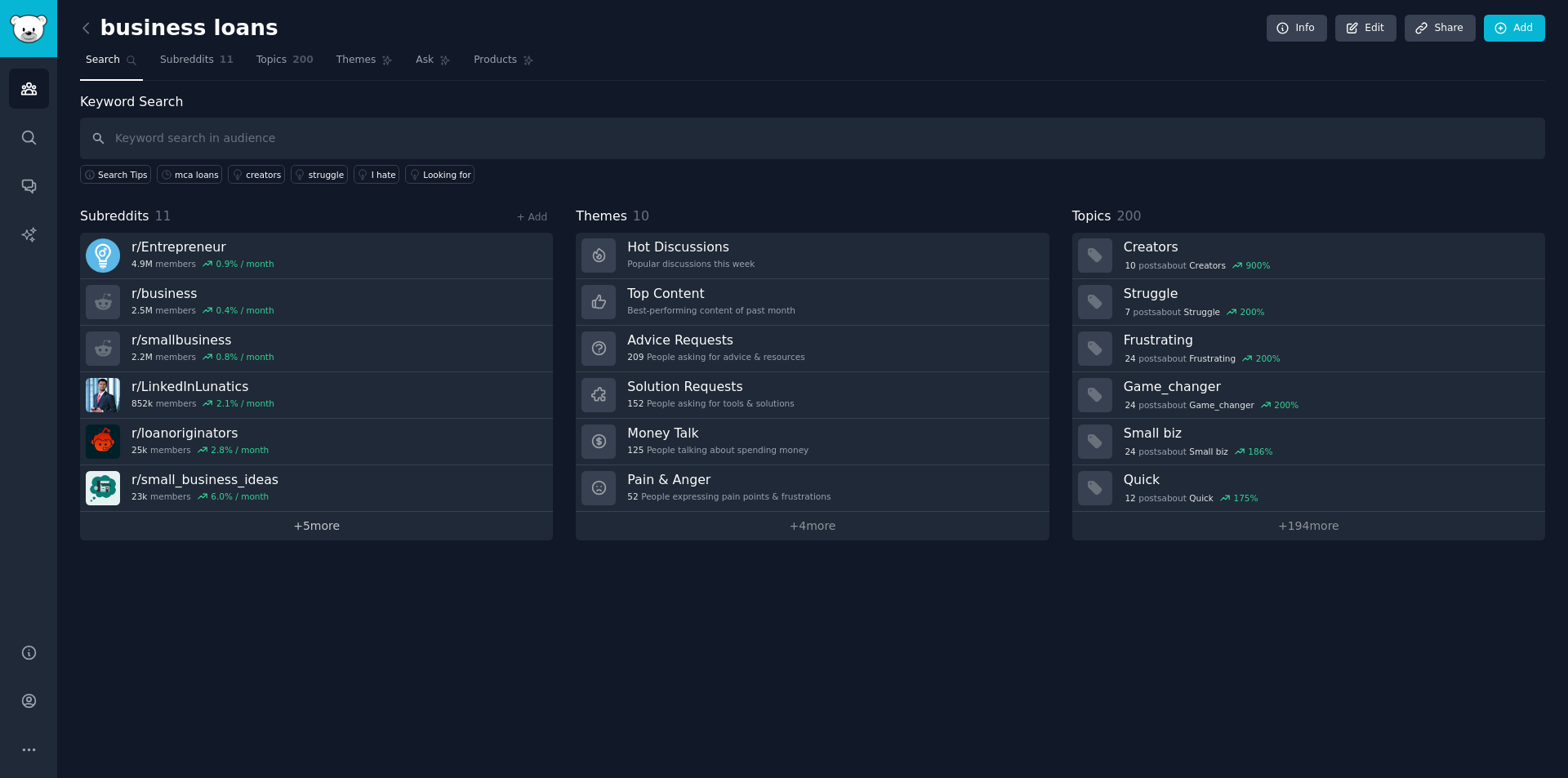
click at [309, 530] on link "+ 5 more" at bounding box center [316, 526] width 473 height 29
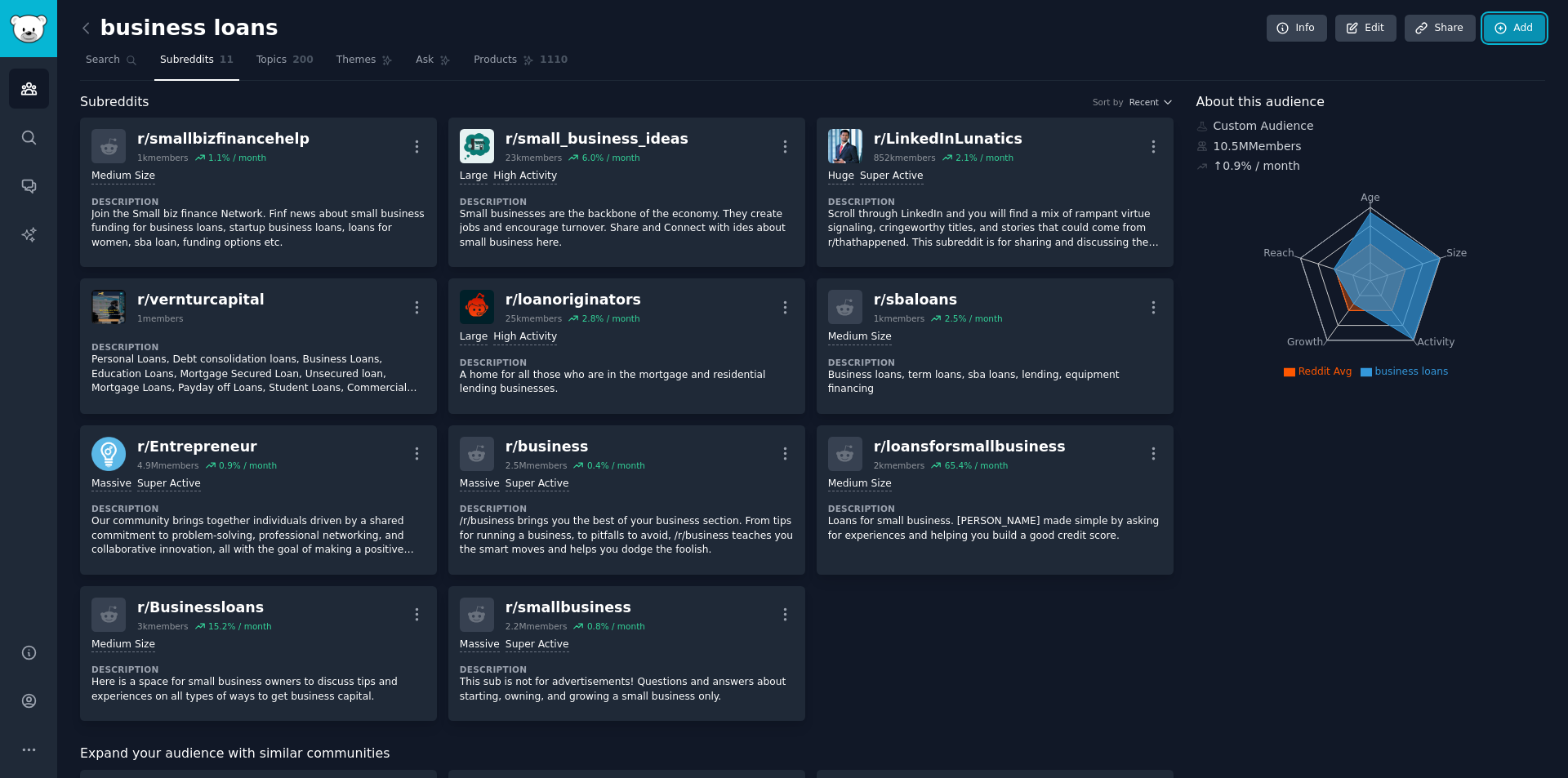
click at [1505, 26] on link "Add" at bounding box center [1514, 28] width 61 height 28
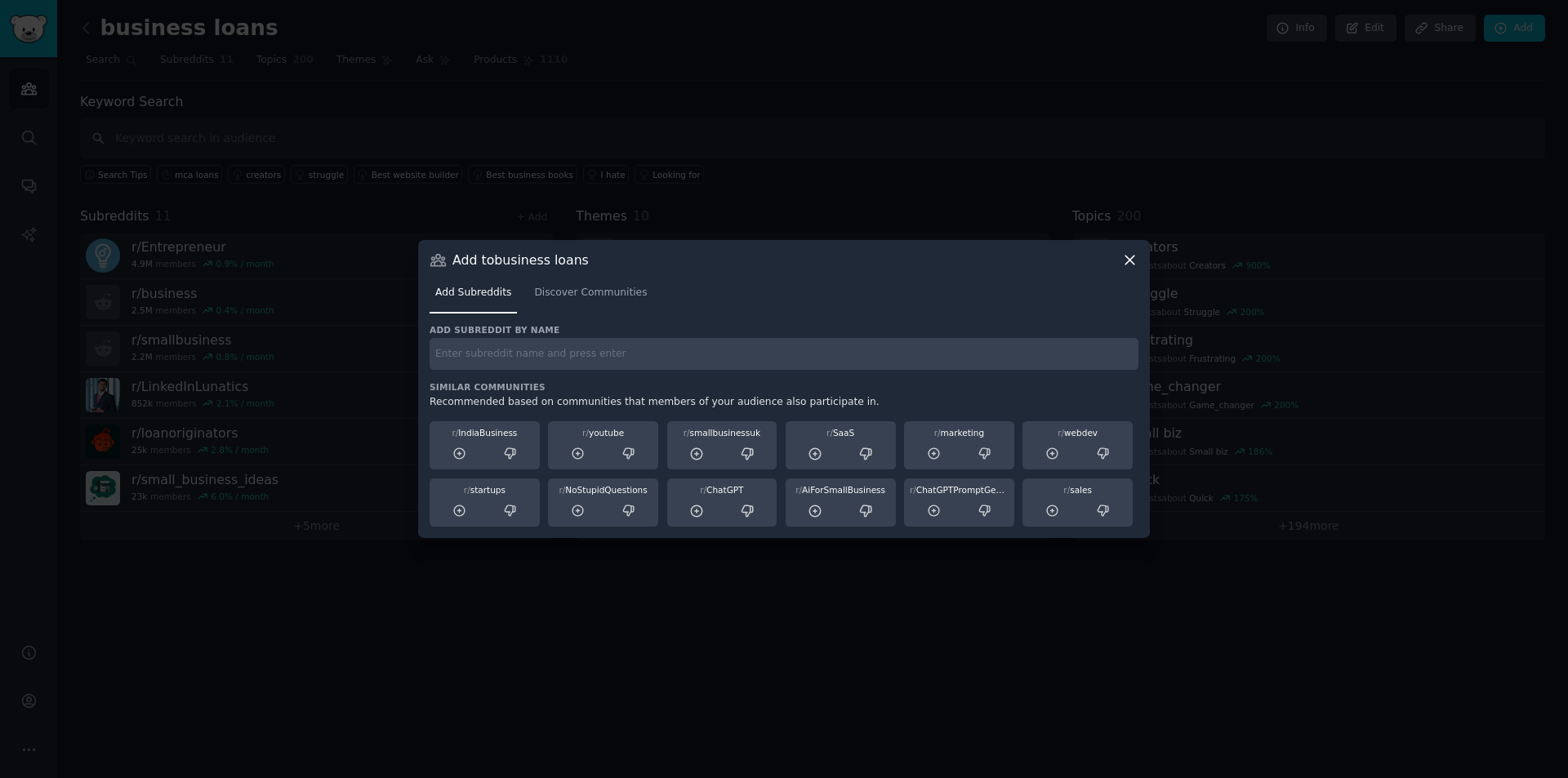
click at [648, 354] on input "text" at bounding box center [784, 354] width 709 height 31
type input "s"
type input "Startups"
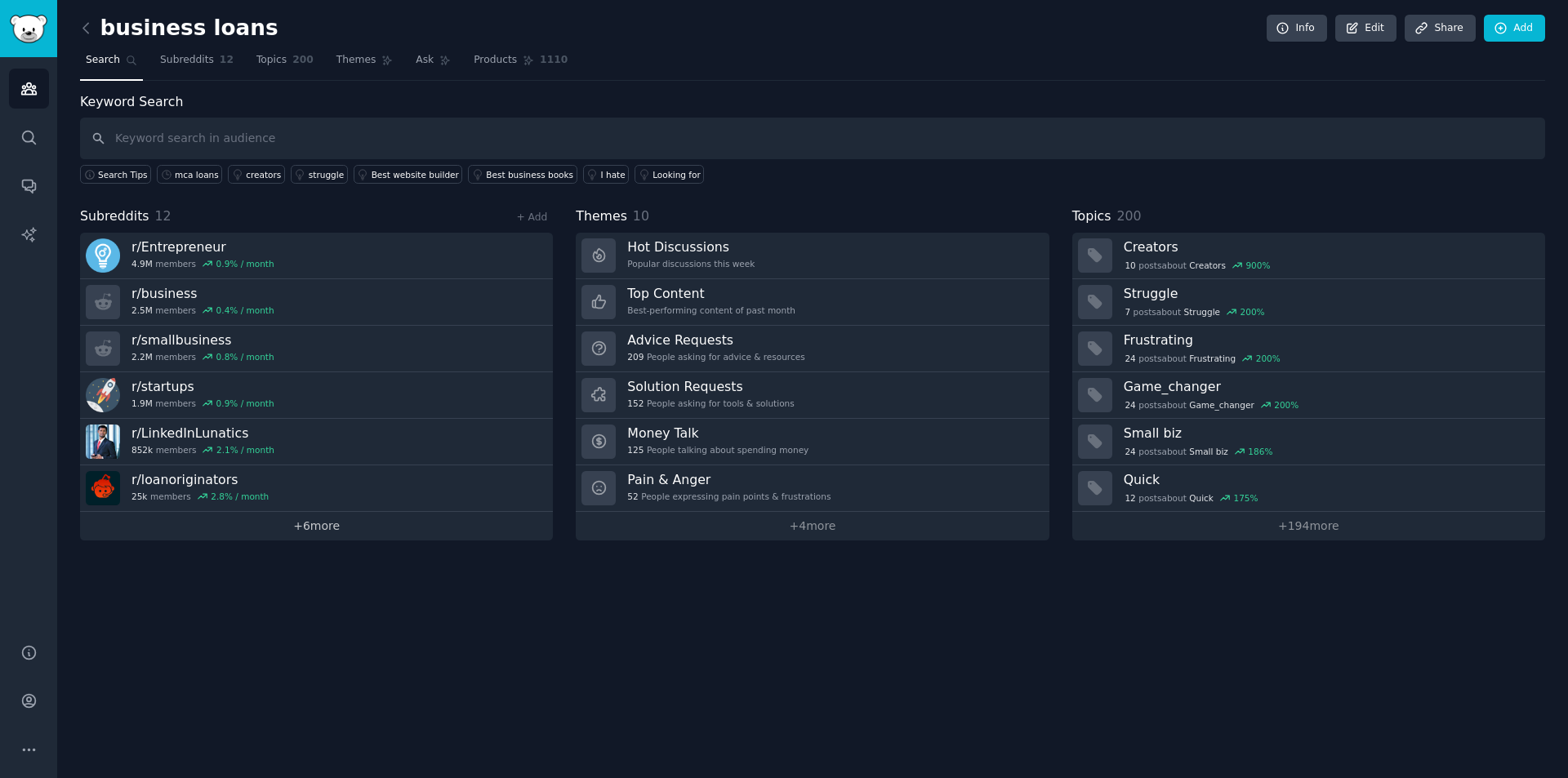
click at [324, 520] on link "+ 6 more" at bounding box center [316, 526] width 473 height 29
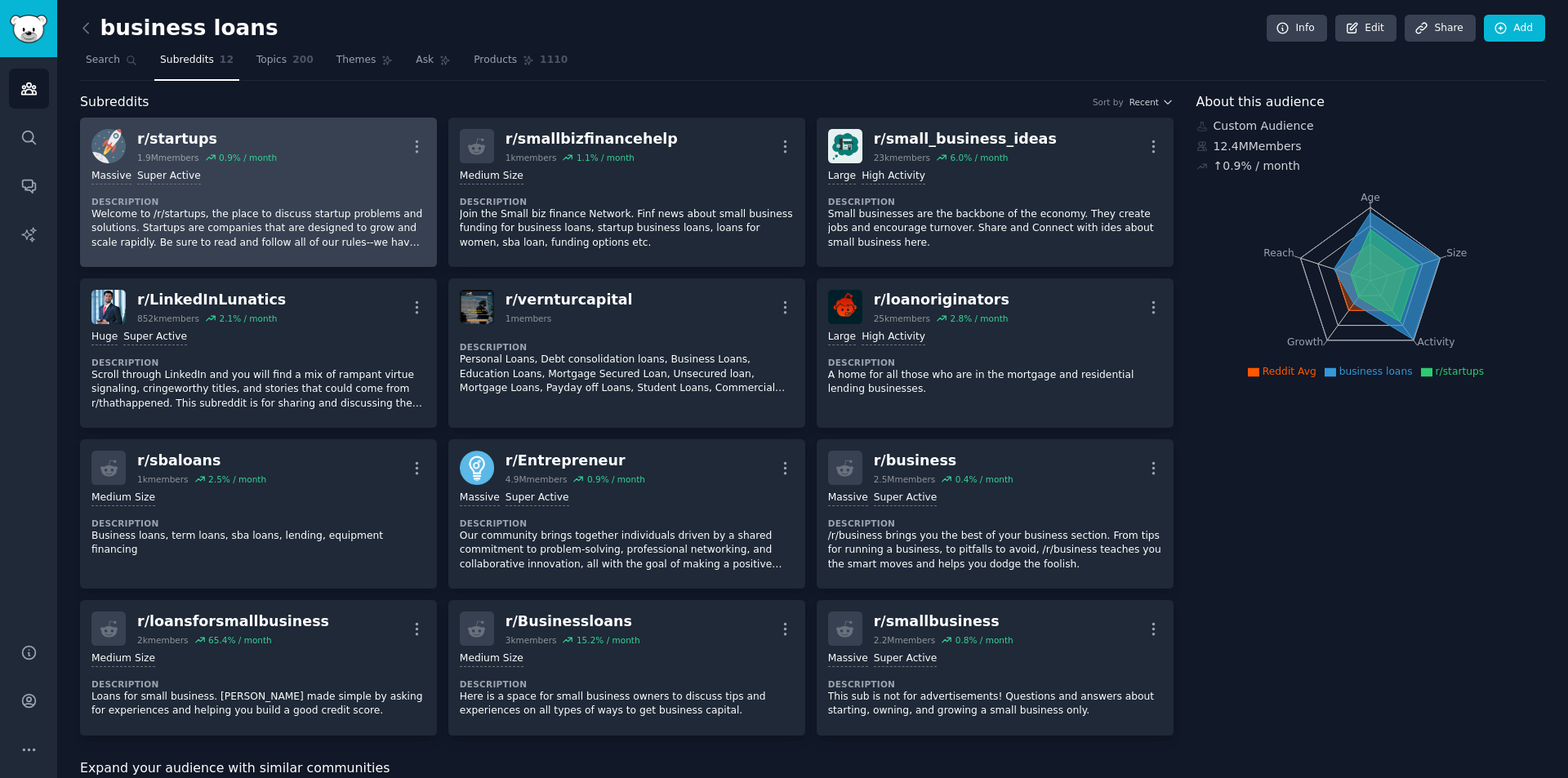
click at [337, 160] on div "r/ startups 1.9M members 0.9 % / month More" at bounding box center [258, 146] width 334 height 34
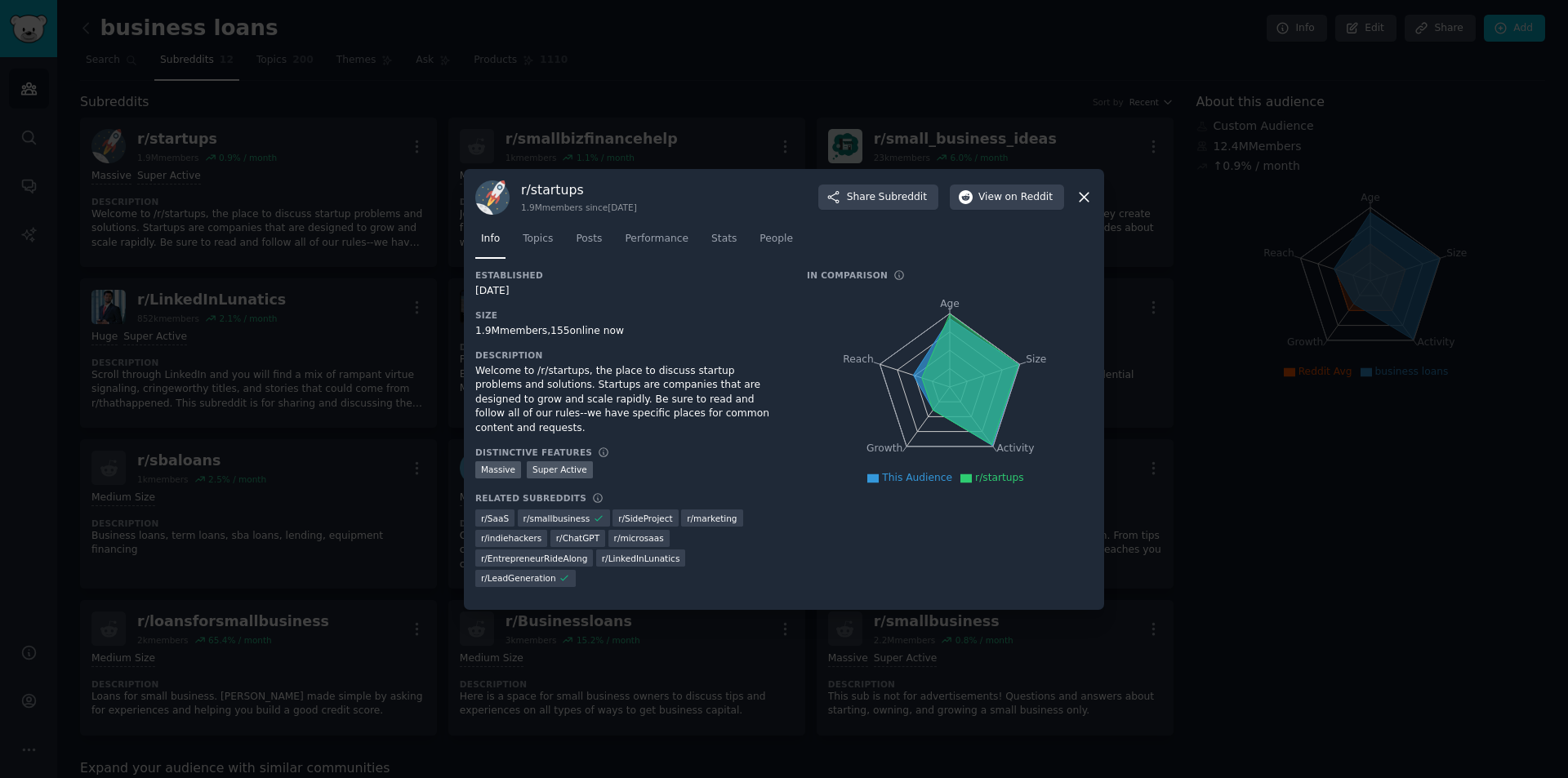
click at [1087, 200] on icon at bounding box center [1083, 197] width 17 height 17
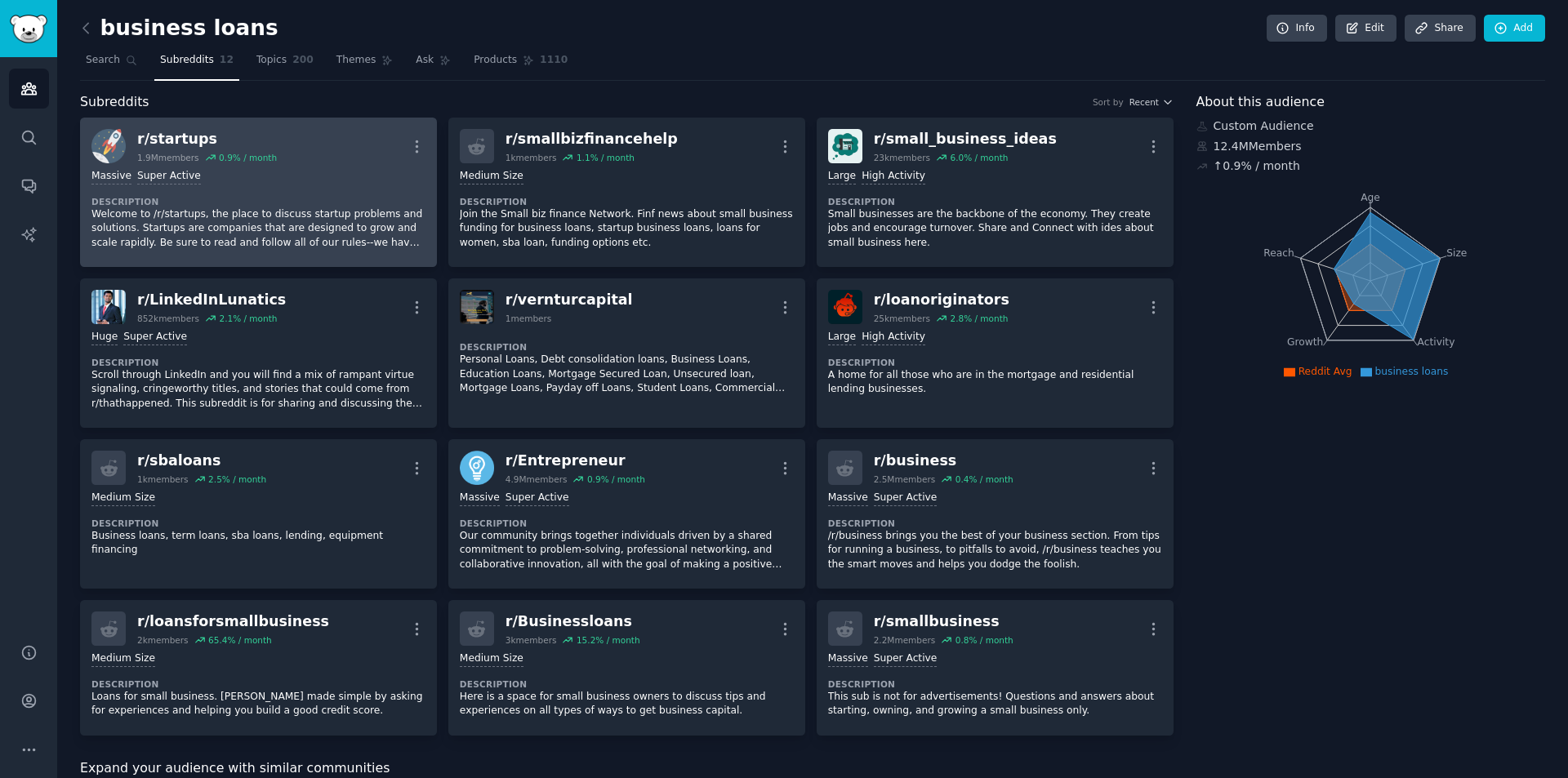
drag, startPoint x: 1087, startPoint y: 200, endPoint x: 253, endPoint y: 186, distance: 834.1
click at [253, 186] on div "Massive Super Active Description Welcome to /r/startups, the place to discuss s…" at bounding box center [258, 209] width 334 height 92
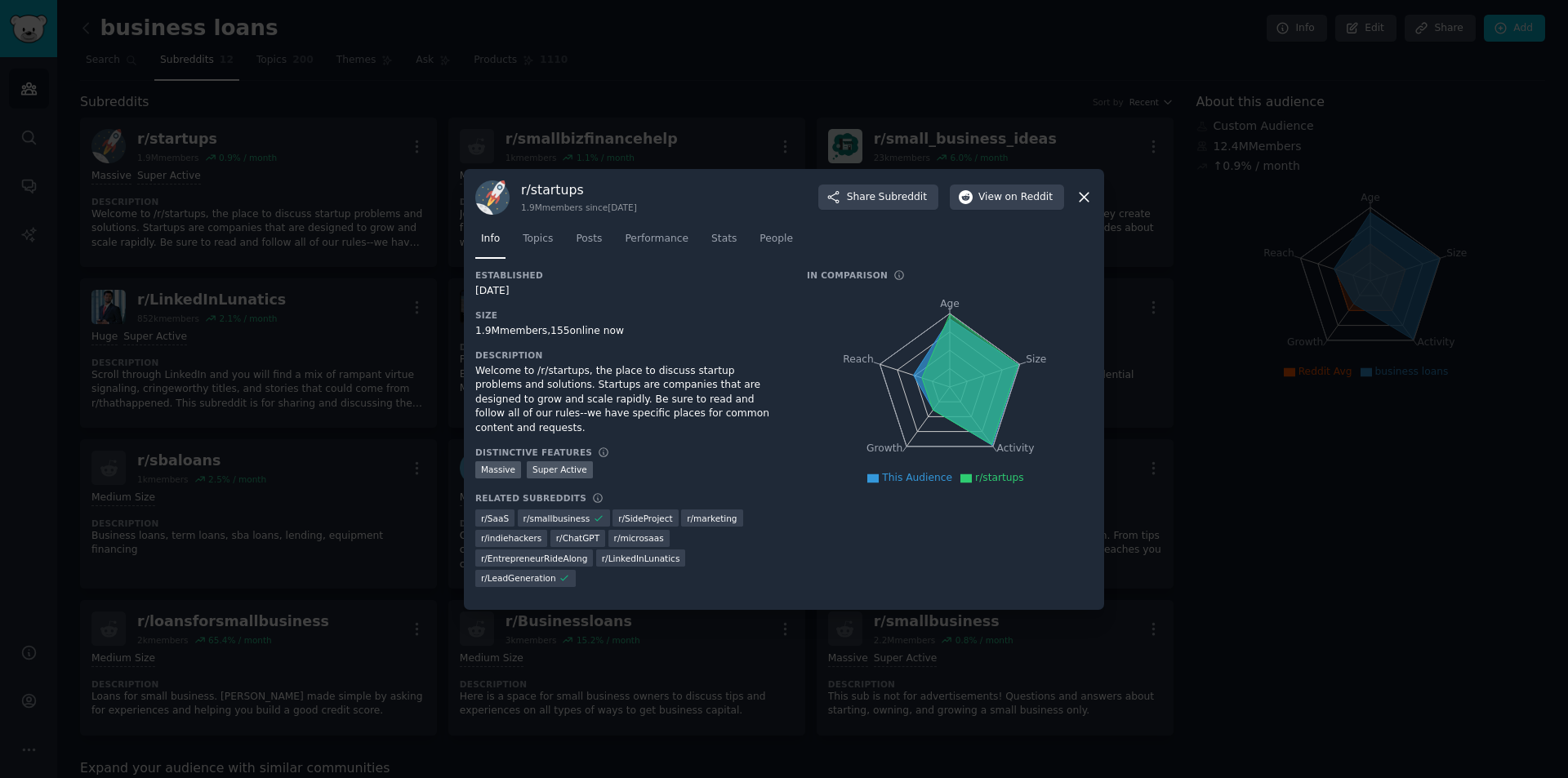
click at [1082, 190] on icon at bounding box center [1083, 197] width 17 height 17
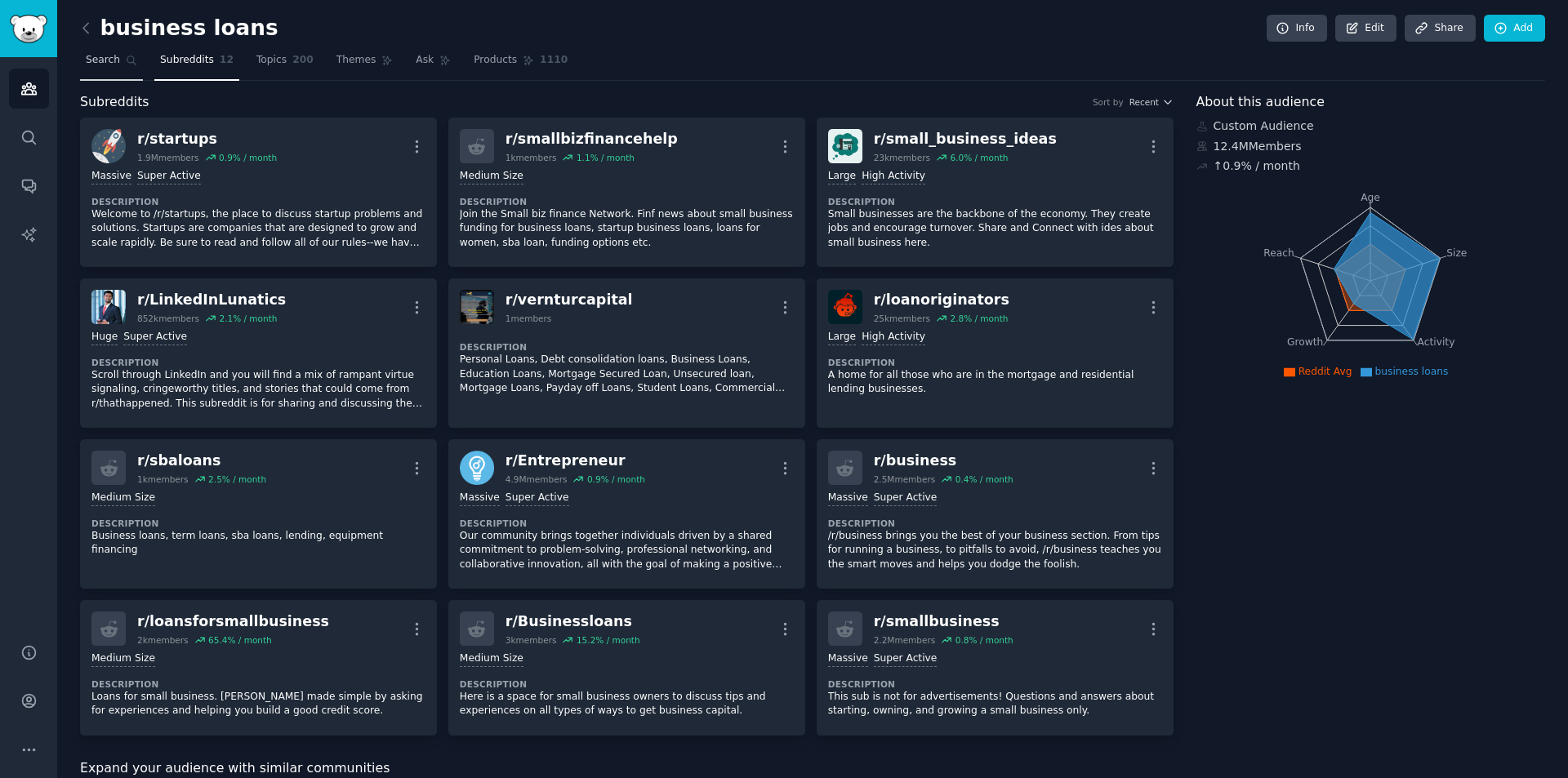
click at [109, 66] on span "Search" at bounding box center [103, 60] width 34 height 14
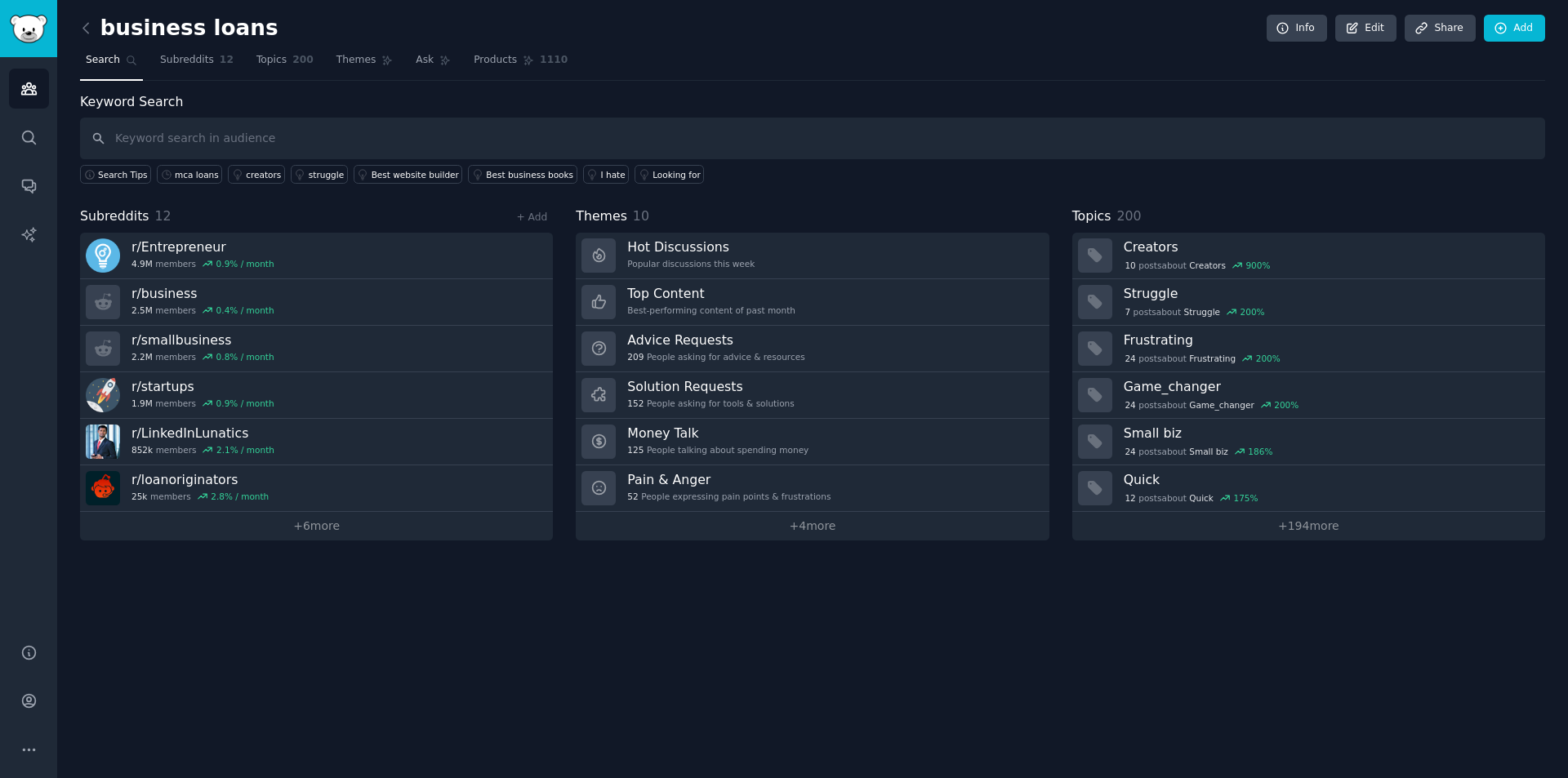
click at [197, 132] on input "text" at bounding box center [812, 138] width 1465 height 41
type input "startup funds"
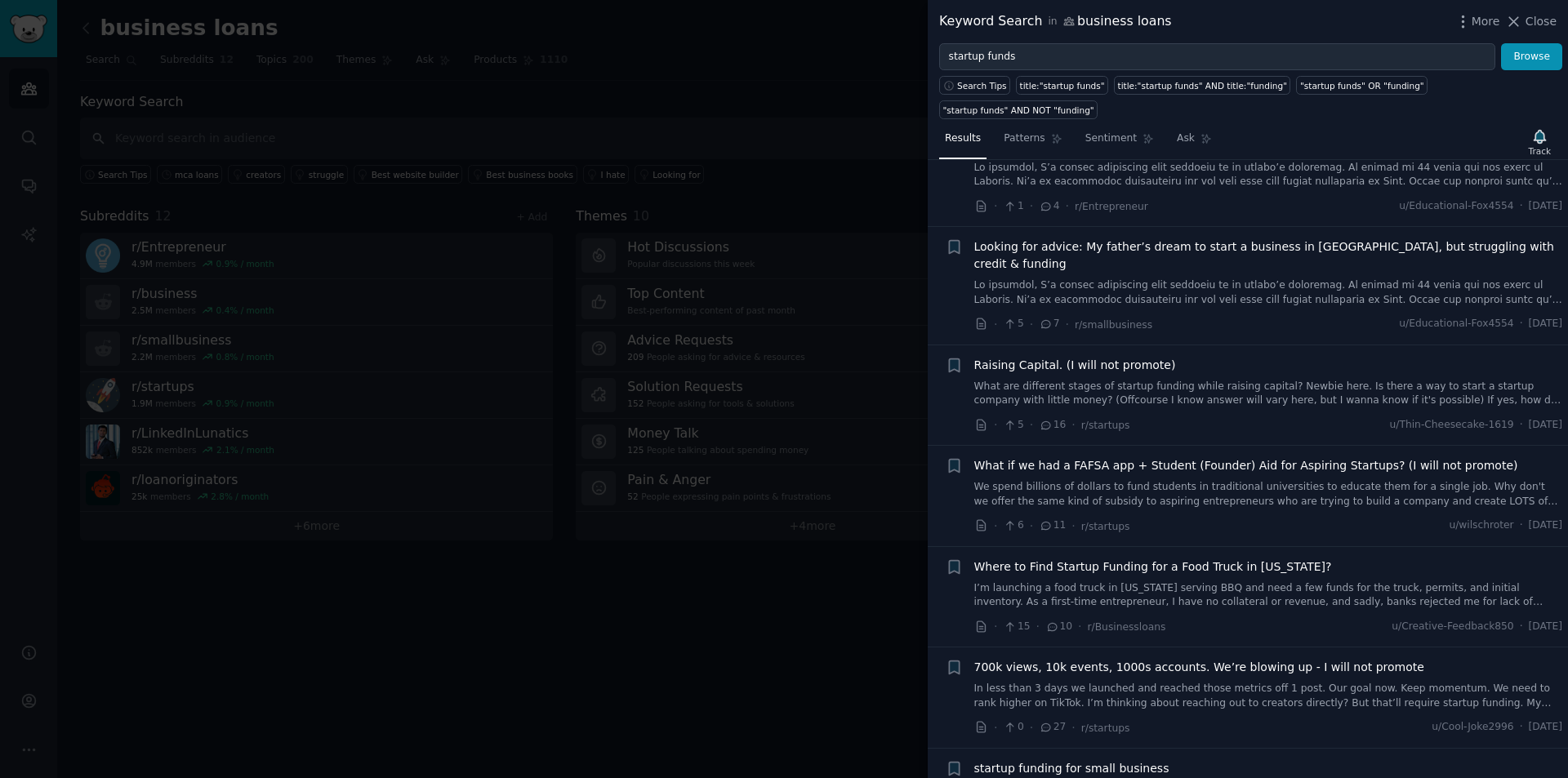
scroll to position [82, 0]
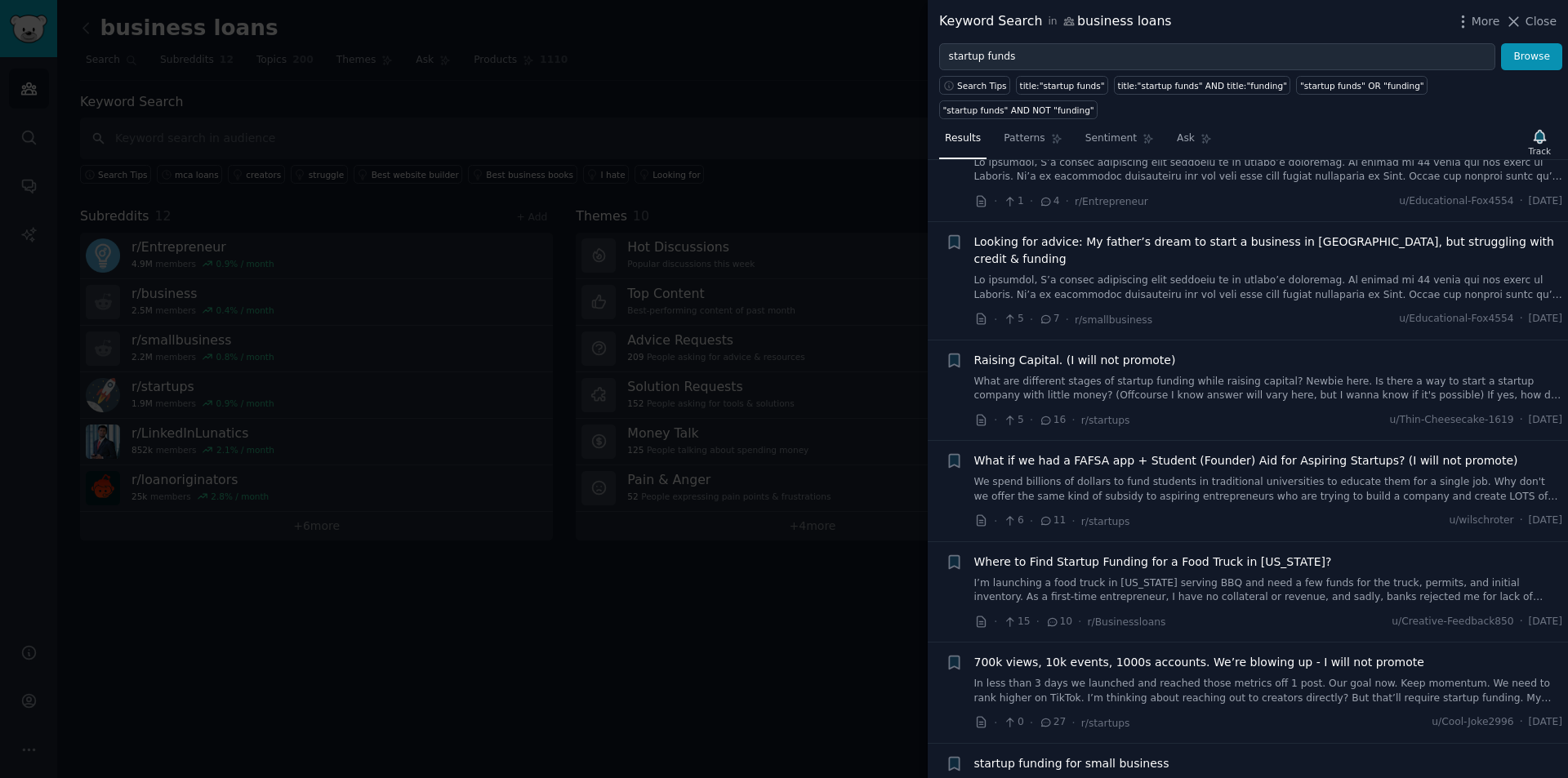
click at [1310, 576] on link "I’m launching a food truck in [US_STATE] serving BBQ and need a few funds for t…" at bounding box center [1268, 590] width 589 height 29
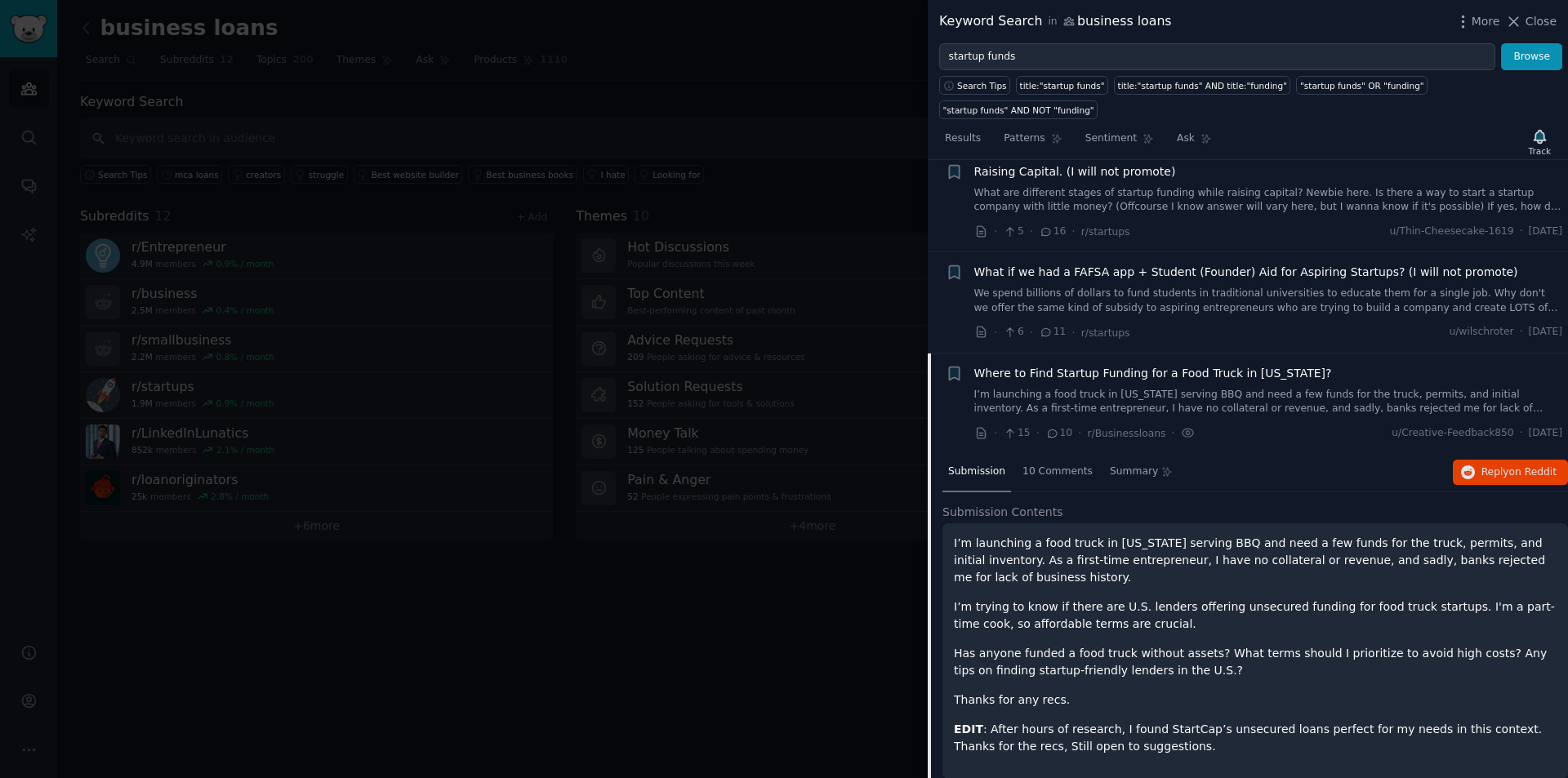
scroll to position [430, 0]
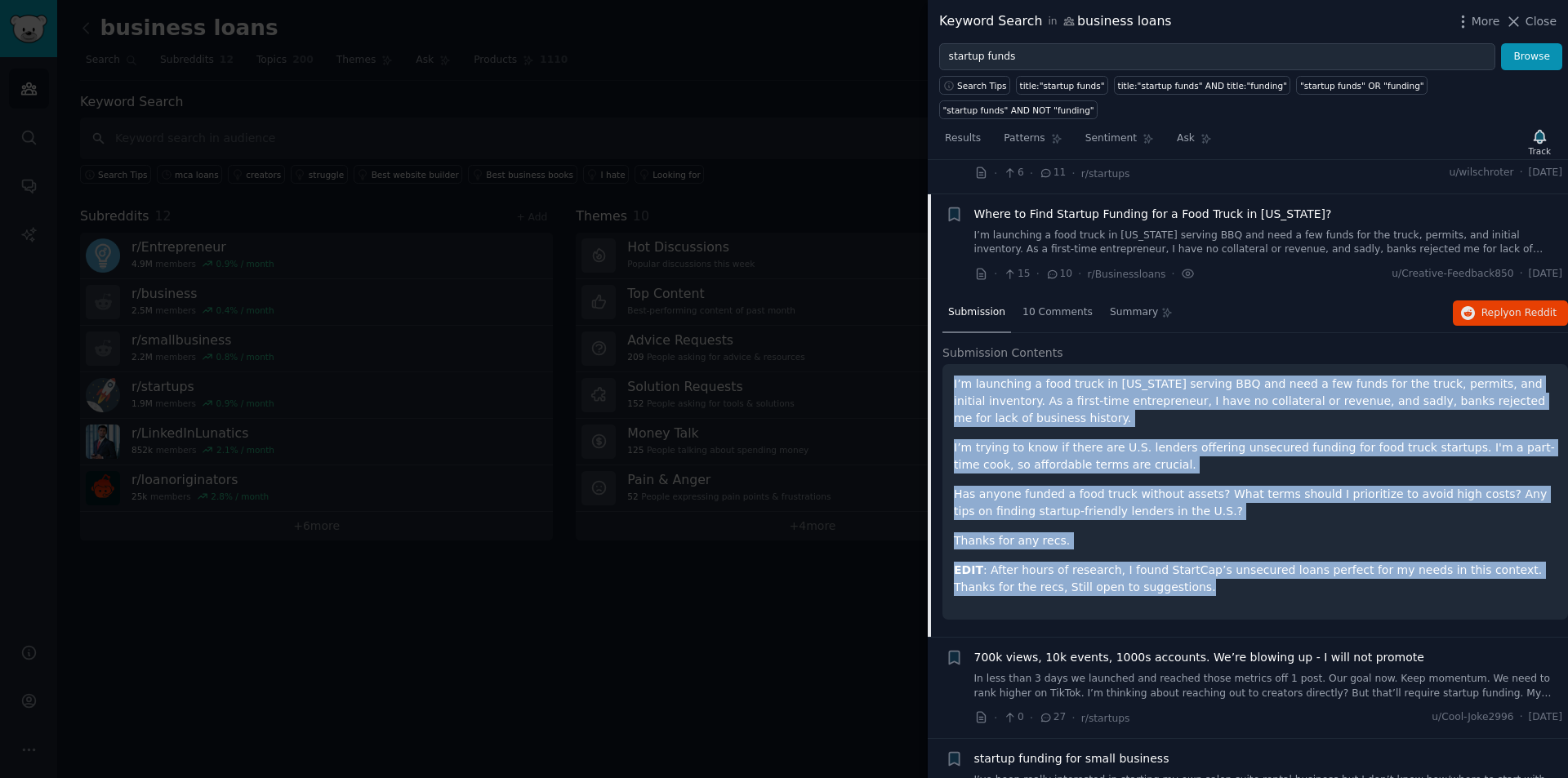
drag, startPoint x: 1137, startPoint y: 512, endPoint x: 946, endPoint y: 321, distance: 270.1
click at [946, 364] on div "I’m launching a food truck in [US_STATE] serving BBQ and need a few funds for t…" at bounding box center [1255, 492] width 626 height 256
copy div "I’m launching a food truck in [US_STATE] serving BBQ and need a few funds for t…"
click at [1517, 307] on span "on Reddit" at bounding box center [1532, 312] width 48 height 12
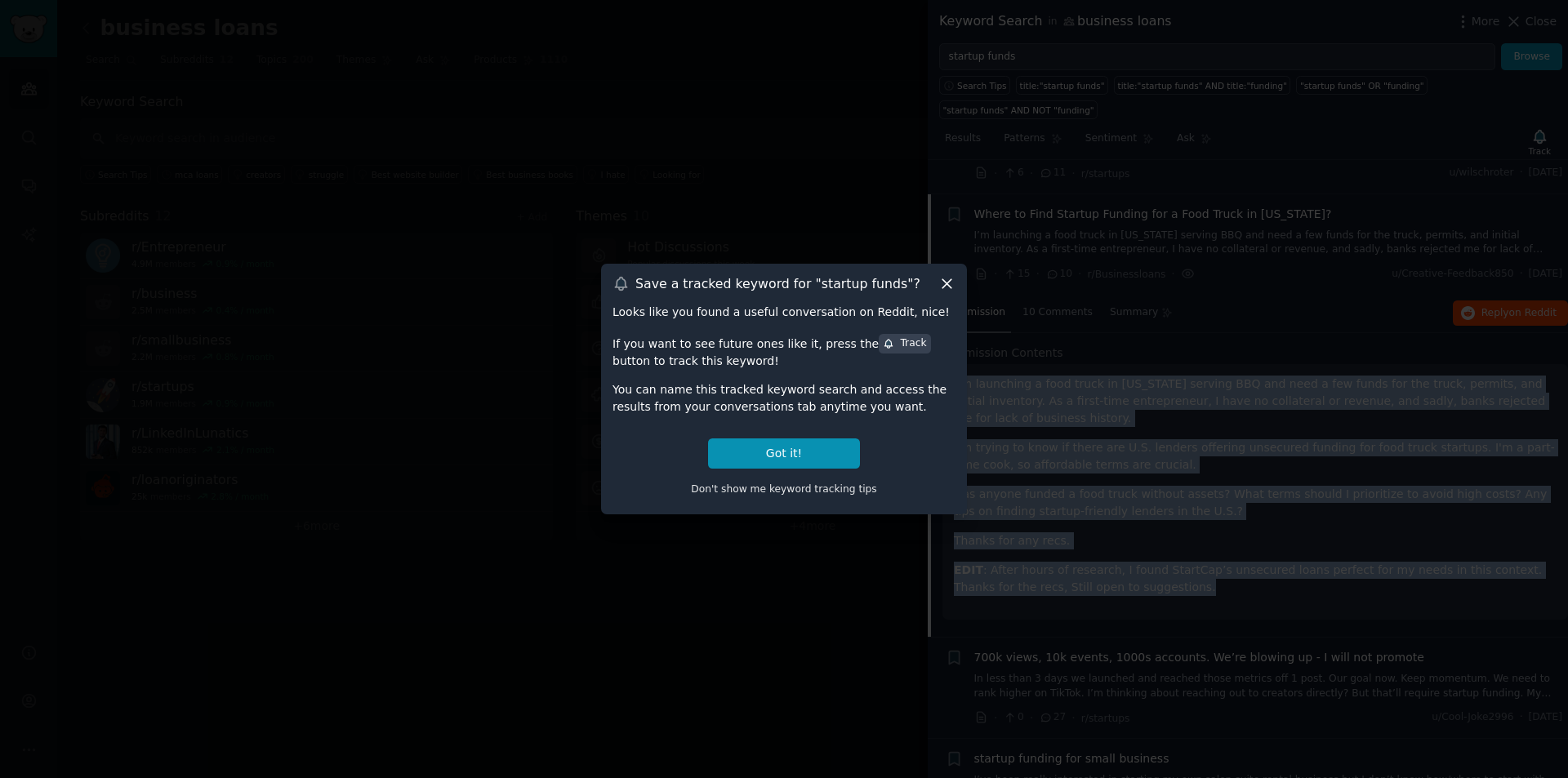
click at [944, 277] on icon at bounding box center [946, 284] width 17 height 17
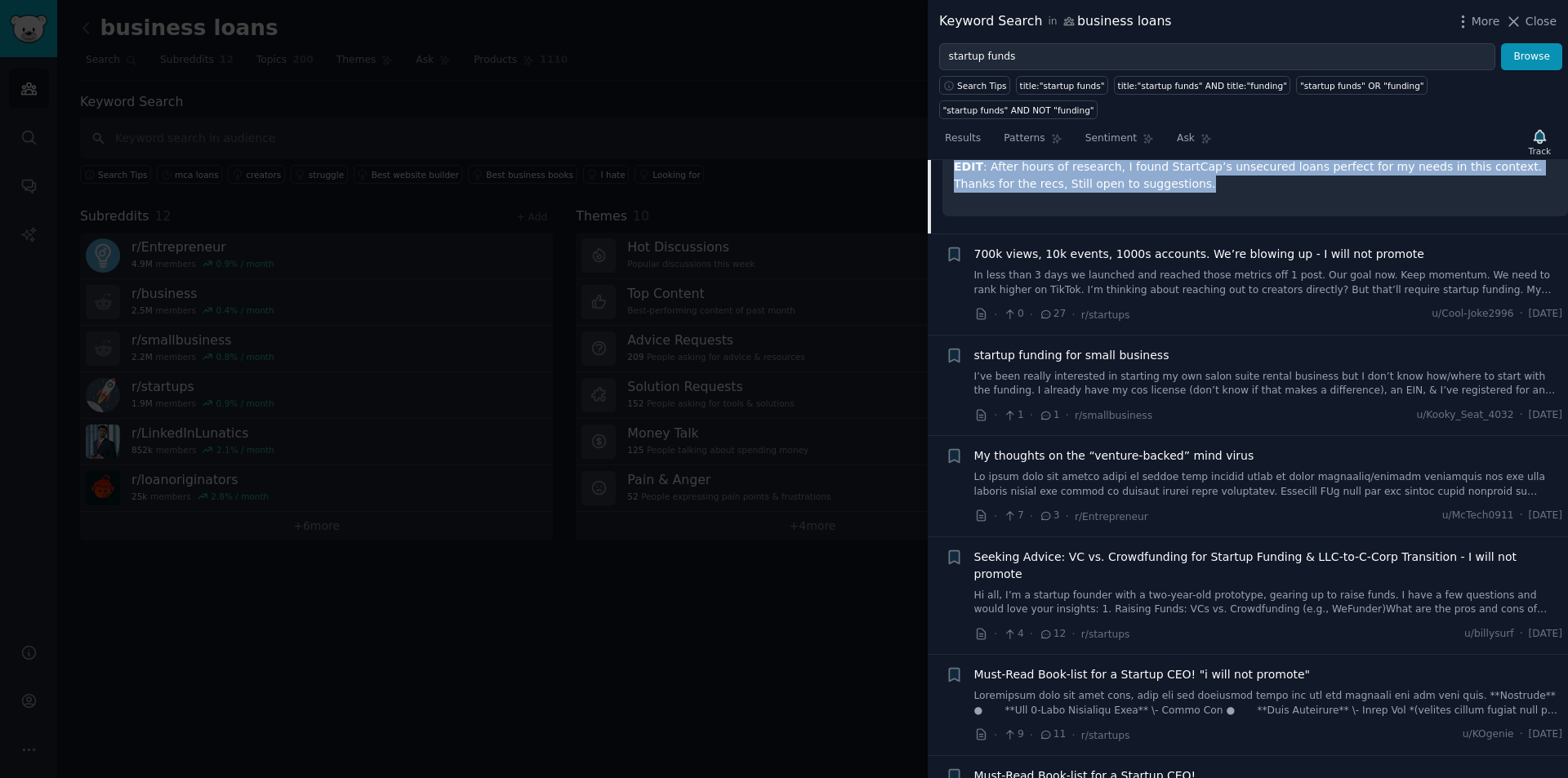
scroll to position [837, 0]
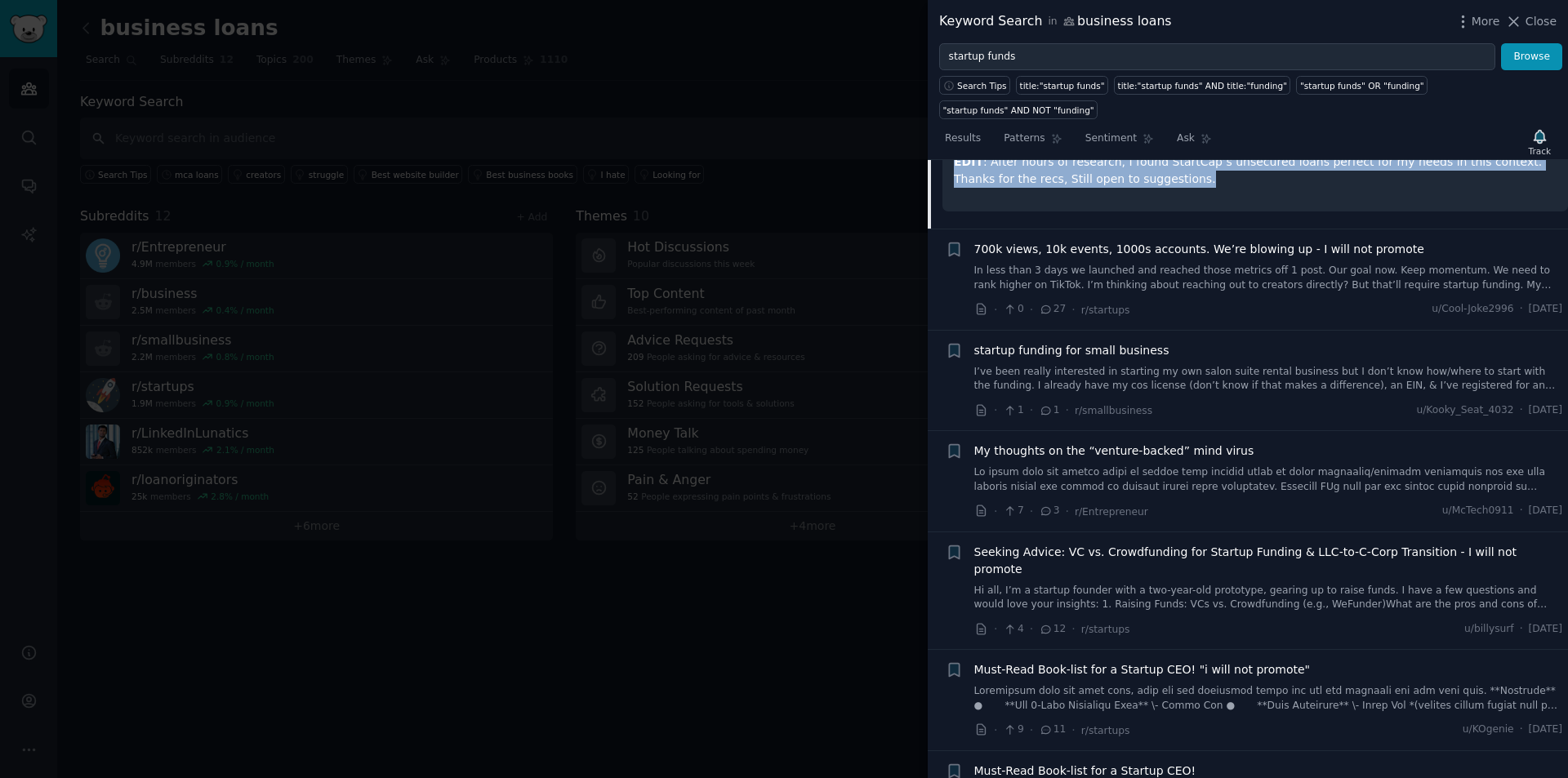
click at [1399, 365] on link "I’ve been really interested in starting my own salon suite rental business but …" at bounding box center [1268, 380] width 589 height 29
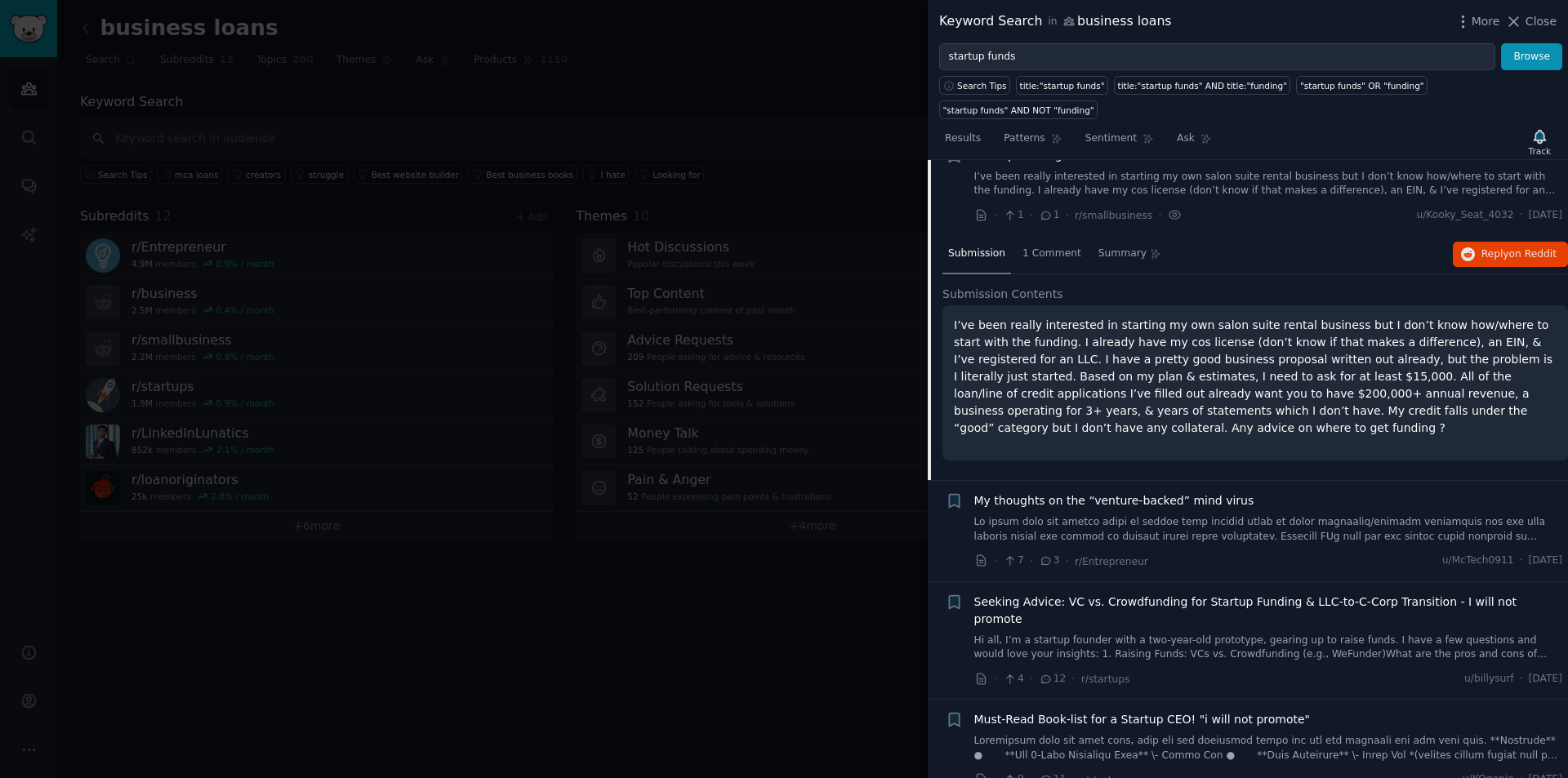
scroll to position [631, 0]
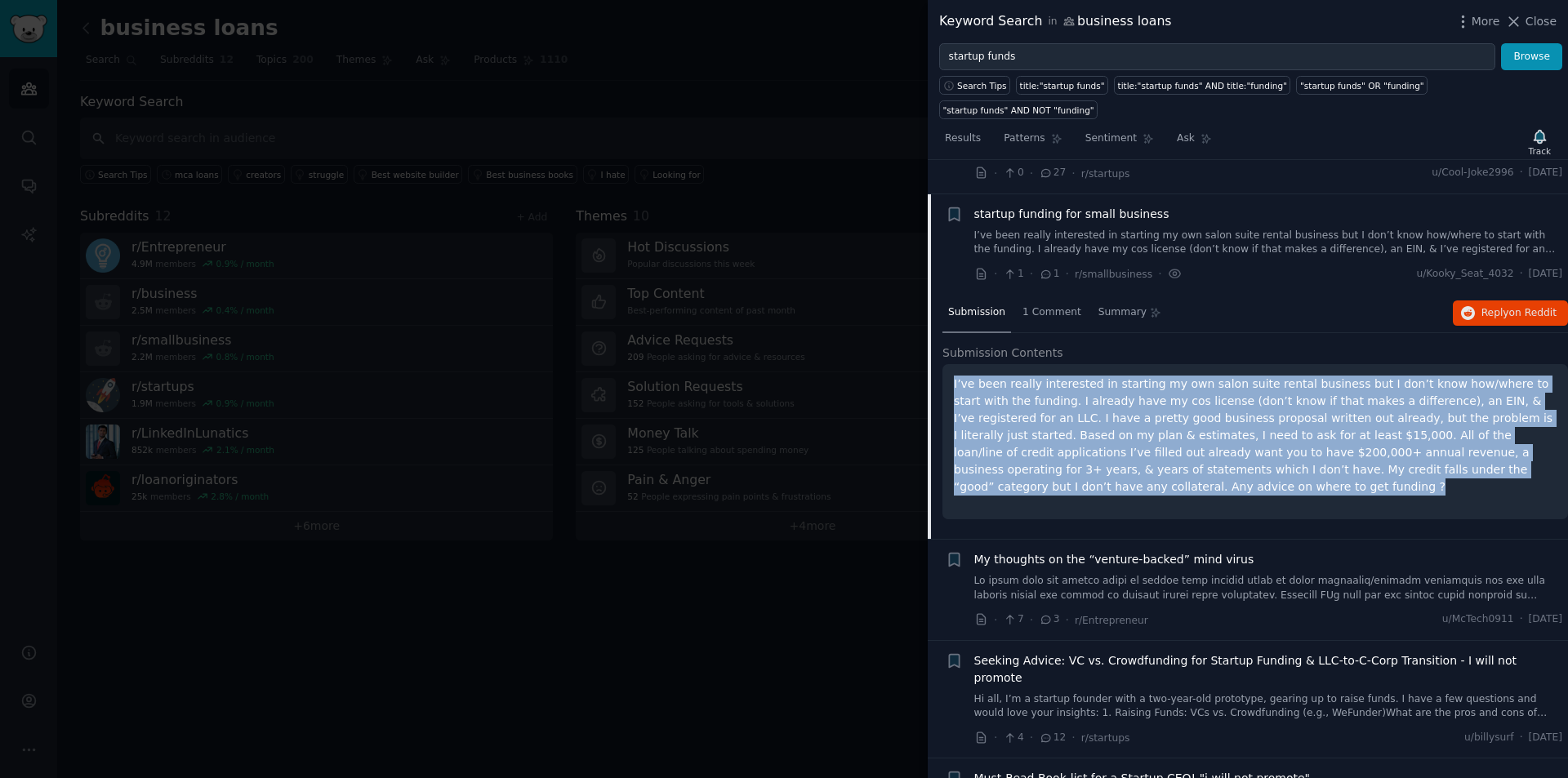
drag, startPoint x: 1494, startPoint y: 412, endPoint x: 955, endPoint y: 328, distance: 545.5
click at [955, 376] on p "I’ve been really interested in starting my own salon suite rental business but …" at bounding box center [1255, 436] width 602 height 120
click at [1522, 307] on span "on Reddit" at bounding box center [1532, 312] width 48 height 12
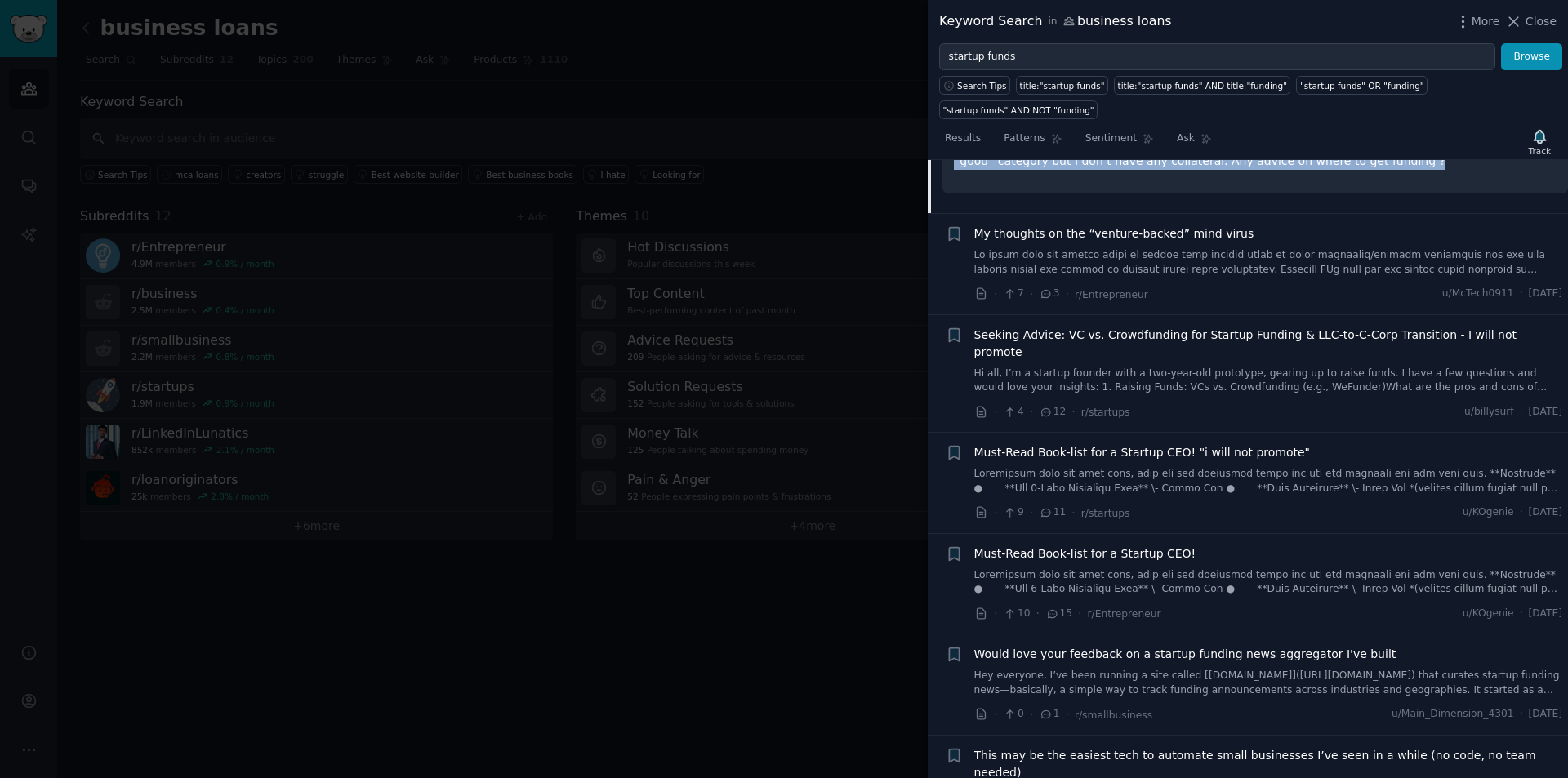
scroll to position [957, 0]
click at [1304, 366] on link "Hi all, I’m a startup founder with a two-year-old prototype, gearing up to rais…" at bounding box center [1268, 380] width 589 height 29
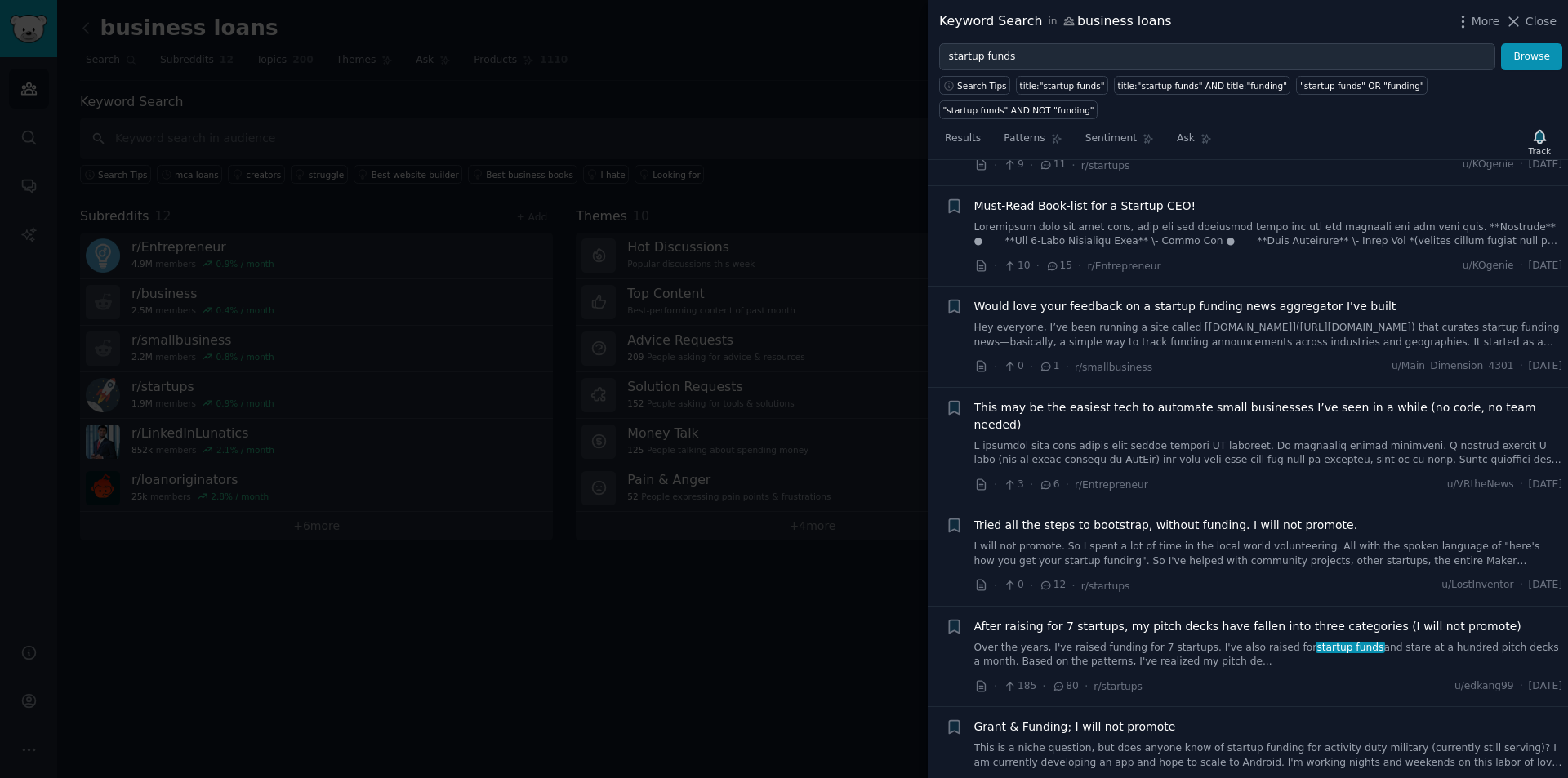
scroll to position [1323, 0]
click at [1209, 318] on link "Hey everyone, I’ve been running a site called [[DOMAIN_NAME]]([URL][DOMAIN_NAME…" at bounding box center [1268, 332] width 589 height 29
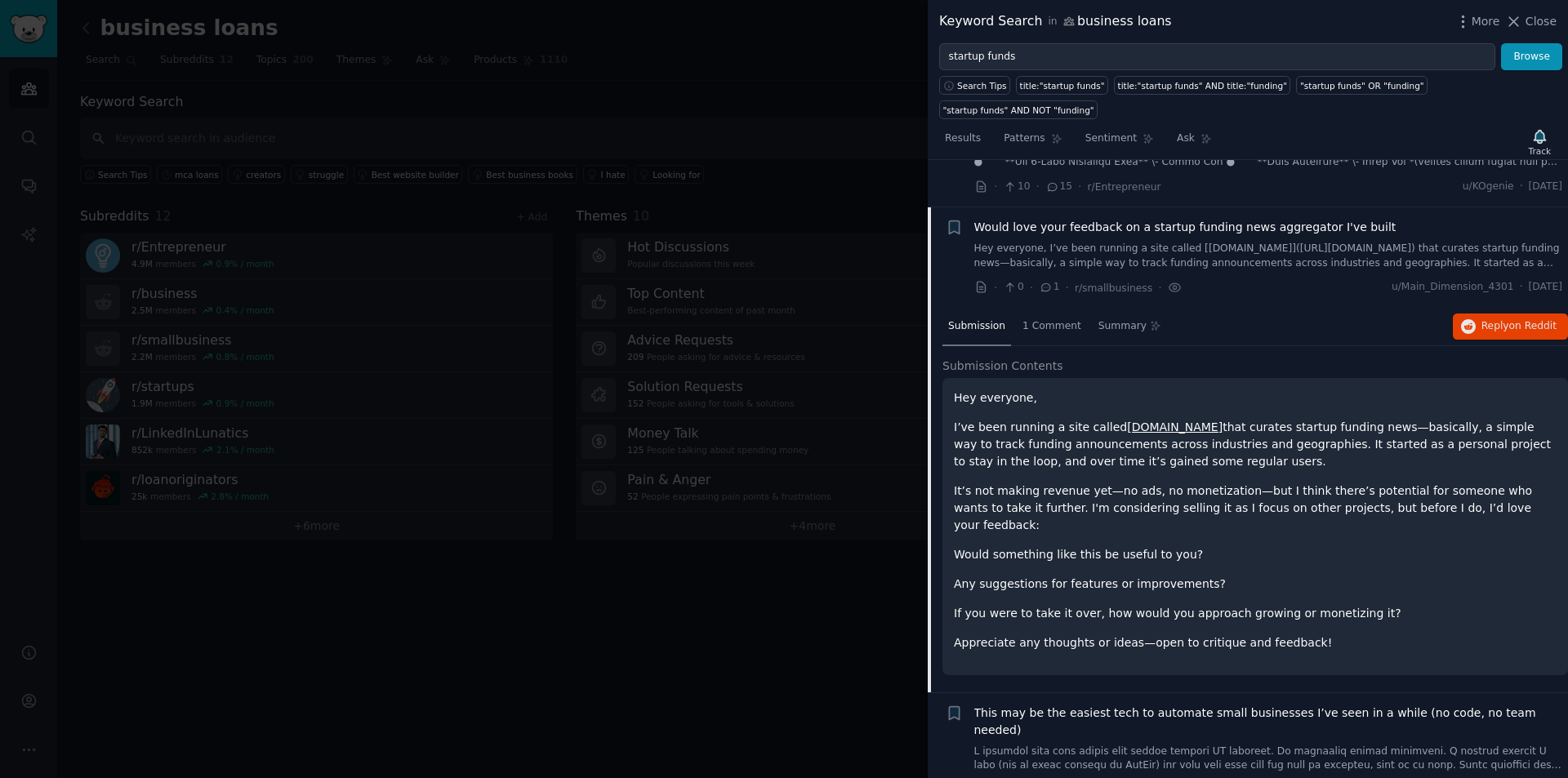
scroll to position [1135, 0]
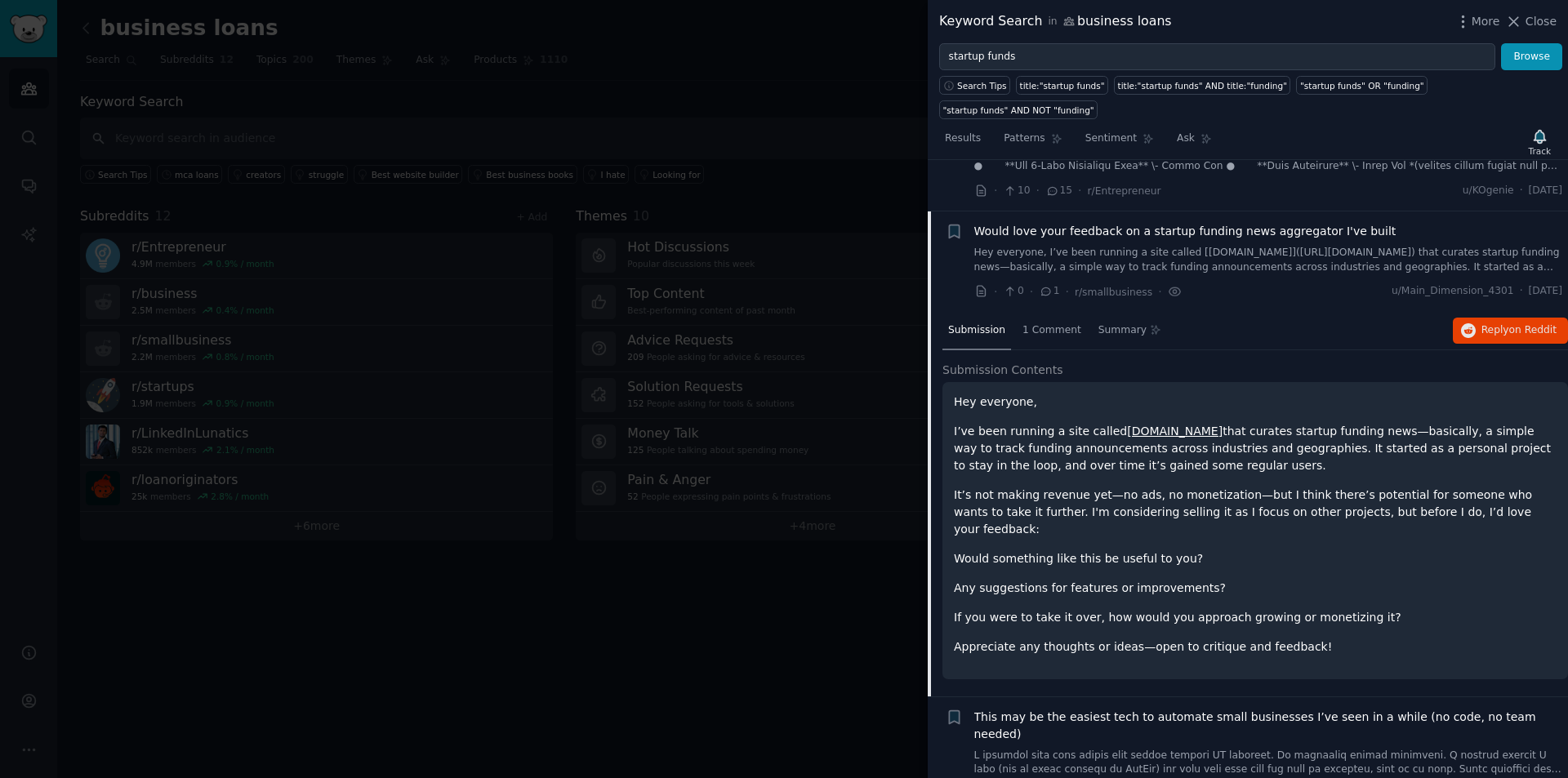
click at [1189, 424] on link "[DOMAIN_NAME]" at bounding box center [1175, 431] width 95 height 13
